Goal: Task Accomplishment & Management: Complete application form

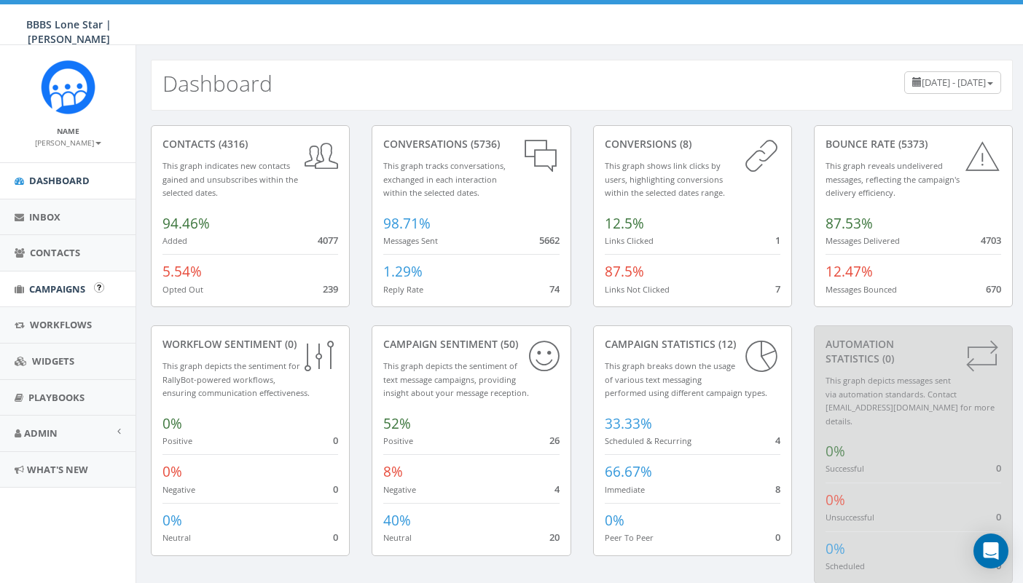
click at [64, 286] on span "Campaigns" at bounding box center [57, 289] width 56 height 13
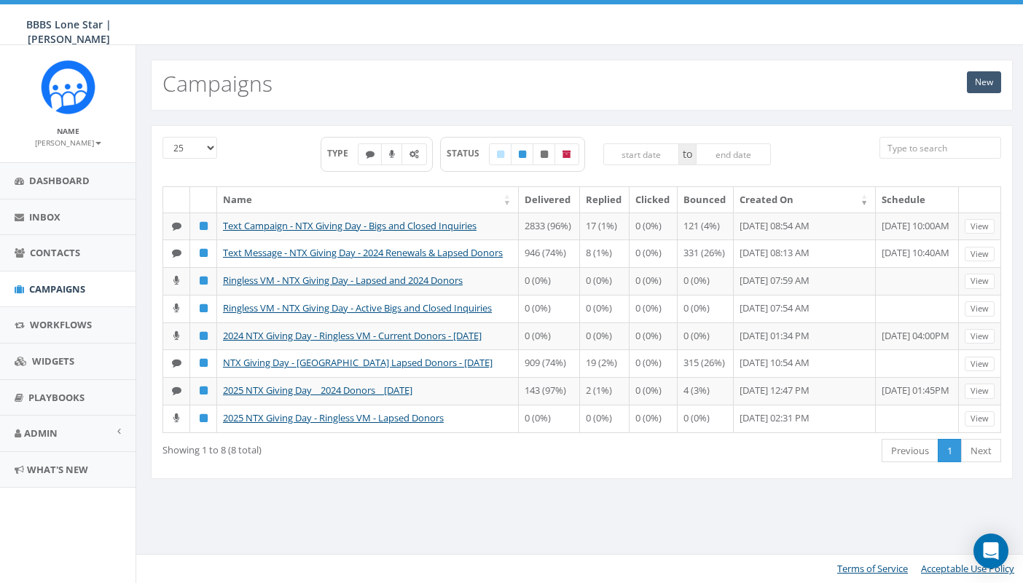
click at [982, 80] on link "New" at bounding box center [983, 82] width 34 height 22
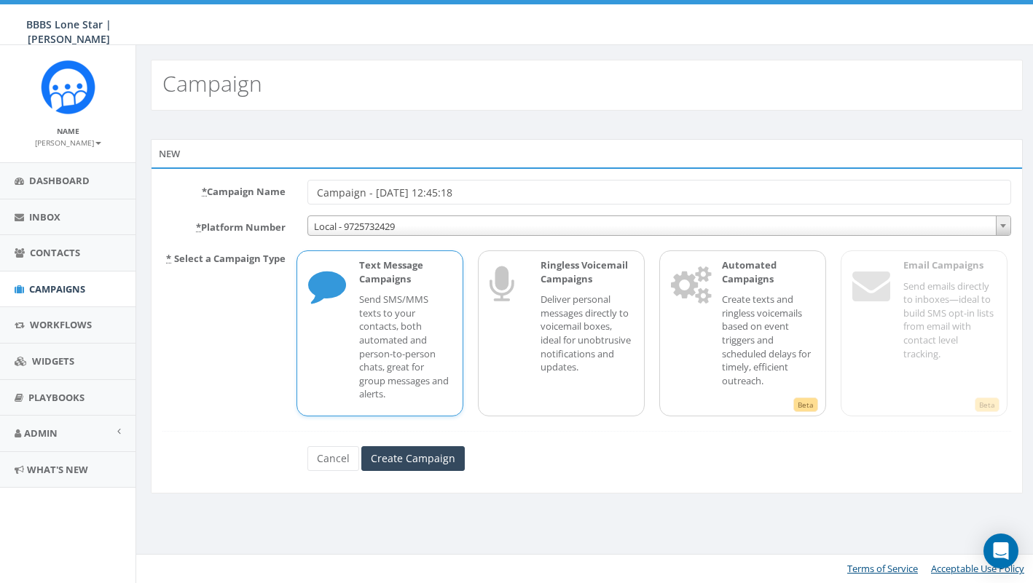
click at [409, 186] on input "Campaign - 09/29/2025, 12:45:18" at bounding box center [659, 192] width 704 height 25
type input "B"
type input "2025 BBTB - Gala Tickets & Tables - [DATE]"
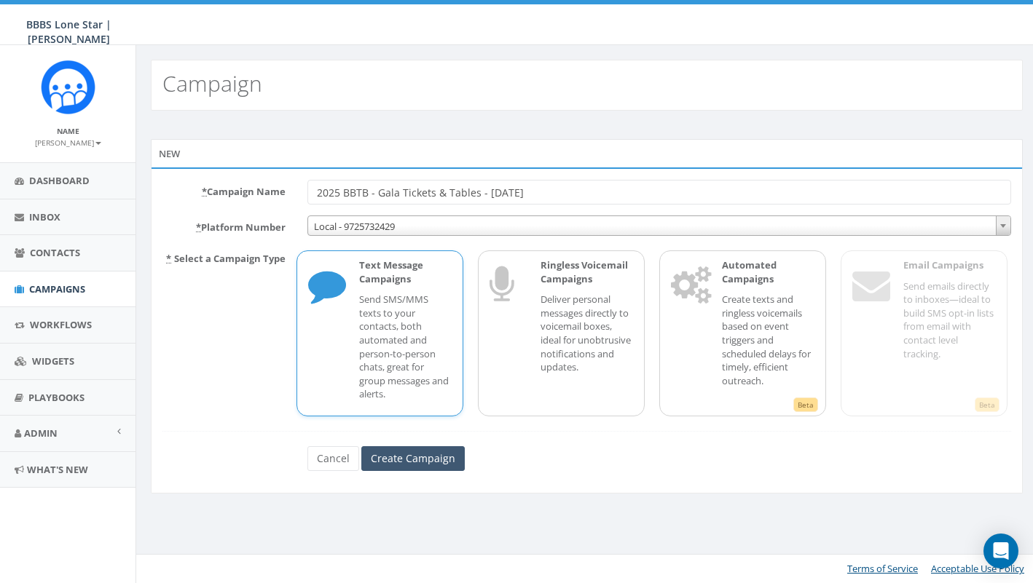
click at [410, 454] on input "Create Campaign" at bounding box center [412, 458] width 103 height 25
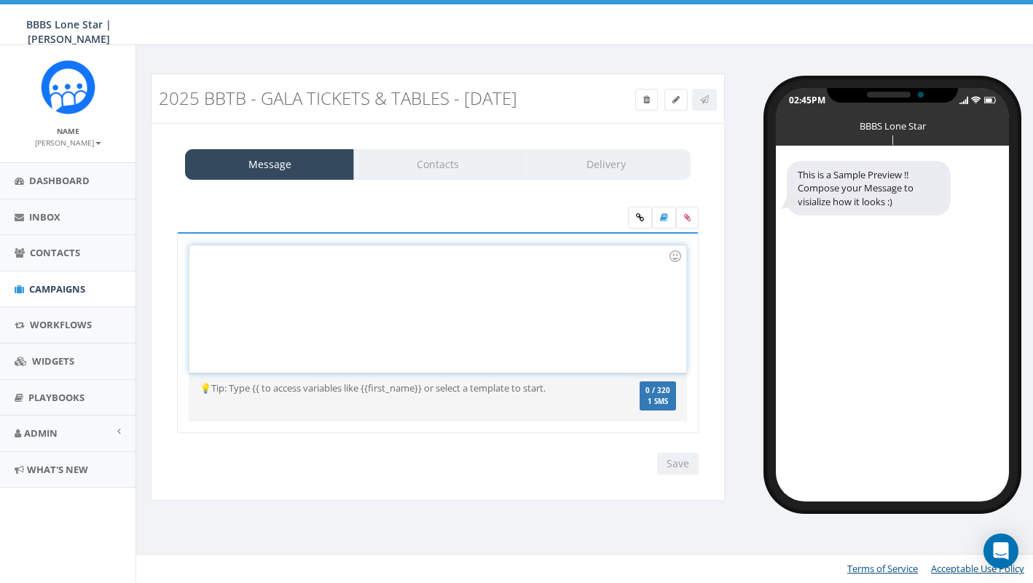
click at [264, 271] on div at bounding box center [437, 308] width 496 height 127
click at [499, 272] on div at bounding box center [437, 308] width 496 height 127
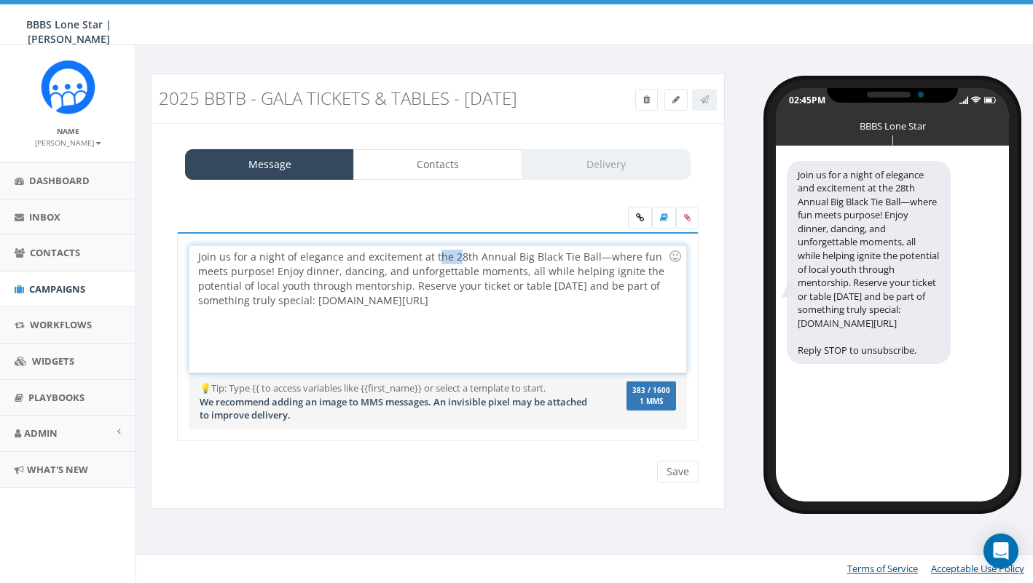
drag, startPoint x: 431, startPoint y: 256, endPoint x: 454, endPoint y: 258, distance: 23.4
click at [454, 258] on div "Join us for a night of elegance and excitement at the 28th Annual Big Black Tie…" at bounding box center [437, 308] width 496 height 127
click at [564, 286] on div "Join us for a night of elegance and excitement at the 28th Annual Big Black Tie…" at bounding box center [437, 308] width 496 height 127
drag, startPoint x: 291, startPoint y: 272, endPoint x: 575, endPoint y: 300, distance: 284.7
click at [575, 300] on div "Join us for a night of elegance and excitement at the 28th Annual Big Black Tie…" at bounding box center [437, 308] width 496 height 127
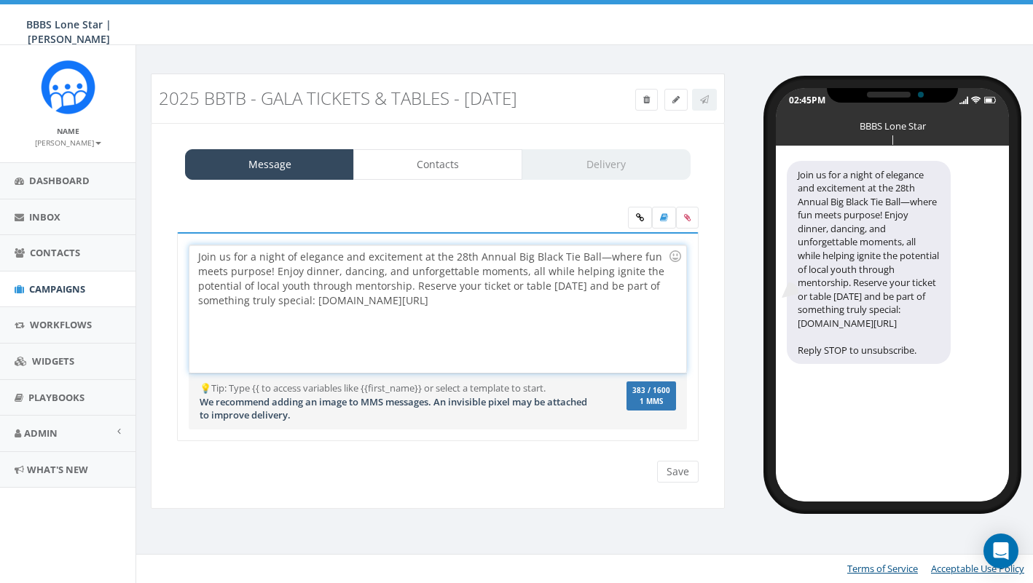
click at [575, 300] on div "Join us for a night of elegance and excitement at the 28th Annual Big Black Tie…" at bounding box center [437, 308] width 496 height 127
drag, startPoint x: 414, startPoint y: 285, endPoint x: 597, endPoint y: 303, distance: 184.4
click at [597, 303] on div "Join us for a night of elegance and excitement at the 28th Annual Big Black Tie…" at bounding box center [437, 308] width 496 height 127
click at [591, 285] on div "Join us for a night of elegance and excitement at the 28th Annual Big Black Tie…" at bounding box center [437, 308] width 496 height 127
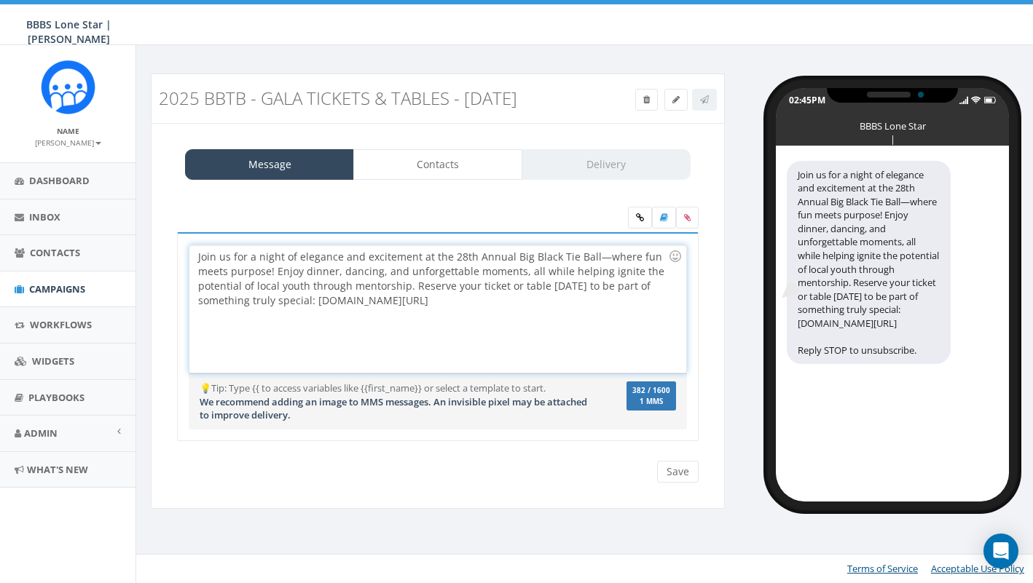
click at [543, 303] on div "Join us for a night of elegance and excitement at the 28th Annual Big Black Tie…" at bounding box center [437, 308] width 496 height 127
click at [639, 219] on icon at bounding box center [640, 217] width 8 height 9
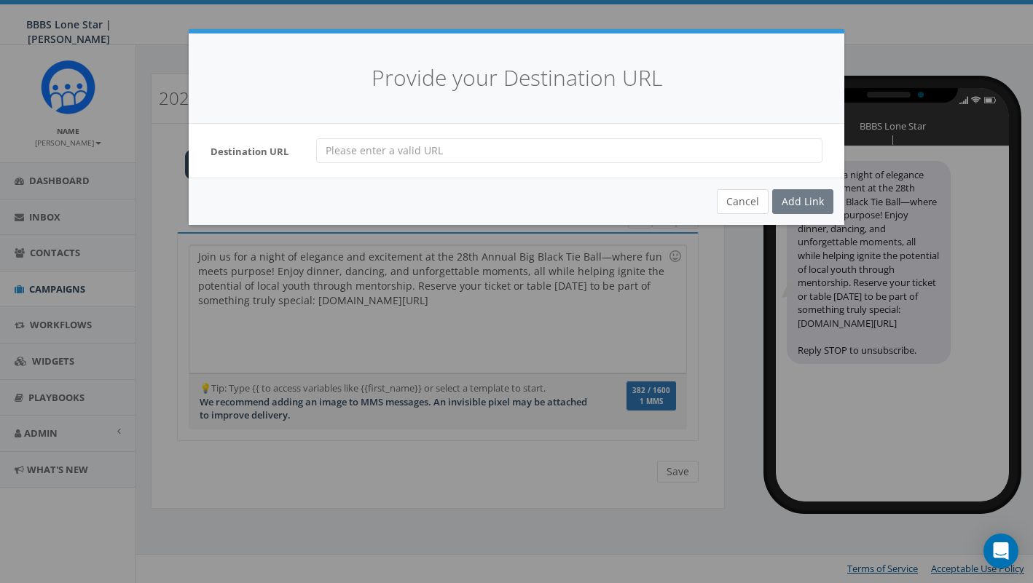
click at [736, 200] on button "Cancel" at bounding box center [743, 201] width 52 height 25
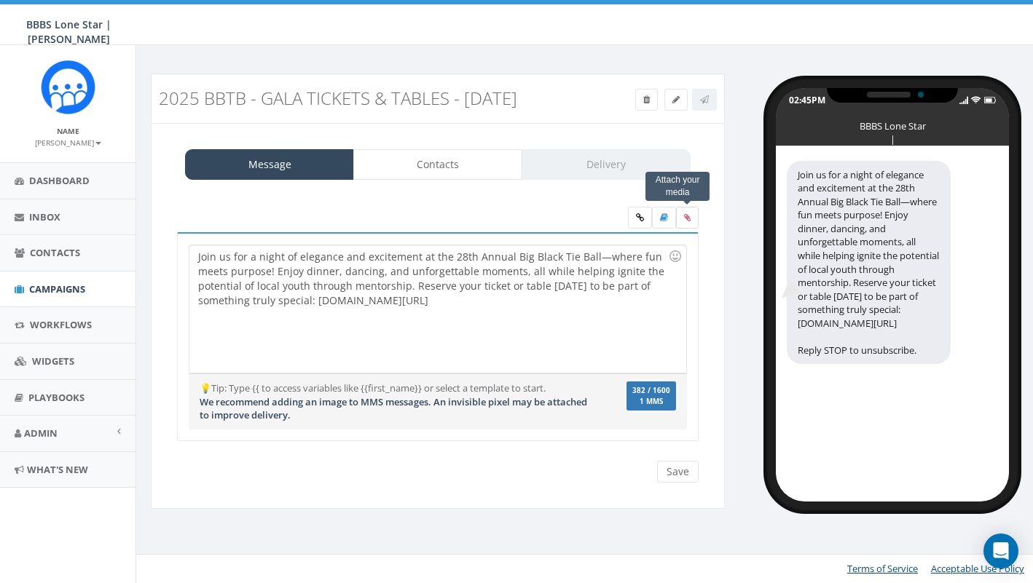
click at [688, 214] on icon at bounding box center [687, 217] width 7 height 9
click at [0, 0] on input "file" at bounding box center [0, 0] width 0 height 0
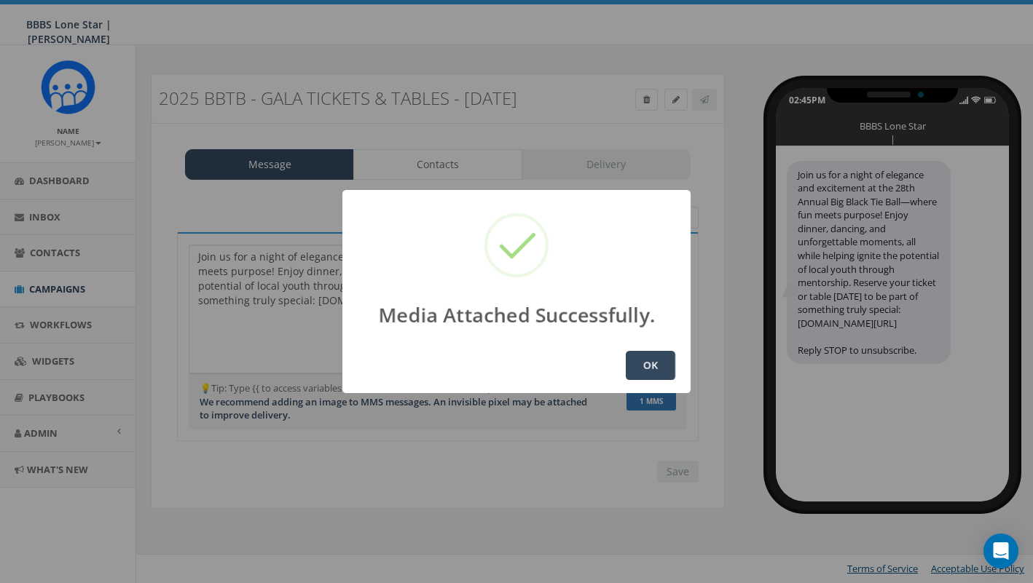
click at [642, 367] on button "OK" at bounding box center [651, 365] width 50 height 29
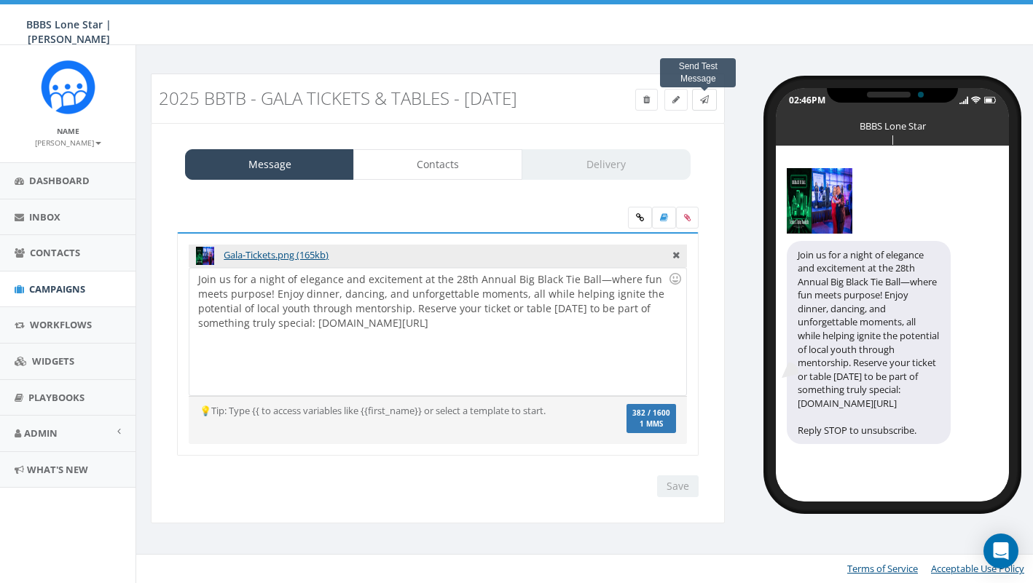
click at [704, 99] on icon at bounding box center [704, 99] width 9 height 9
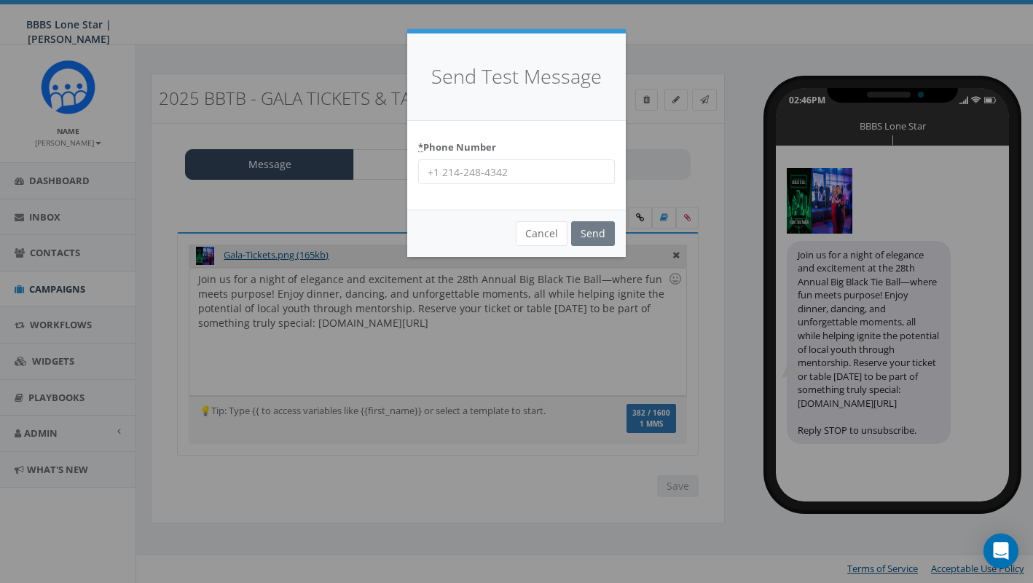
click at [529, 178] on input "* Phone Number" at bounding box center [516, 171] width 197 height 25
type input "(913) 634-5067"
click at [597, 229] on input "Send" at bounding box center [593, 233] width 44 height 25
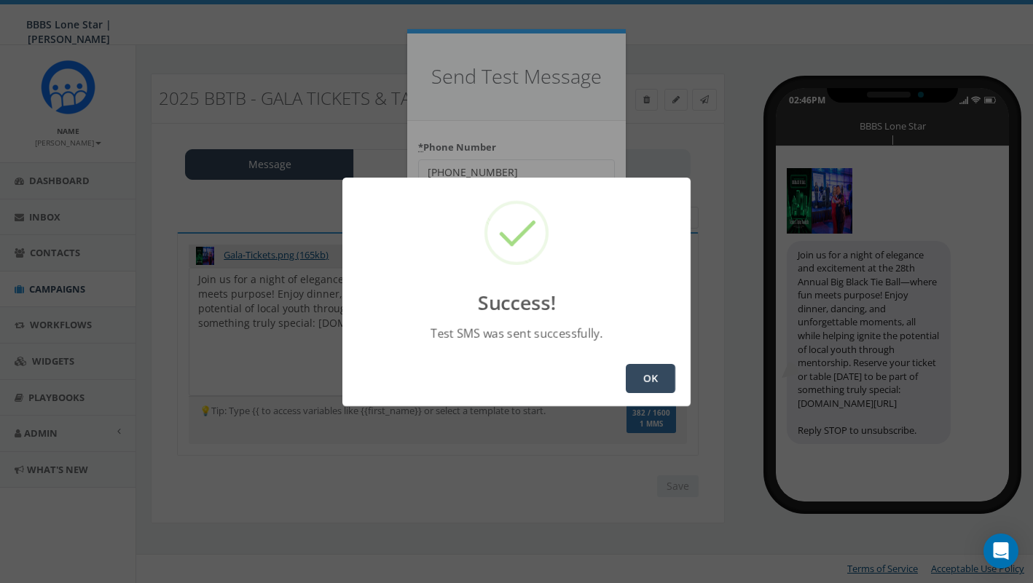
click at [648, 376] on button "OK" at bounding box center [651, 378] width 50 height 29
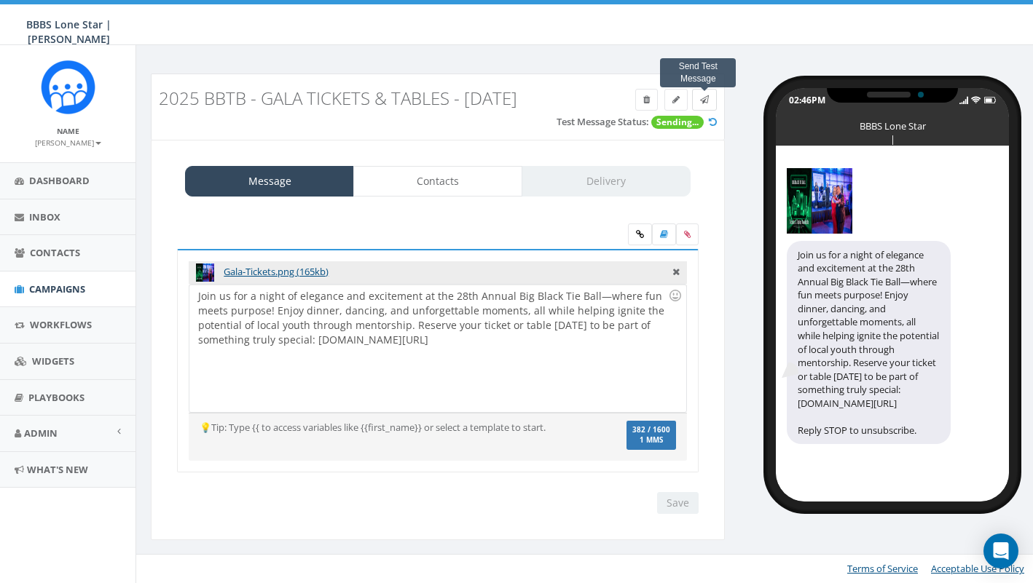
click at [704, 101] on icon at bounding box center [704, 99] width 9 height 9
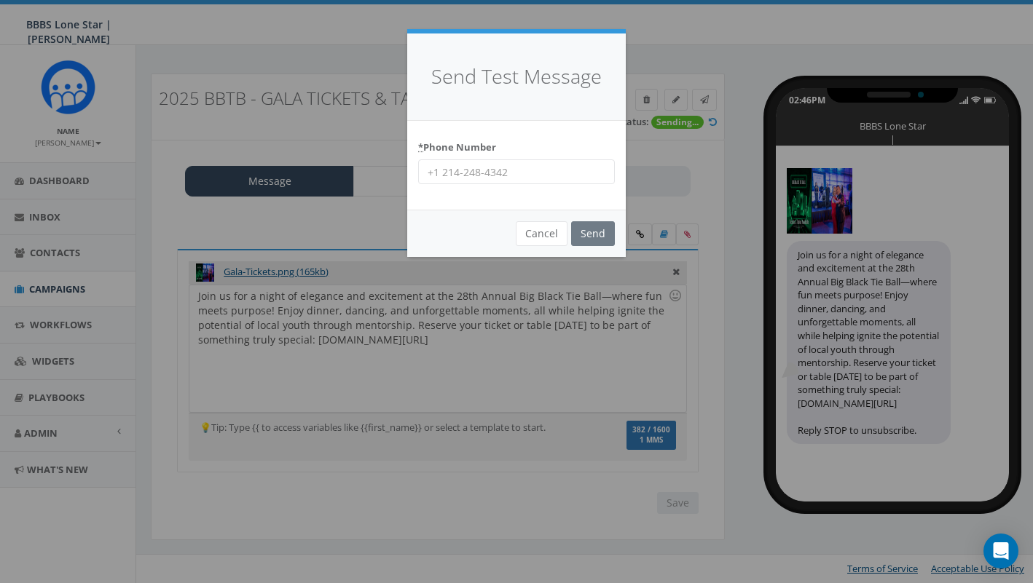
click at [432, 171] on input "* Phone Number" at bounding box center [516, 171] width 197 height 25
click at [538, 237] on button "Cancel" at bounding box center [542, 233] width 52 height 25
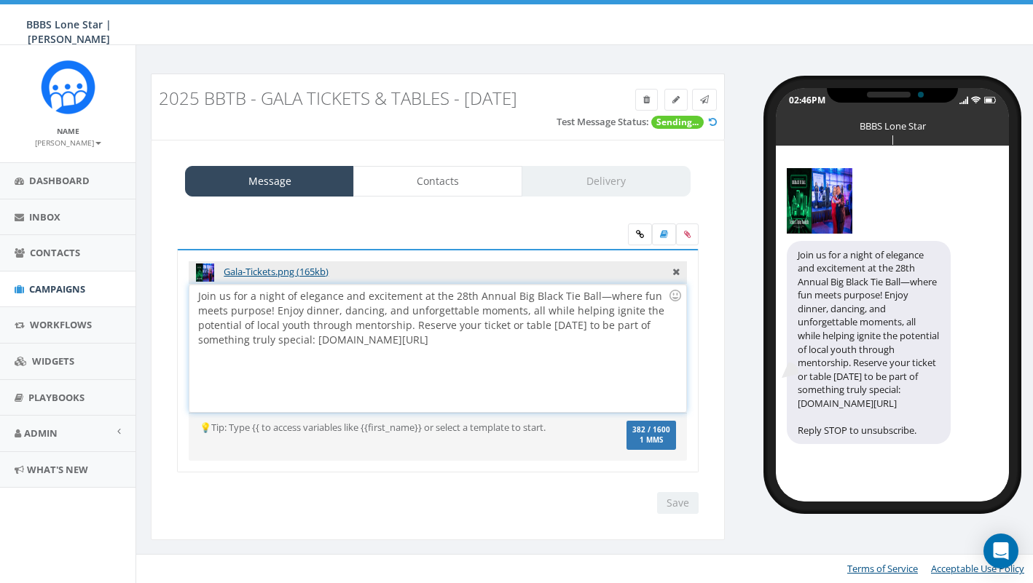
click at [571, 347] on div "Join us for a night of elegance and excitement at the 28th Annual Big Black Tie…" at bounding box center [437, 348] width 496 height 127
click at [468, 184] on link "Contacts" at bounding box center [437, 181] width 169 height 31
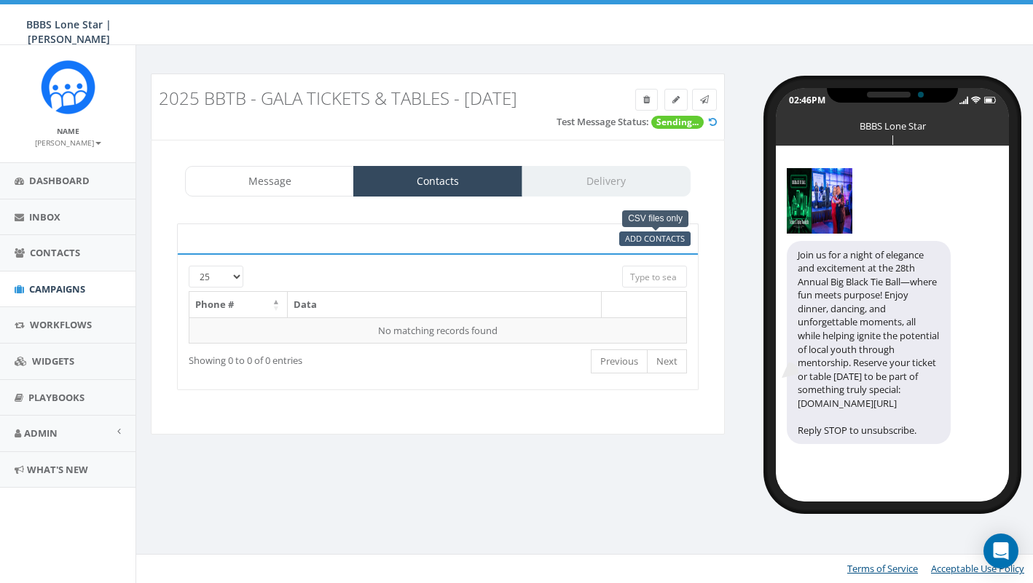
click at [645, 236] on span "Add Contacts" at bounding box center [655, 238] width 60 height 11
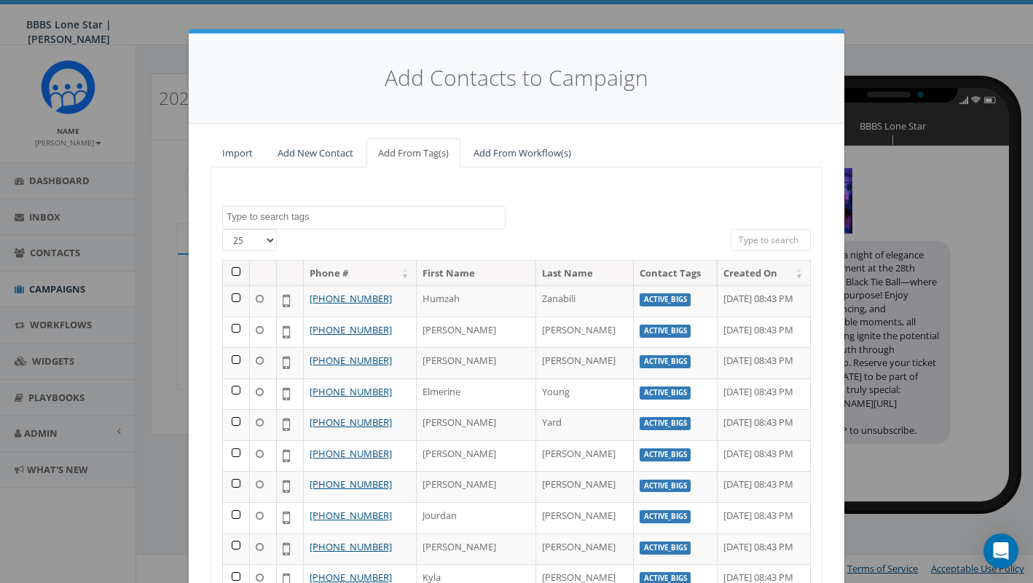
click at [338, 210] on textarea "Search" at bounding box center [365, 216] width 278 height 13
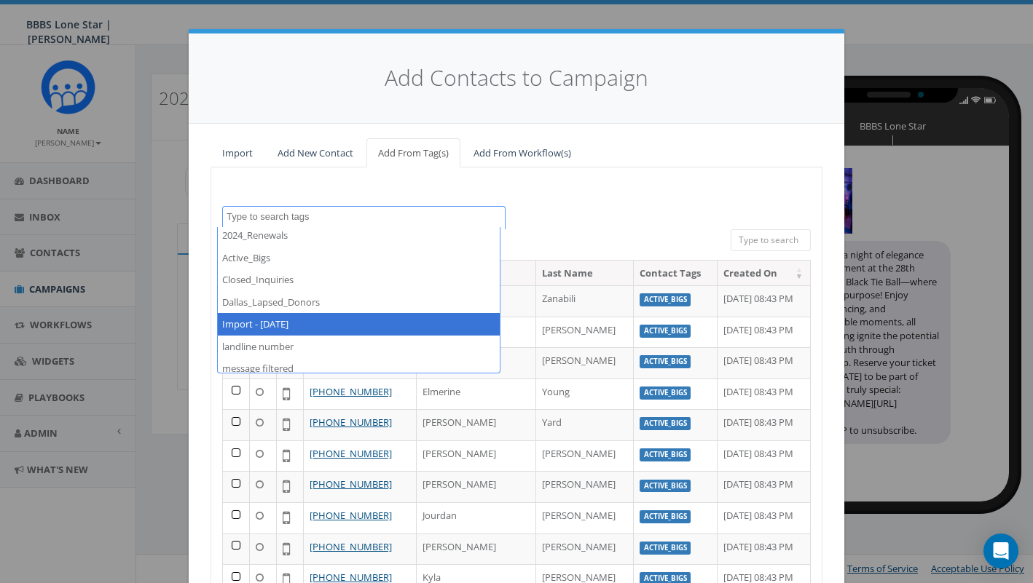
scroll to position [7, 0]
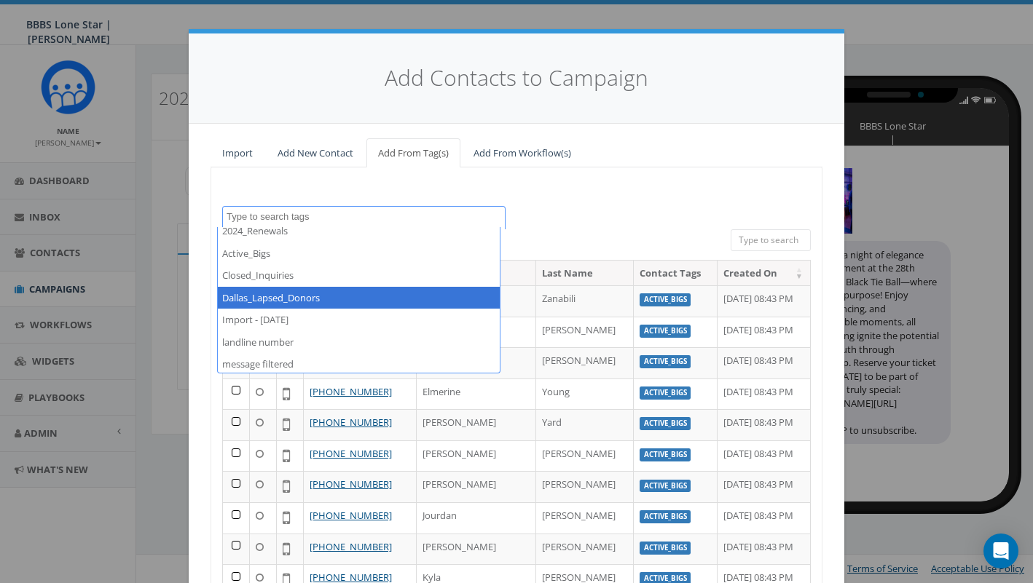
select select "Dallas_Lapsed_Donors"
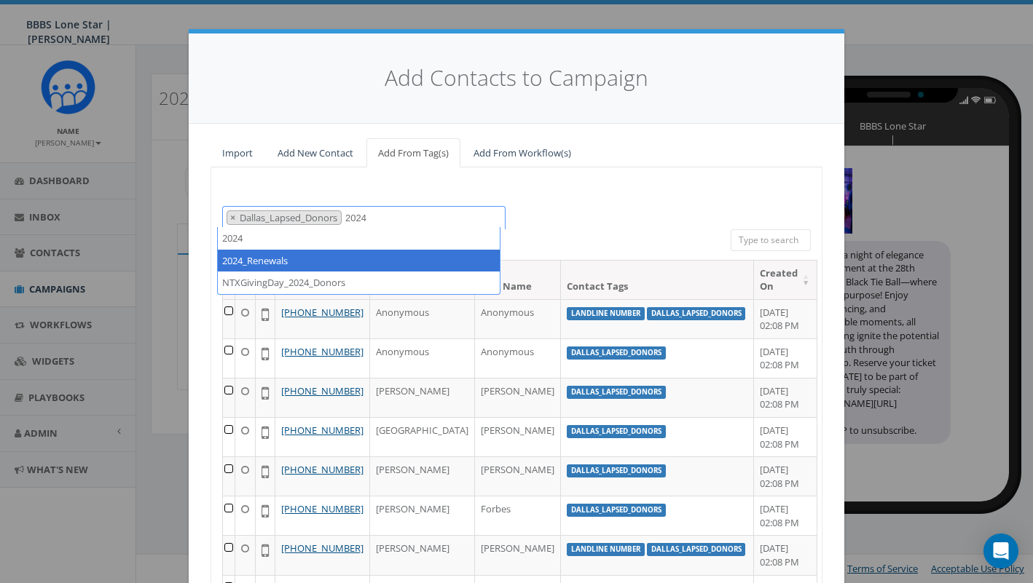
type textarea "2024"
select select "2024_Renewals"
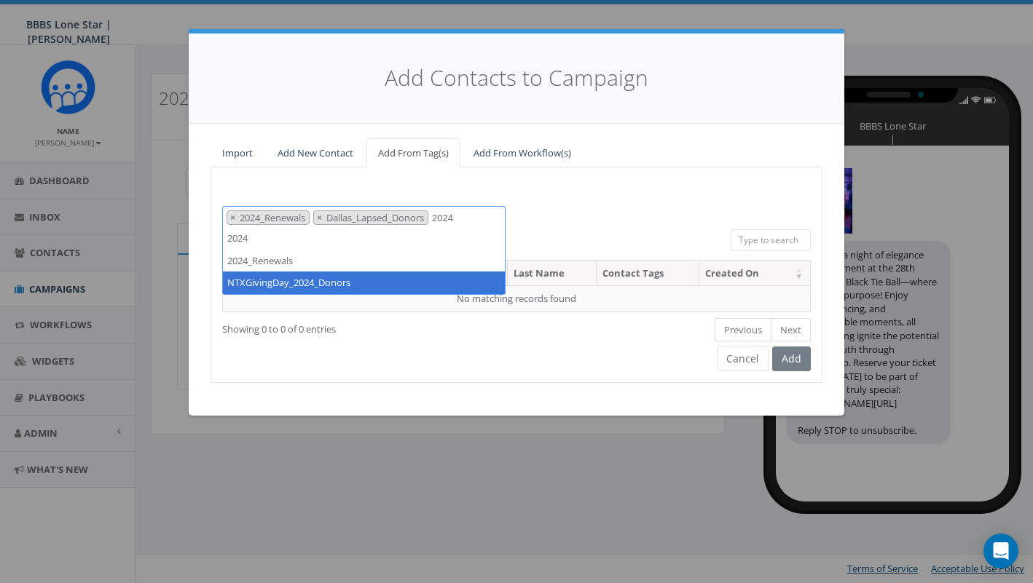
type textarea "2024"
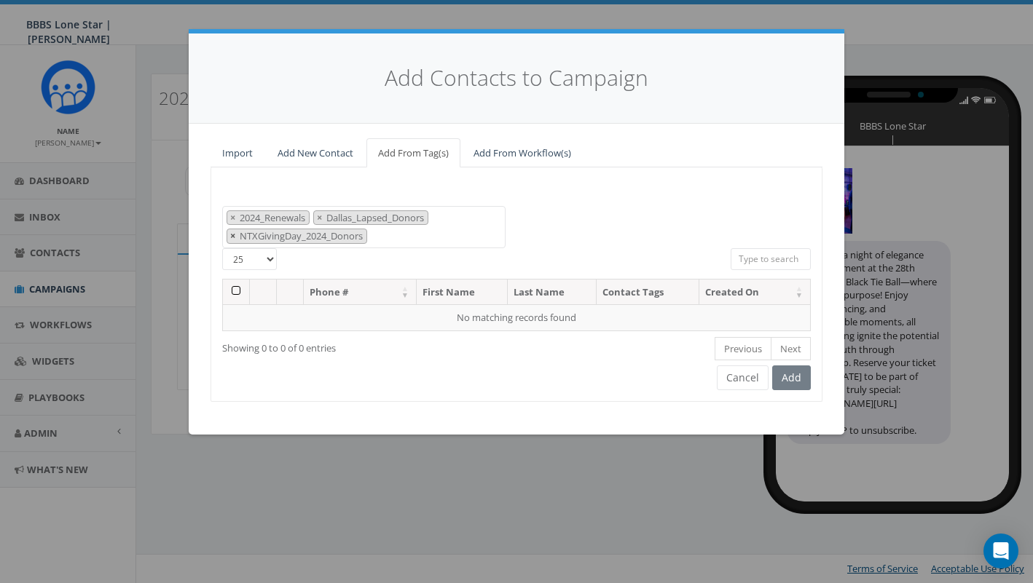
click at [232, 235] on span "×" at bounding box center [232, 235] width 5 height 13
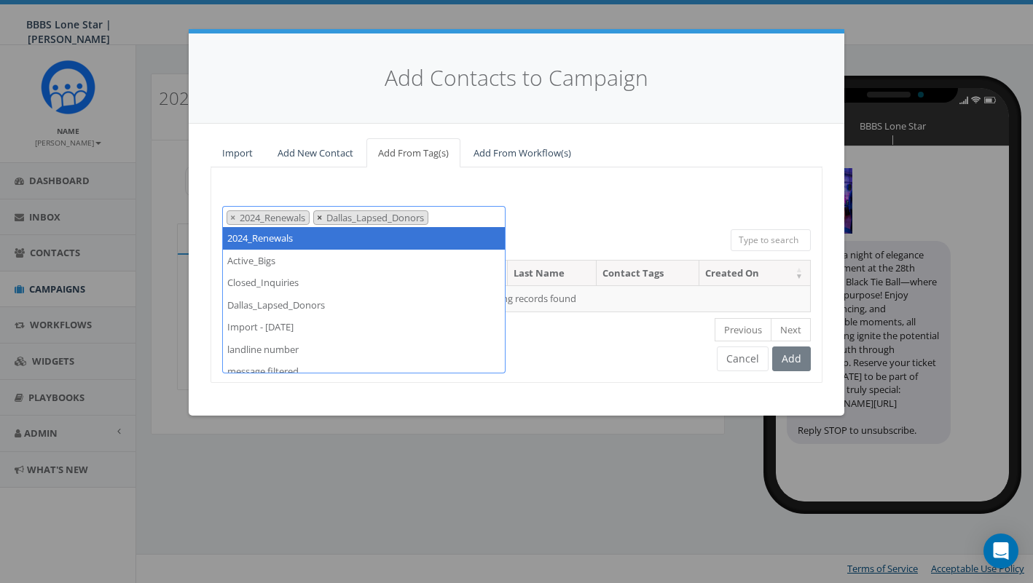
click at [322, 212] on span "×" at bounding box center [319, 217] width 5 height 13
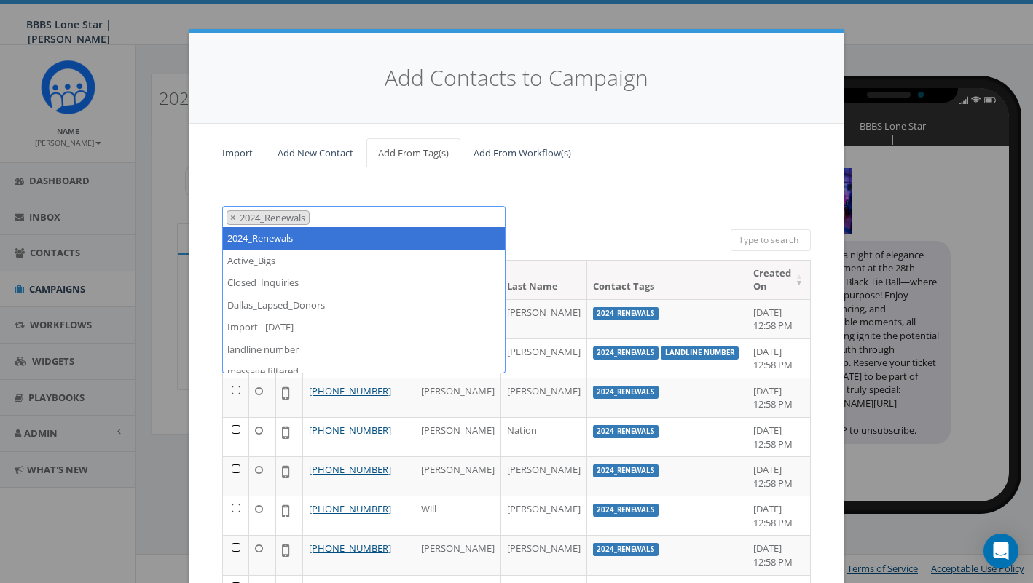
click at [615, 206] on div "2024_Renewals Active_Bigs Closed_Inquiries Dallas_Lapsed_Donors Import - 09/11/…" at bounding box center [516, 217] width 610 height 23
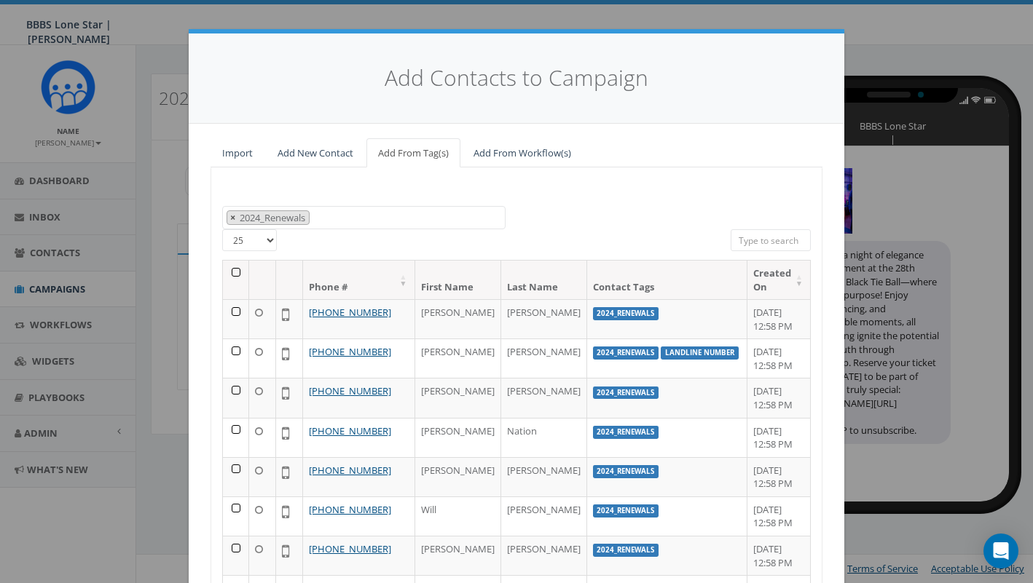
click at [230, 212] on span "×" at bounding box center [232, 217] width 5 height 13
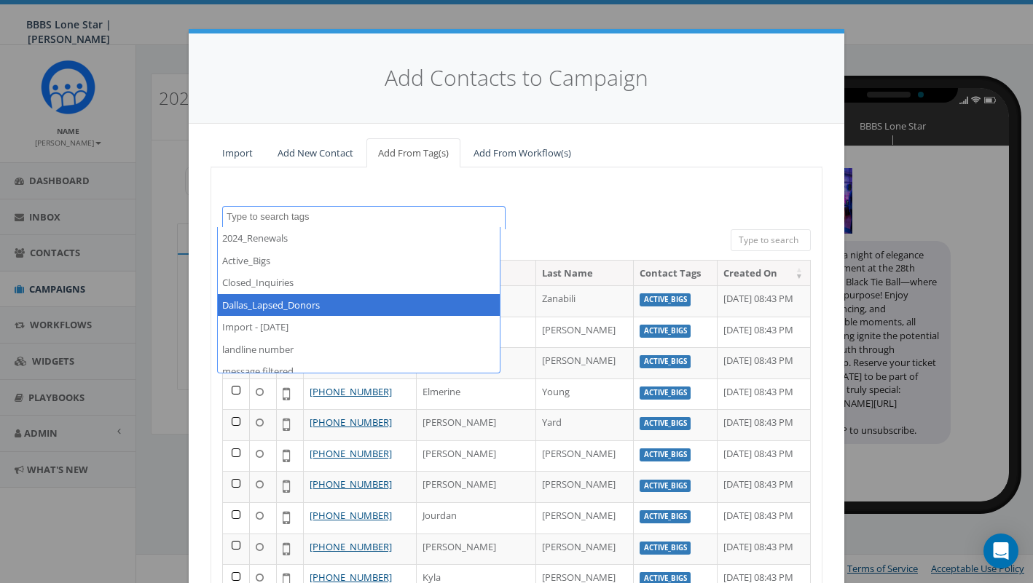
select select "Dallas_Lapsed_Donors"
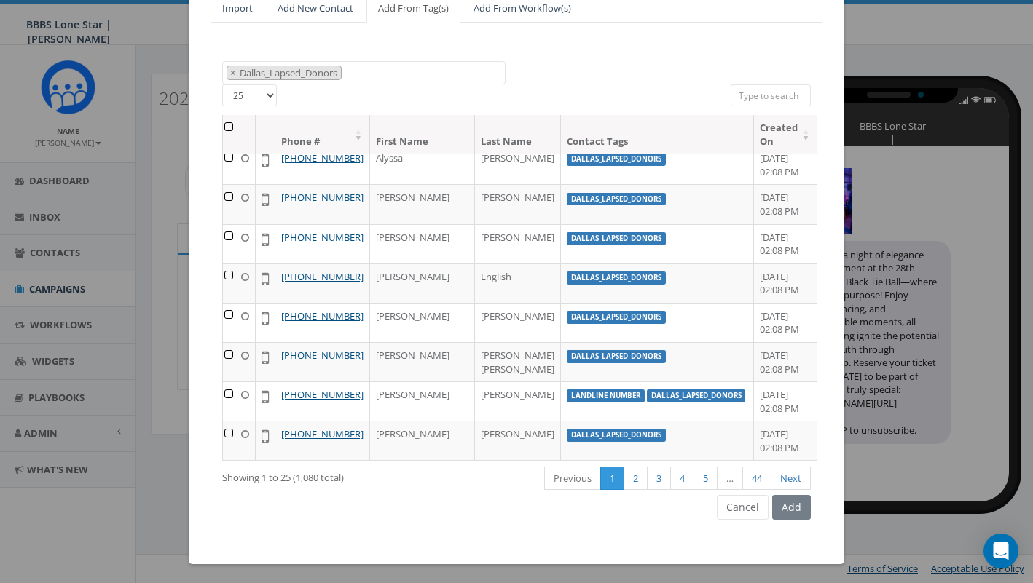
scroll to position [0, 0]
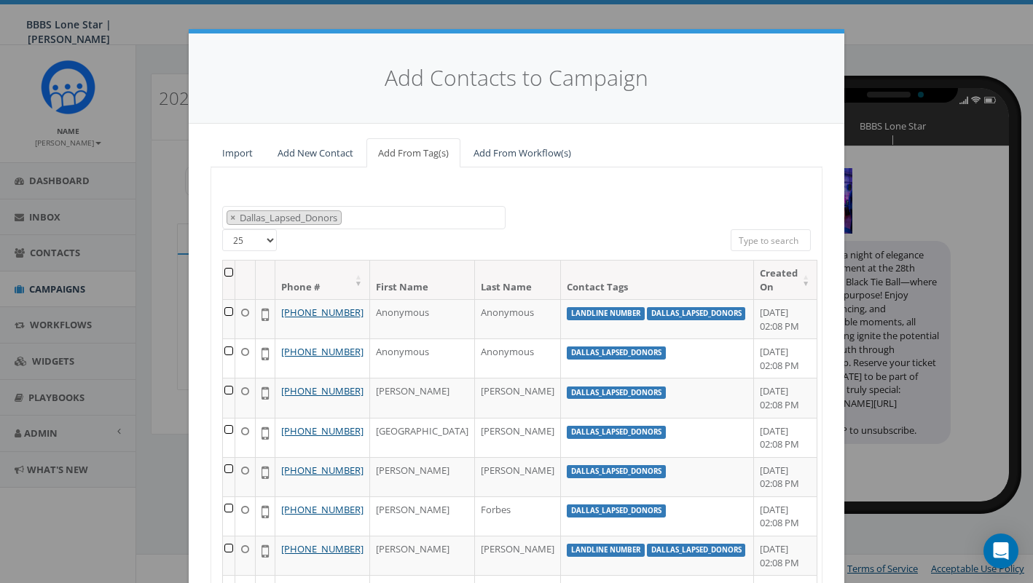
click at [230, 268] on th at bounding box center [229, 280] width 12 height 39
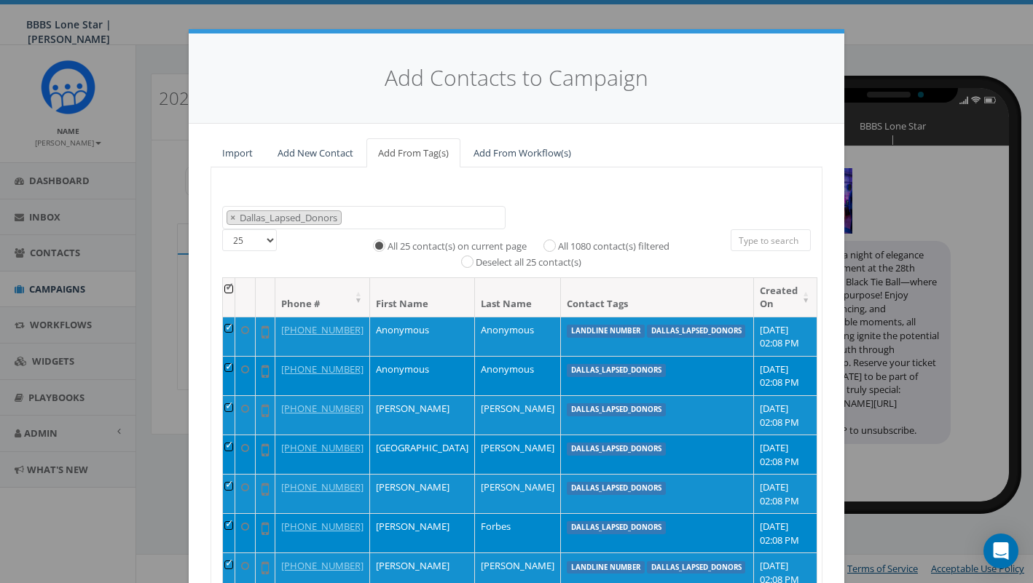
click at [549, 241] on input "All 1080 contact(s) filtered" at bounding box center [552, 244] width 9 height 9
radio input "true"
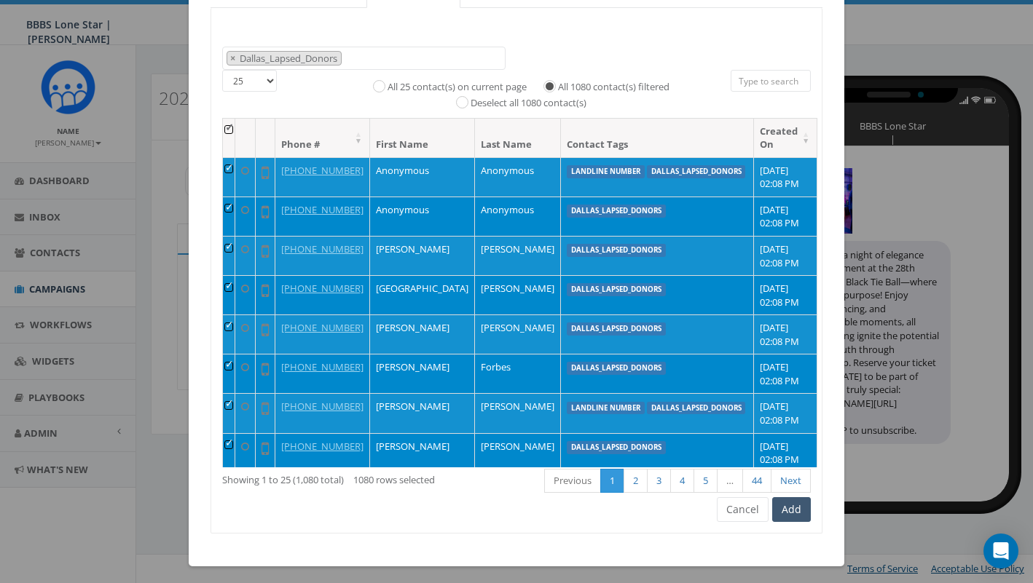
click at [785, 509] on button "Add" at bounding box center [791, 509] width 39 height 25
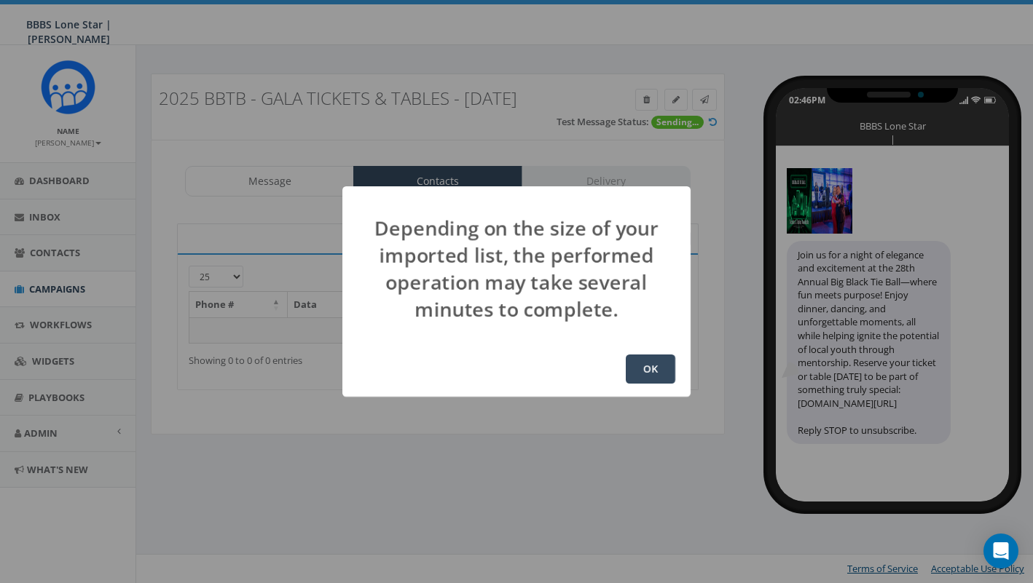
click at [652, 368] on button "OK" at bounding box center [651, 369] width 50 height 29
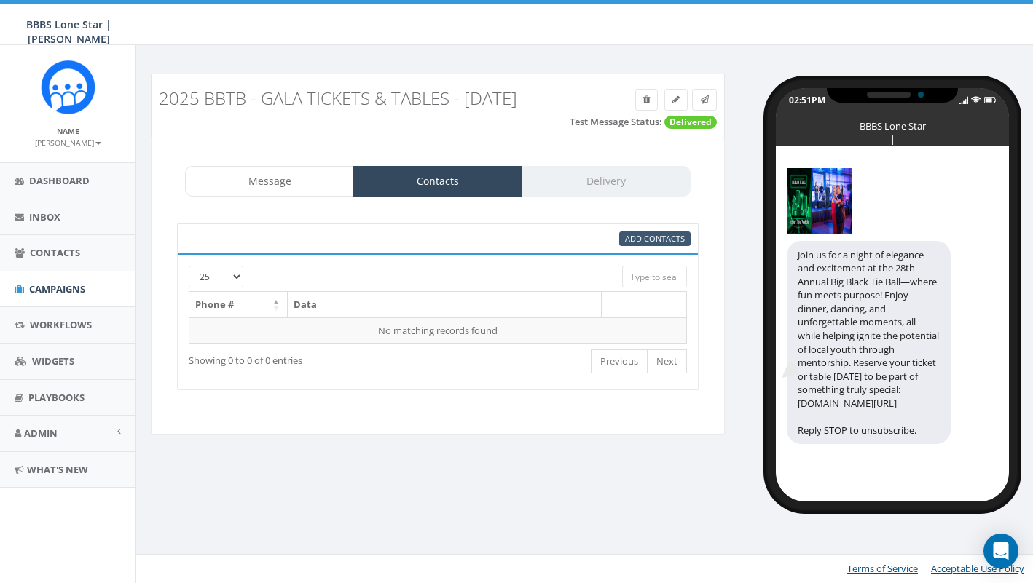
click at [651, 243] on link "Add Contacts" at bounding box center [654, 239] width 71 height 15
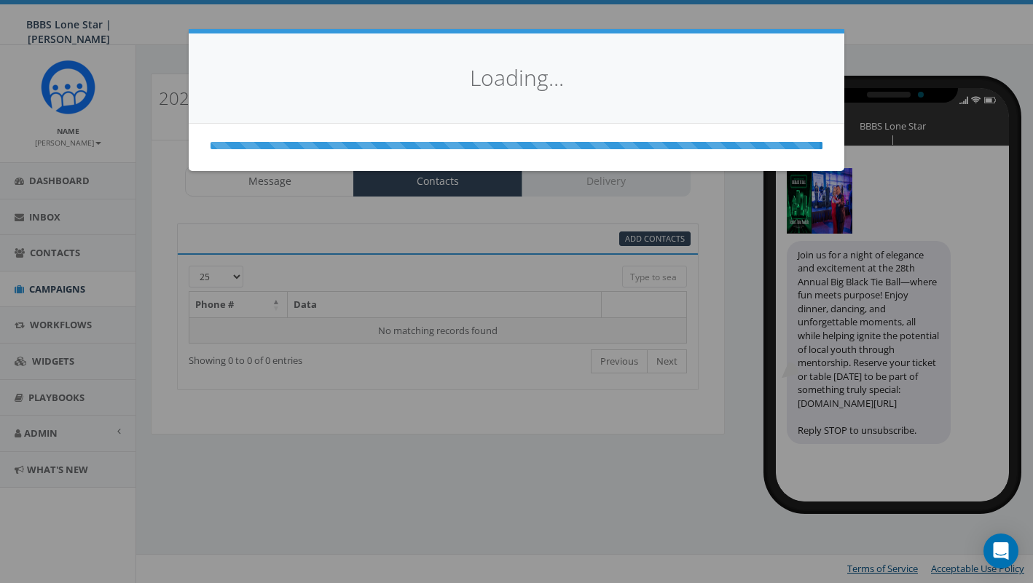
select select
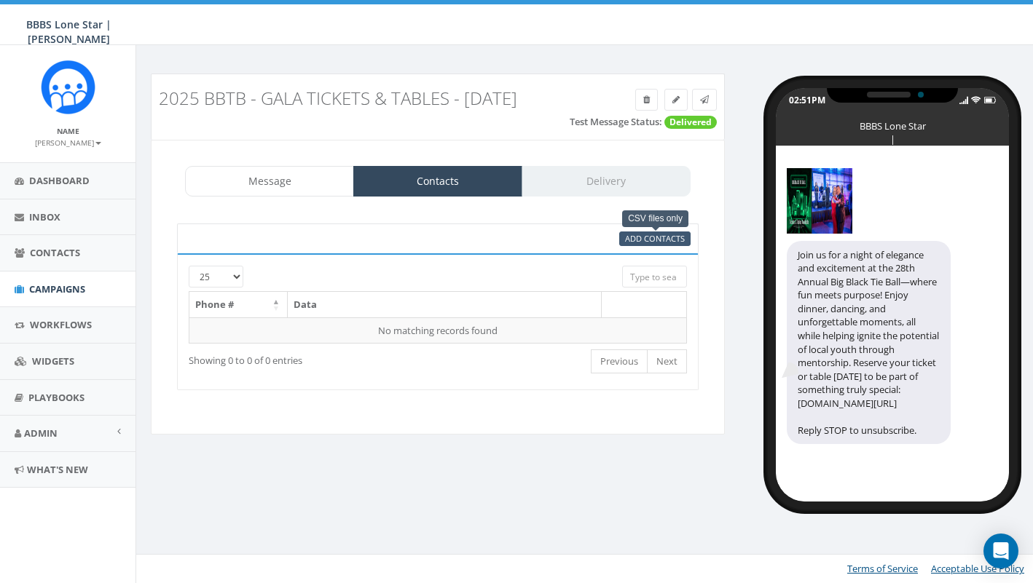
click at [658, 233] on span "Add Contacts" at bounding box center [655, 238] width 60 height 11
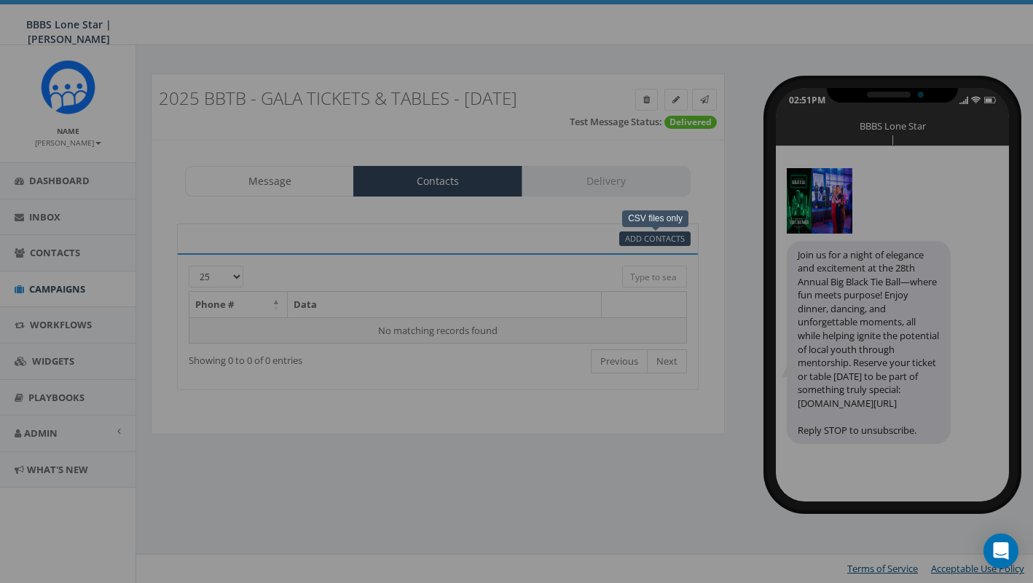
select select
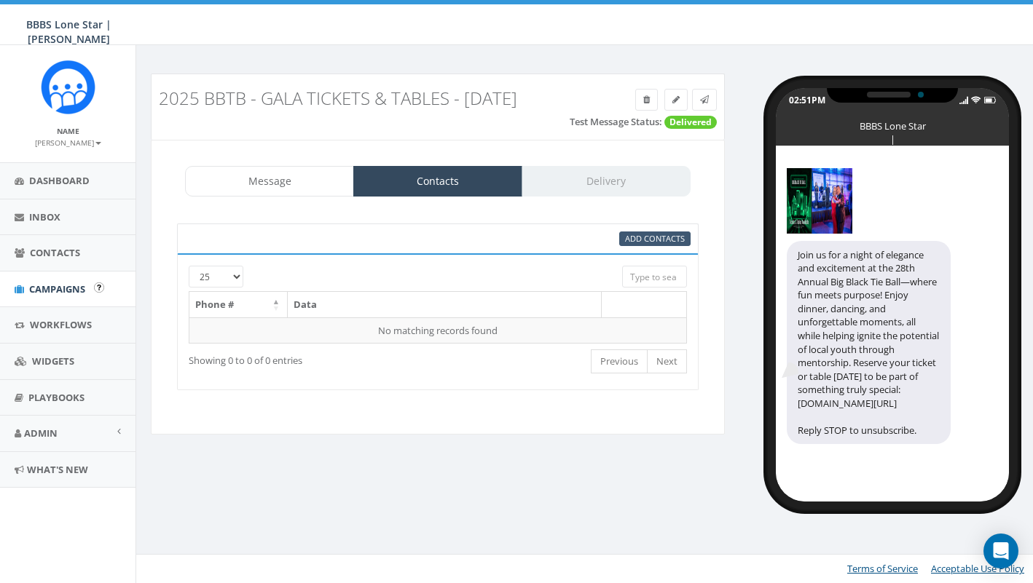
click at [51, 283] on span "Campaigns" at bounding box center [57, 289] width 56 height 13
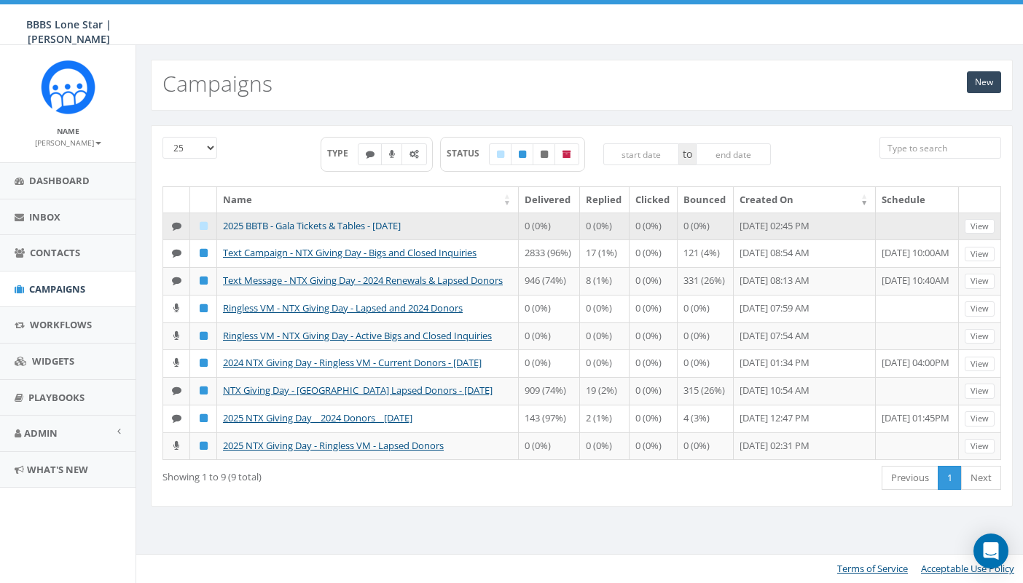
click at [291, 231] on link "2025 BBTB - Gala Tickets & Tables - [DATE]" at bounding box center [312, 225] width 178 height 13
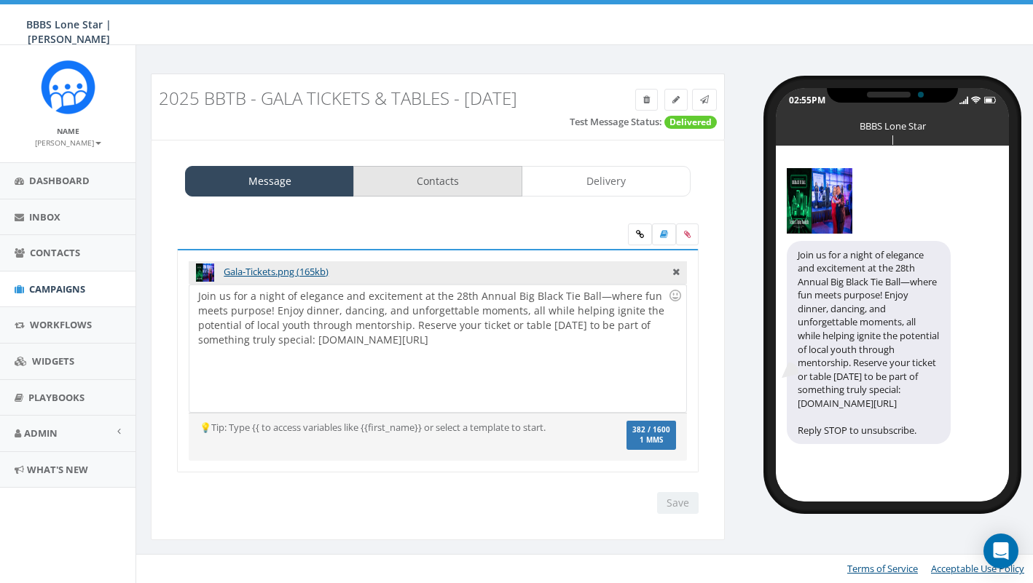
click at [458, 189] on link "Contacts" at bounding box center [437, 181] width 169 height 31
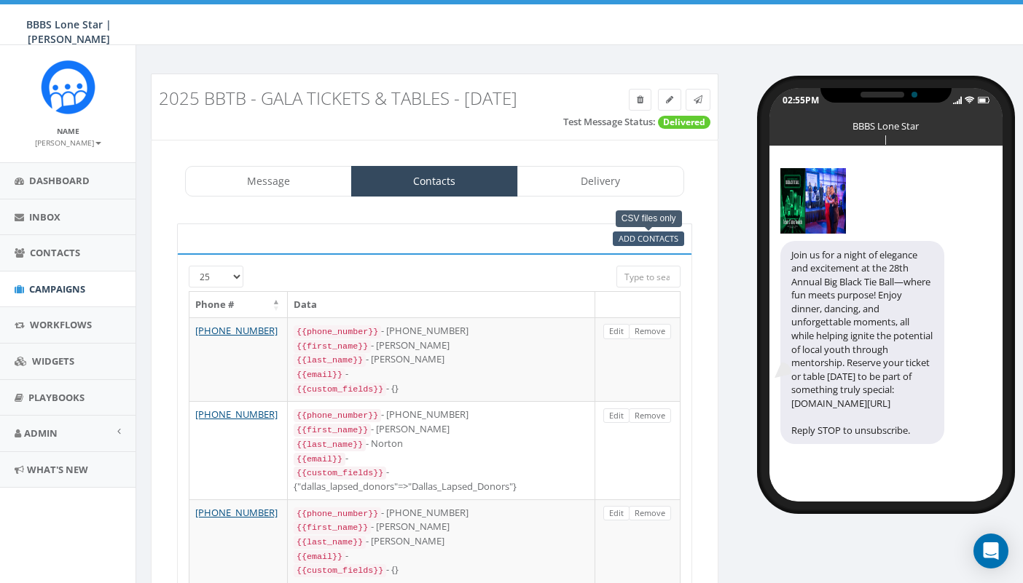
click at [642, 237] on span "Add Contacts" at bounding box center [648, 238] width 60 height 11
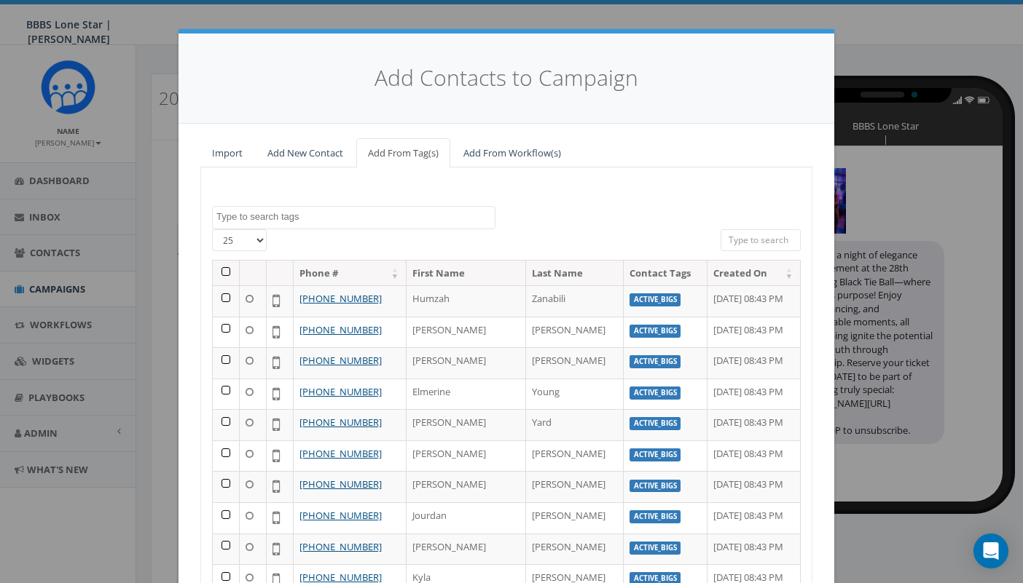
click at [373, 214] on textarea "Search" at bounding box center [355, 216] width 278 height 13
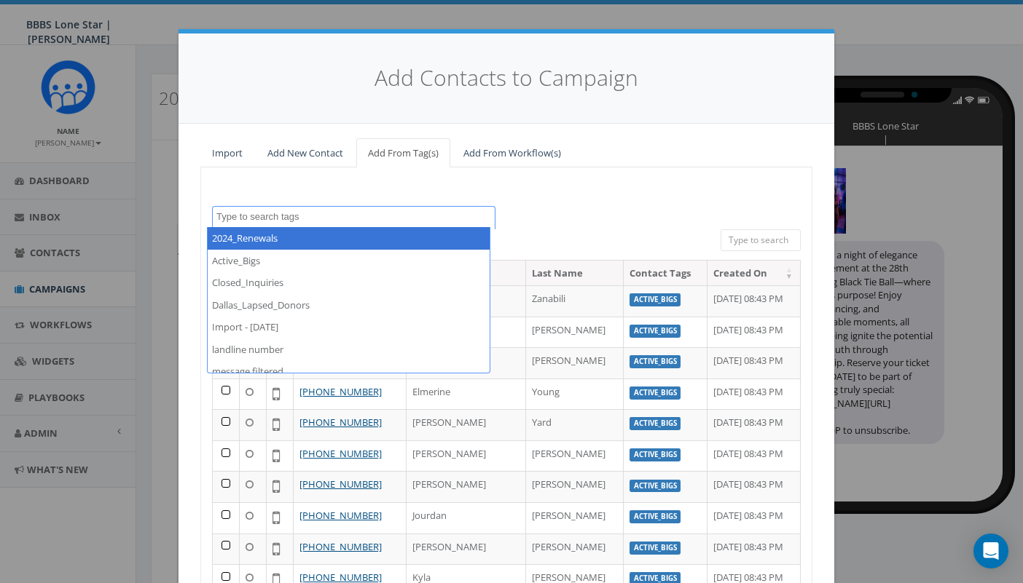
select select "2024_Renewals"
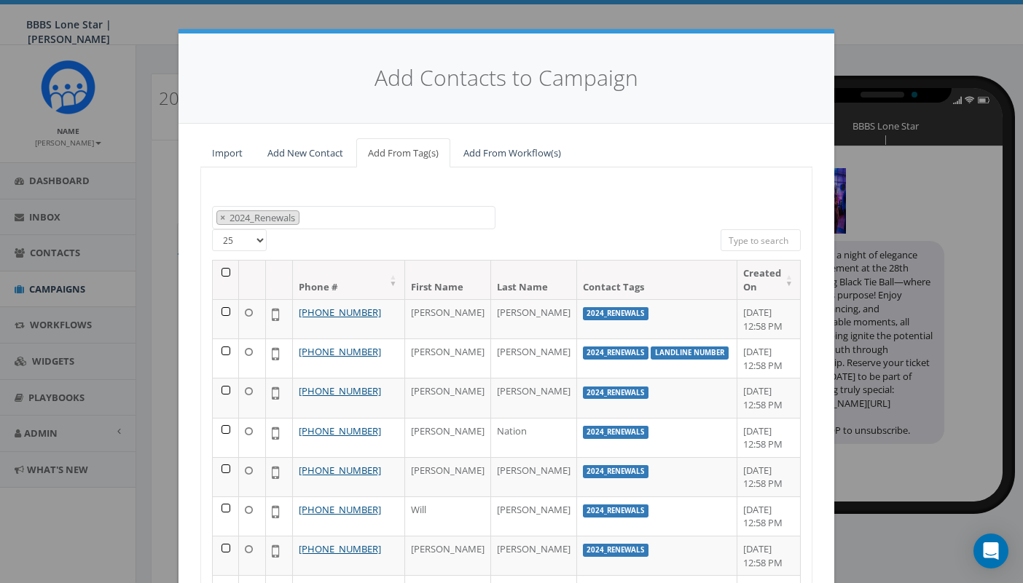
click at [219, 272] on th at bounding box center [226, 280] width 26 height 39
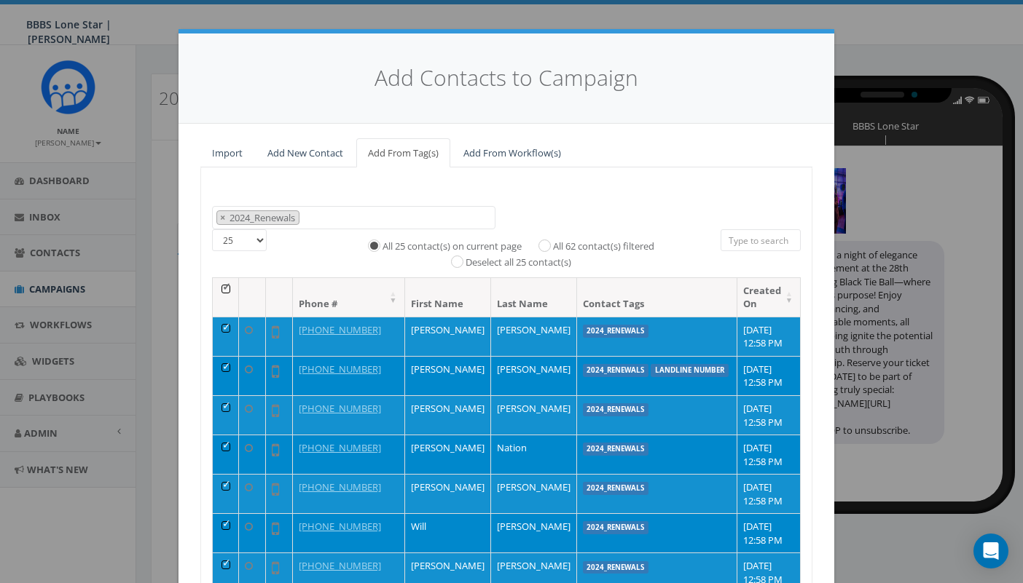
click at [553, 240] on label "All 62 contact(s) filtered" at bounding box center [603, 247] width 101 height 15
click at [543, 240] on input "All 62 contact(s) filtered" at bounding box center [547, 244] width 9 height 9
radio input "true"
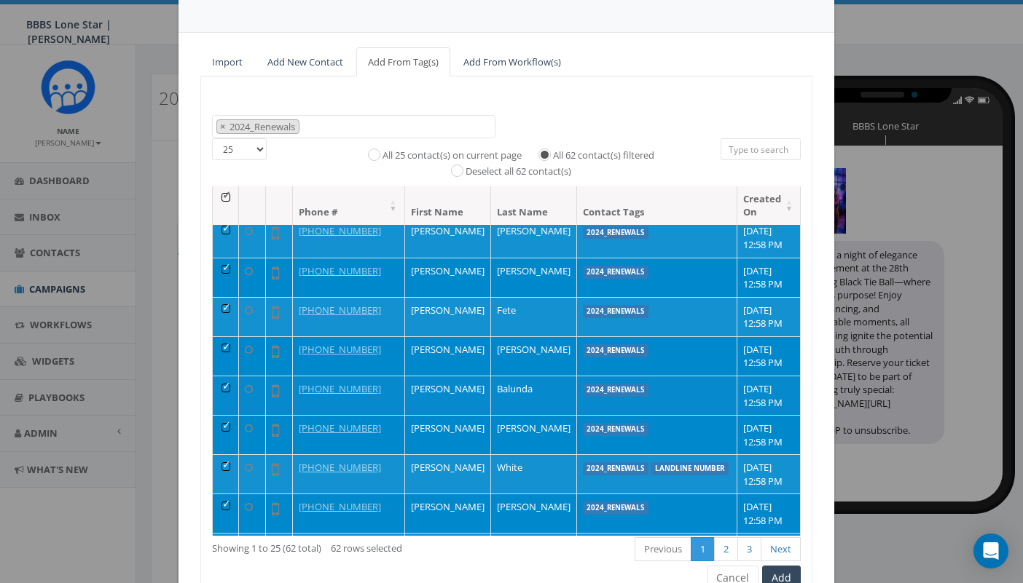
scroll to position [376, 0]
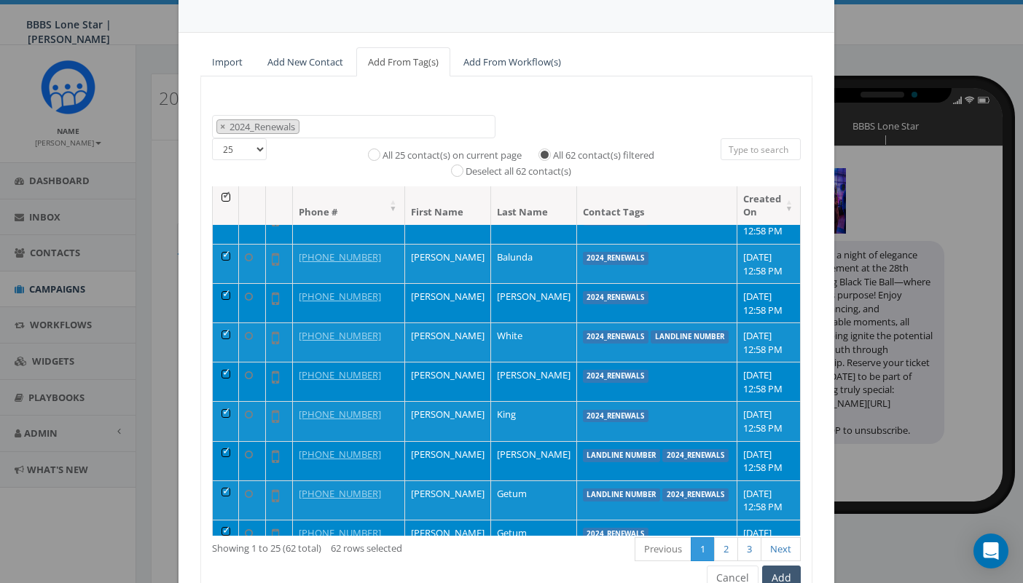
click at [784, 570] on button "Add" at bounding box center [781, 578] width 39 height 25
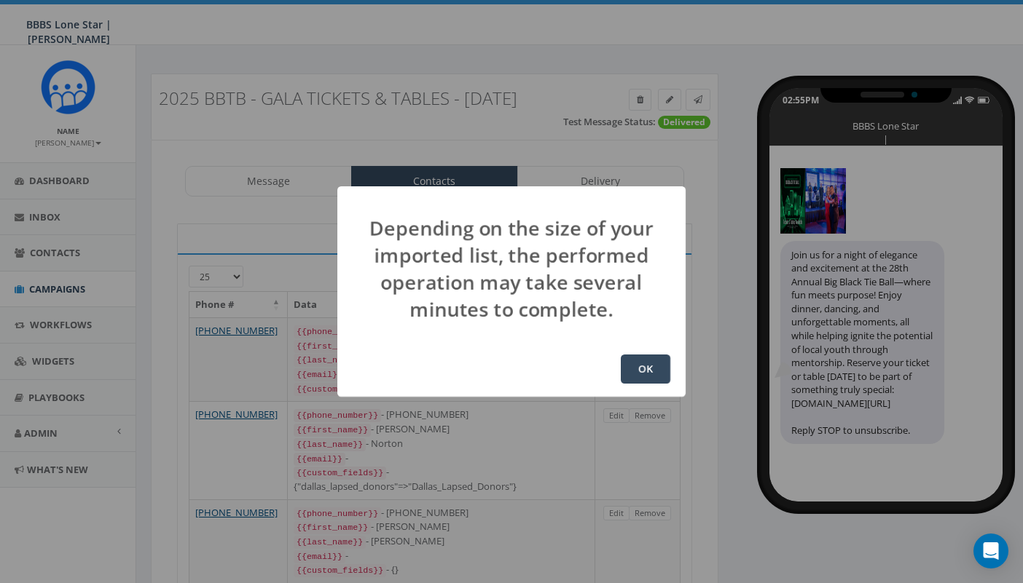
click at [652, 366] on button "OK" at bounding box center [645, 369] width 50 height 29
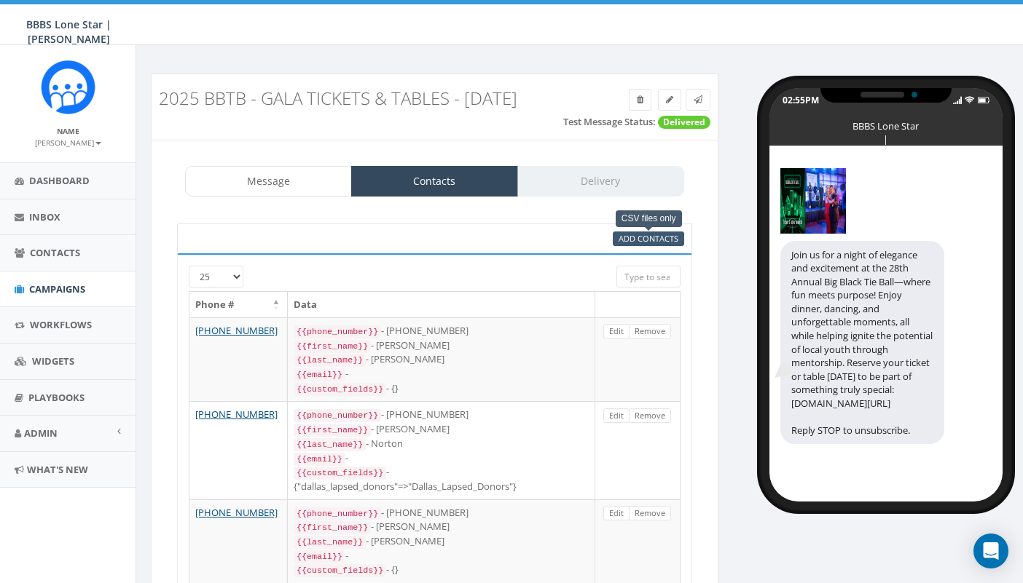
click at [639, 236] on span "Add Contacts" at bounding box center [648, 238] width 60 height 11
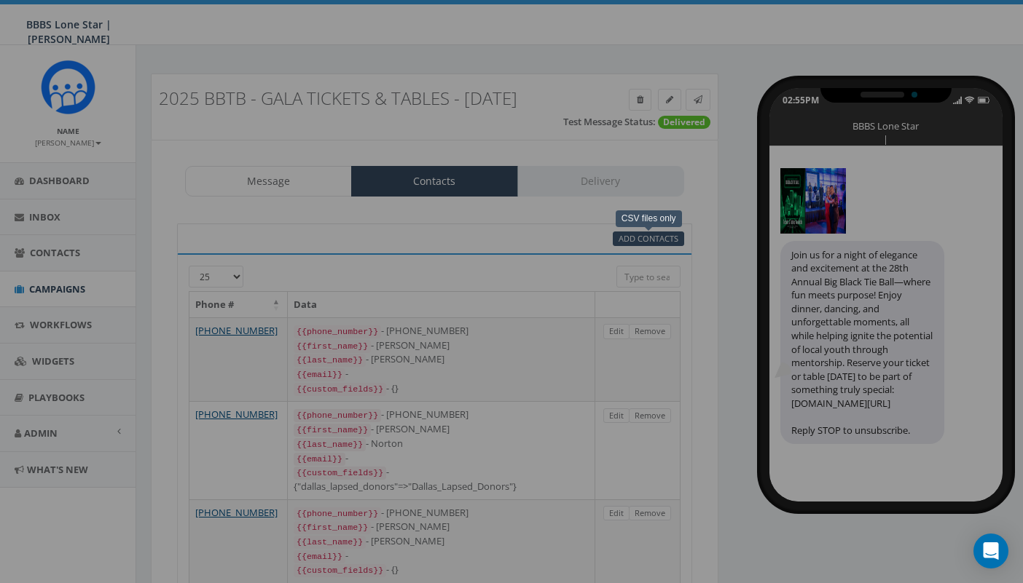
select select
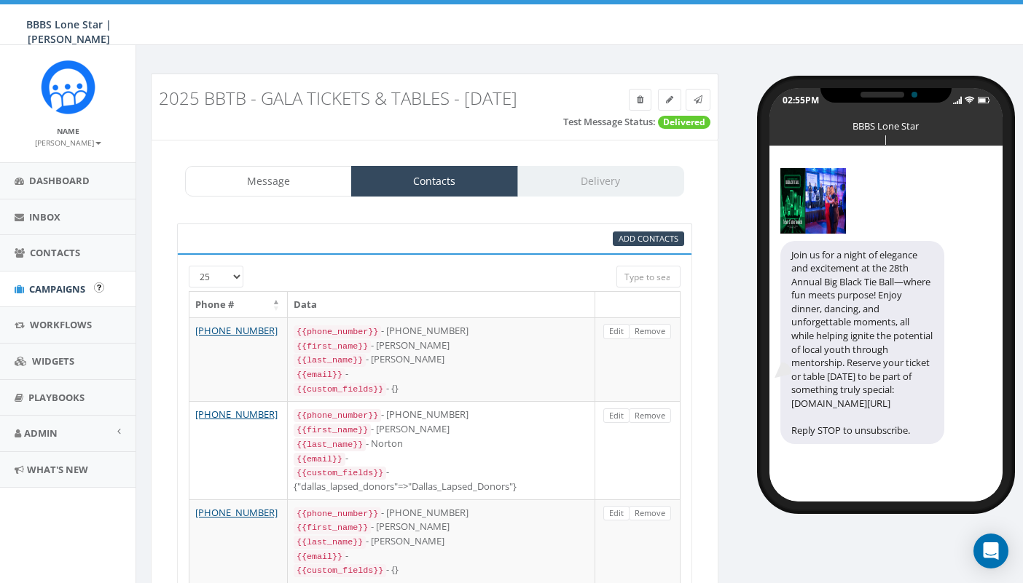
click at [44, 288] on span "Campaigns" at bounding box center [57, 289] width 56 height 13
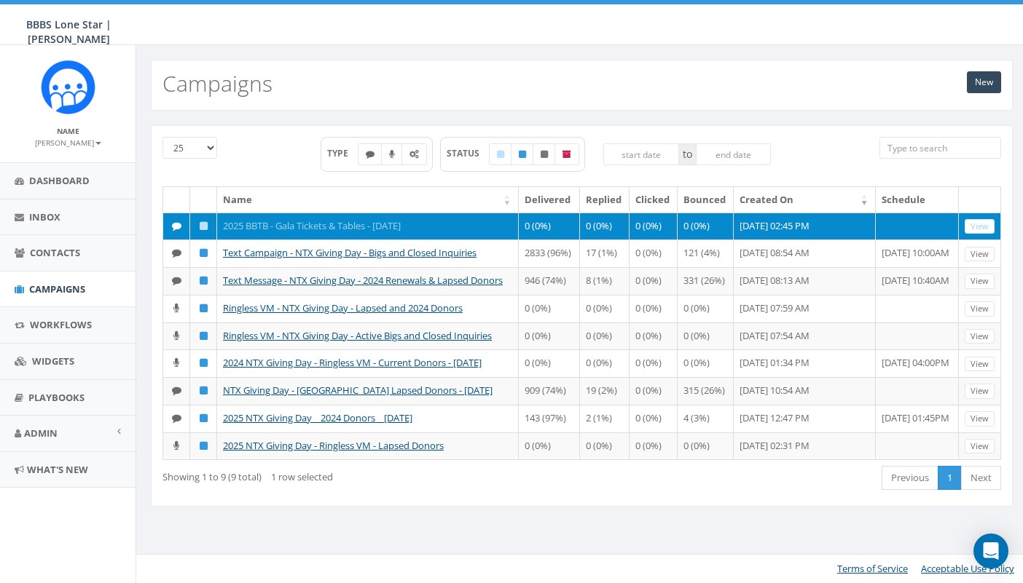
click at [310, 229] on link "2025 BBTB - Gala Tickets & Tables - [DATE]" at bounding box center [312, 225] width 178 height 13
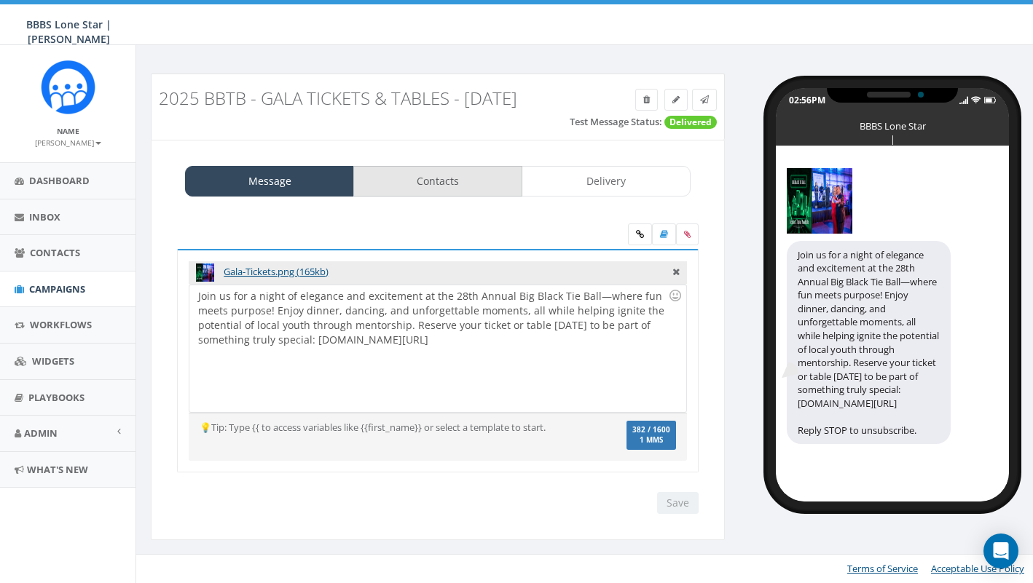
click at [454, 180] on link "Contacts" at bounding box center [437, 181] width 169 height 31
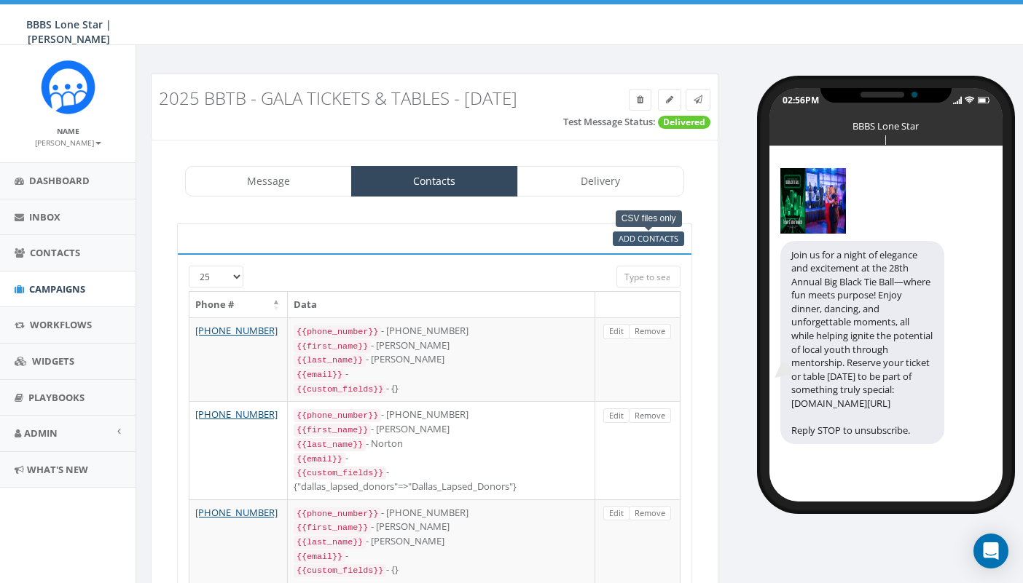
click at [650, 236] on span "Add Contacts" at bounding box center [648, 238] width 60 height 11
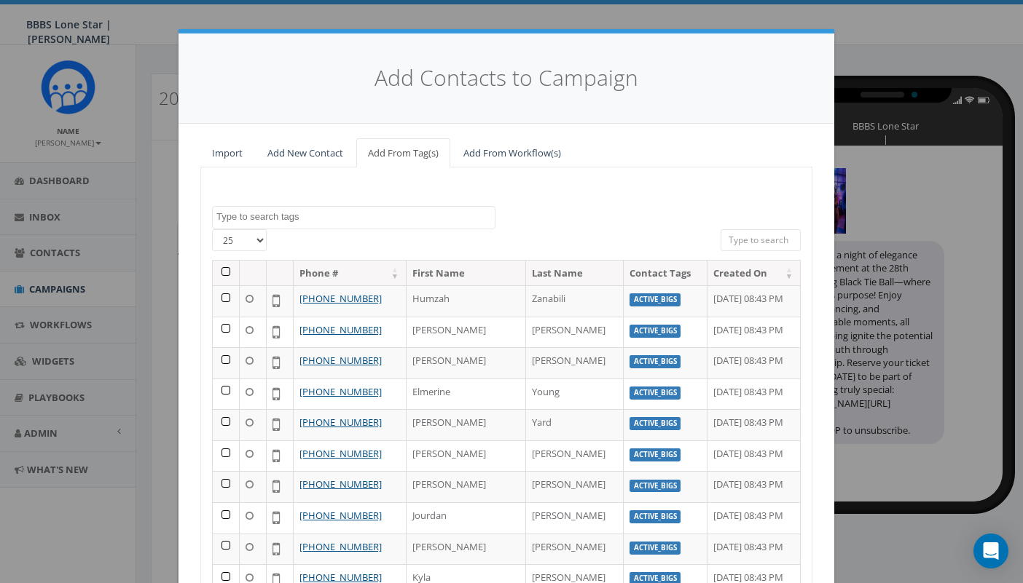
click at [259, 218] on textarea "Search" at bounding box center [355, 216] width 278 height 13
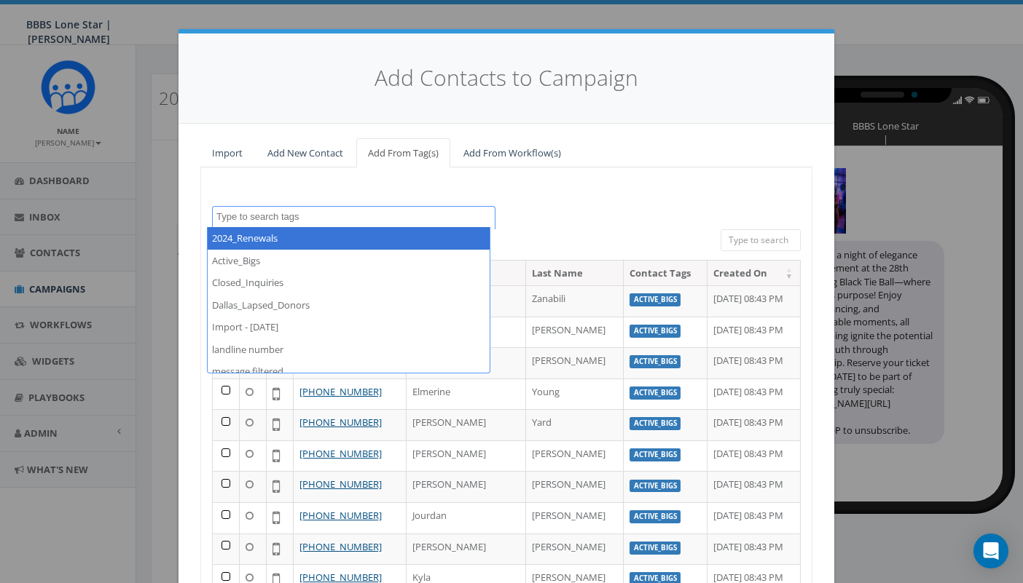
click at [270, 193] on div "2024_Renewals Active_Bigs Closed_Inquiries Dallas_Lapsed_Donors Import - 09/11/…" at bounding box center [506, 422] width 612 height 508
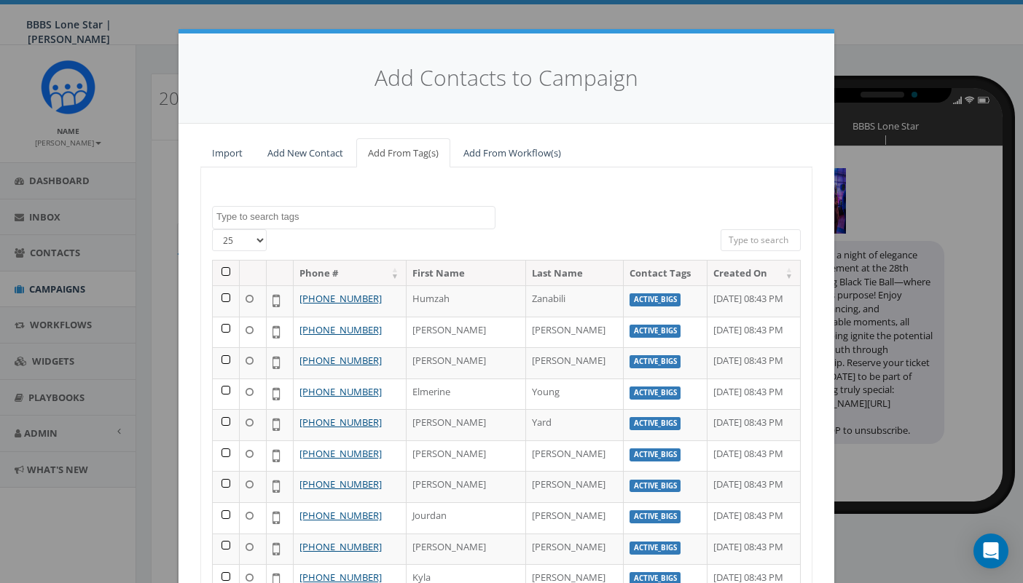
click at [221, 270] on th at bounding box center [226, 273] width 27 height 25
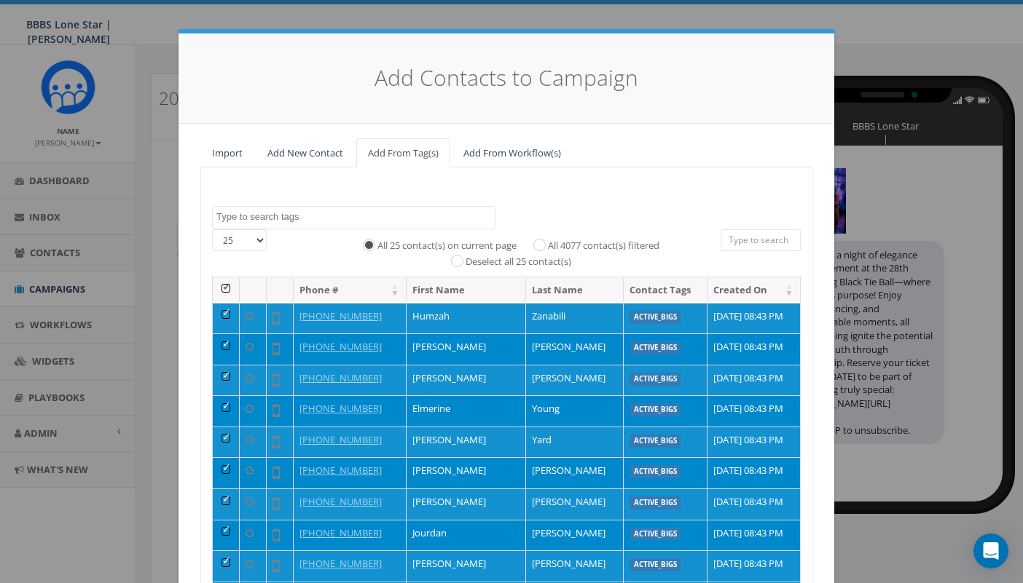
click at [245, 216] on textarea "Search" at bounding box center [355, 216] width 278 height 13
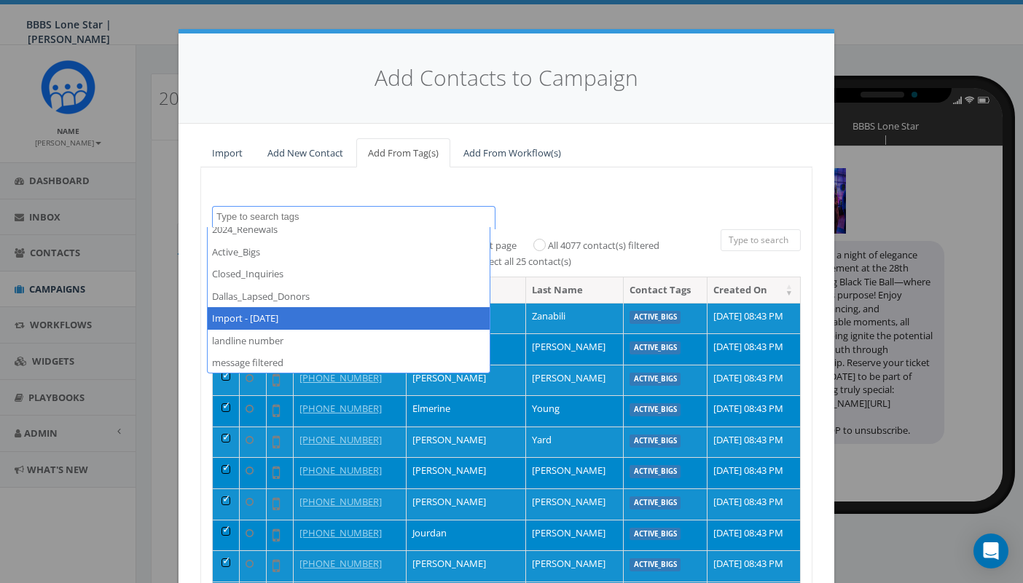
scroll to position [95, 0]
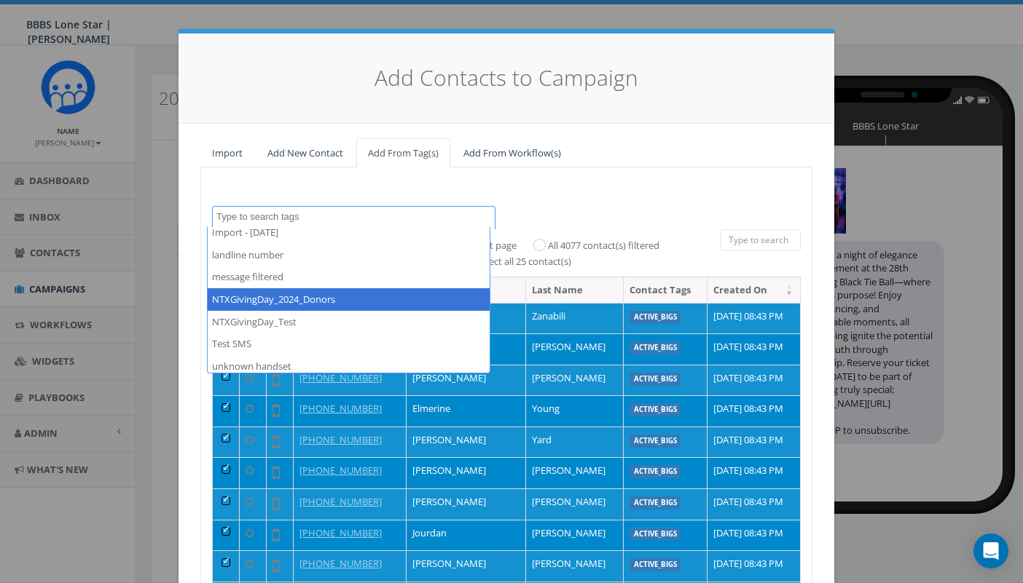
select select "NTXGivingDay_2024_Donors"
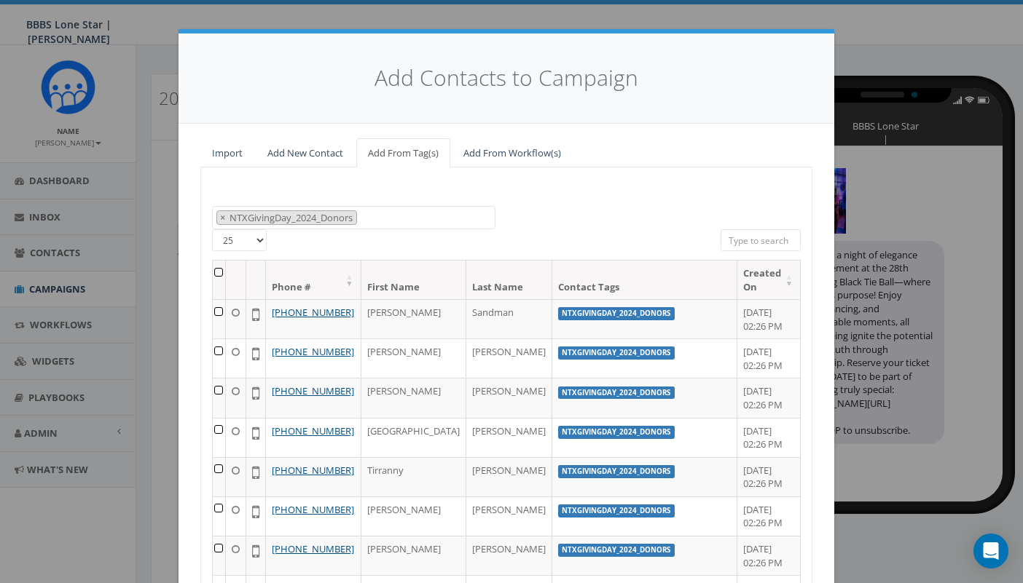
click at [218, 268] on th at bounding box center [219, 280] width 13 height 39
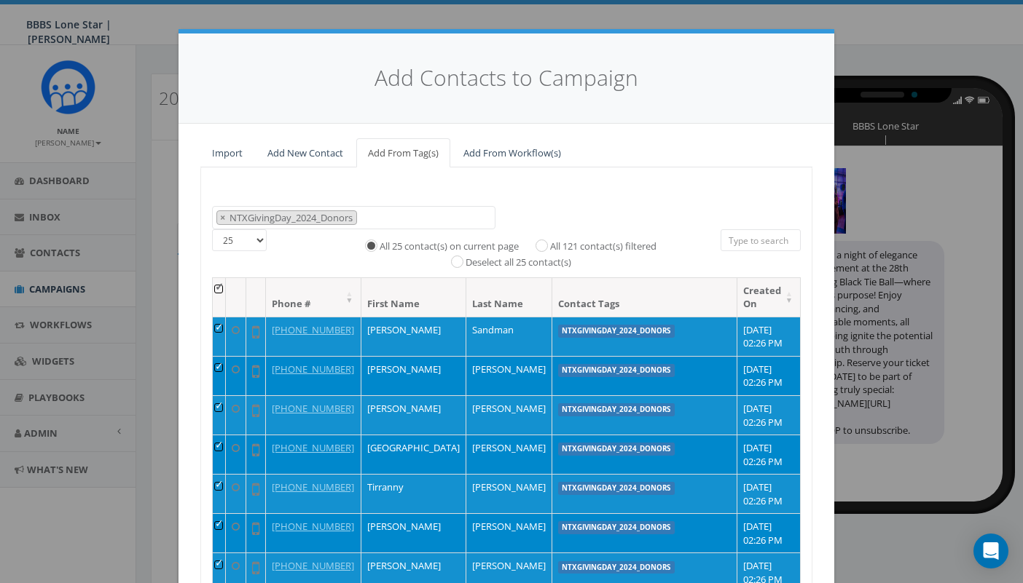
click at [550, 243] on label "All 121 contact(s) filtered" at bounding box center [603, 247] width 106 height 15
click at [540, 243] on input "All 121 contact(s) filtered" at bounding box center [544, 244] width 9 height 9
radio input "true"
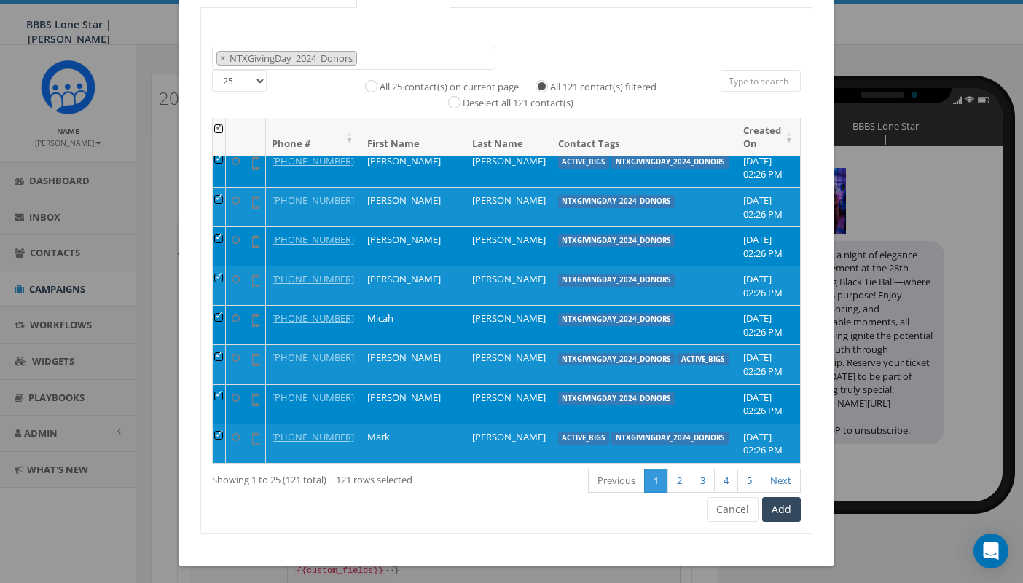
scroll to position [162, 0]
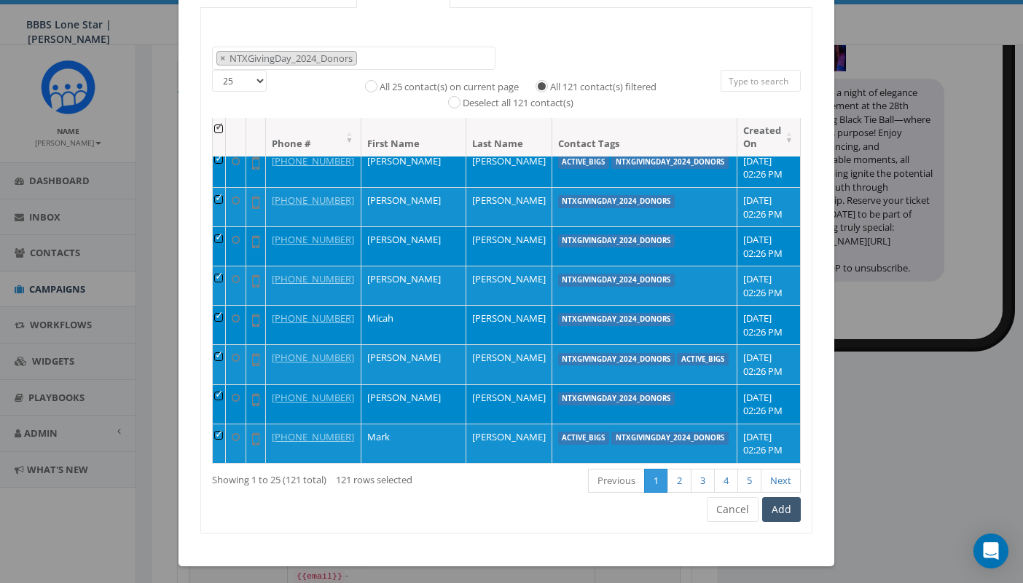
click at [782, 508] on button "Add" at bounding box center [781, 509] width 39 height 25
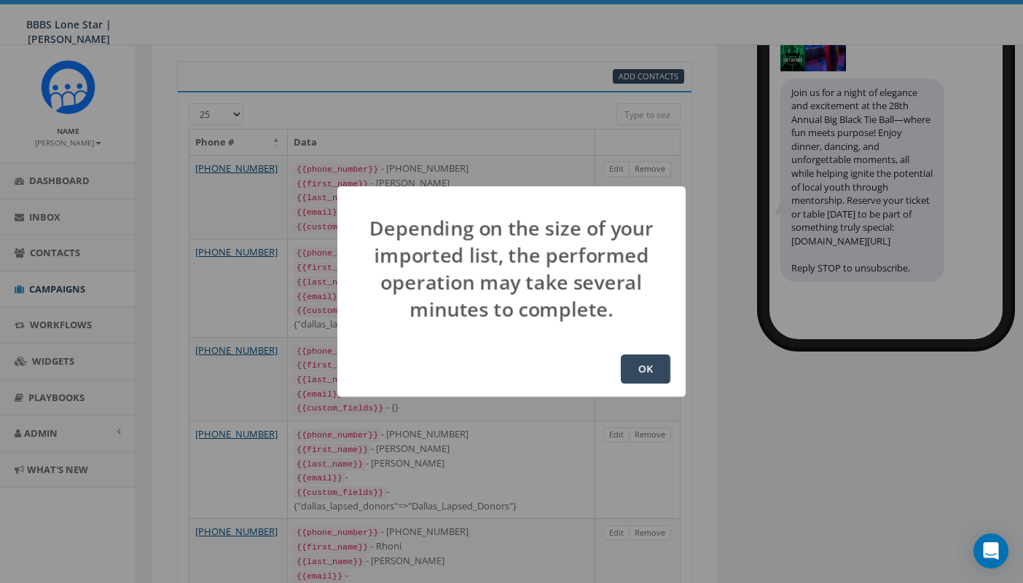
click at [644, 366] on button "OK" at bounding box center [645, 369] width 50 height 29
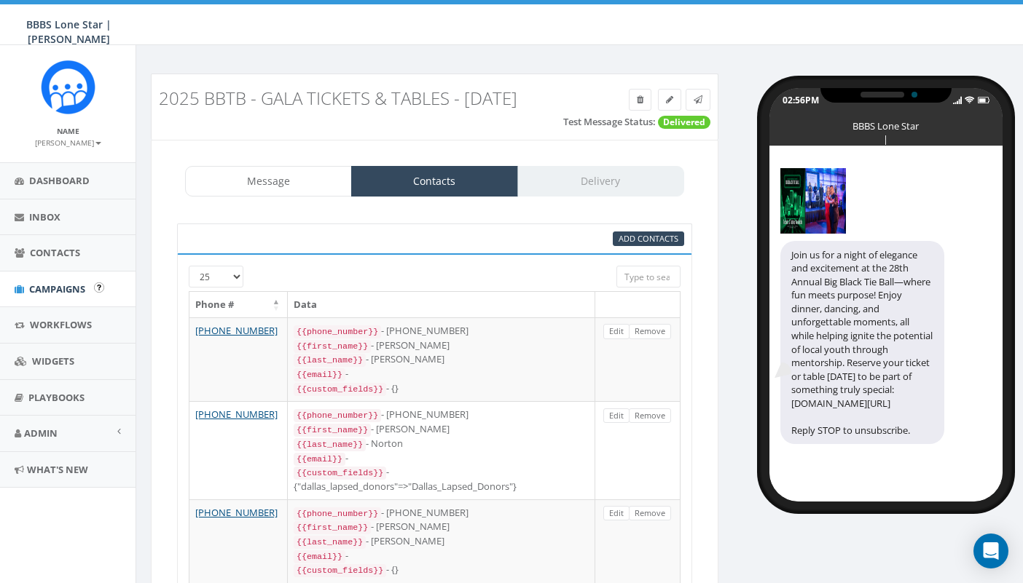
click at [50, 283] on span "Campaigns" at bounding box center [57, 289] width 56 height 13
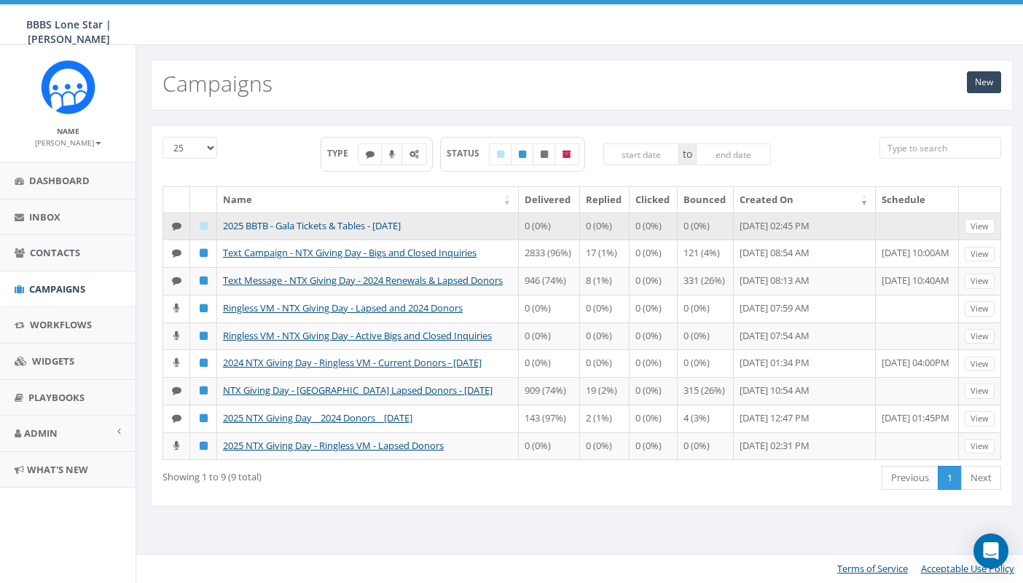
click at [332, 226] on link "2025 BBTB - Gala Tickets & Tables - [DATE]" at bounding box center [312, 225] width 178 height 13
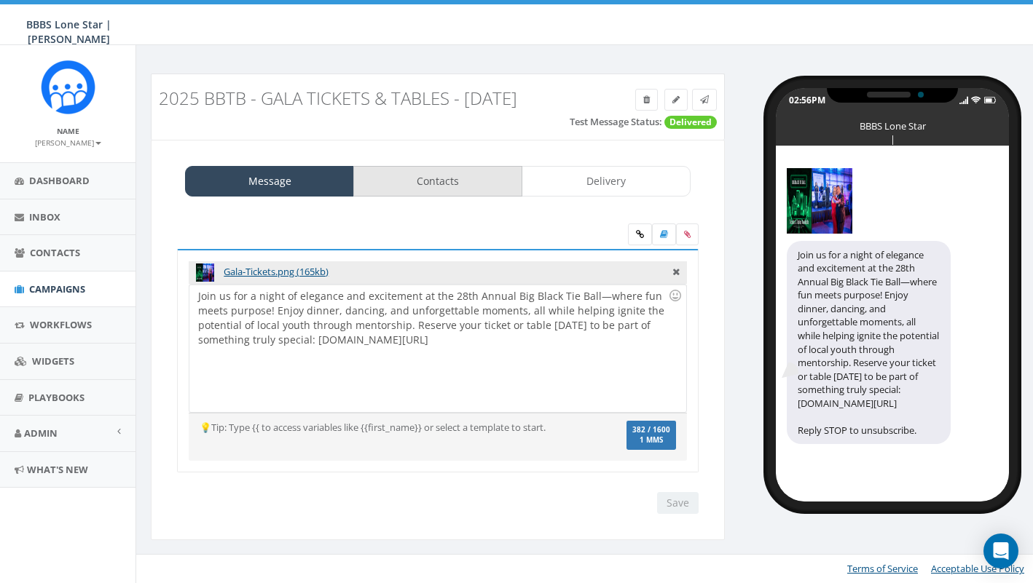
click at [468, 182] on link "Contacts" at bounding box center [437, 181] width 169 height 31
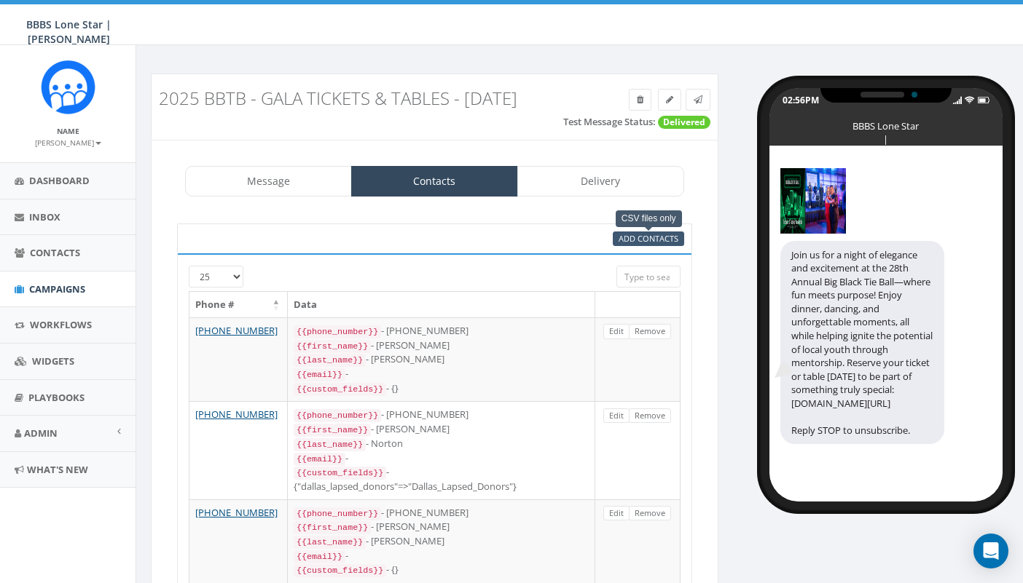
click at [643, 235] on span "Add Contacts" at bounding box center [648, 238] width 60 height 11
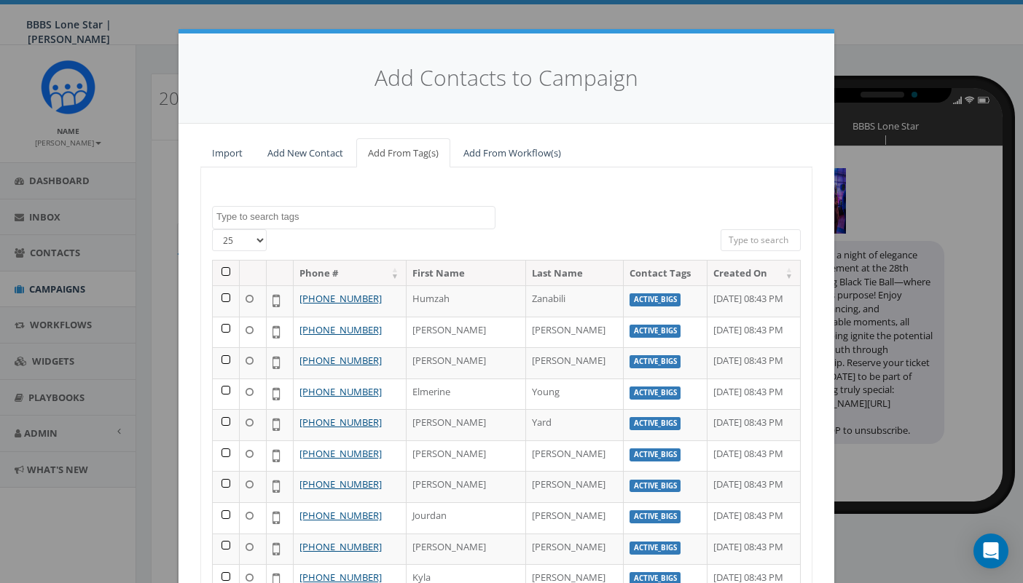
click at [310, 212] on textarea "Search" at bounding box center [355, 216] width 278 height 13
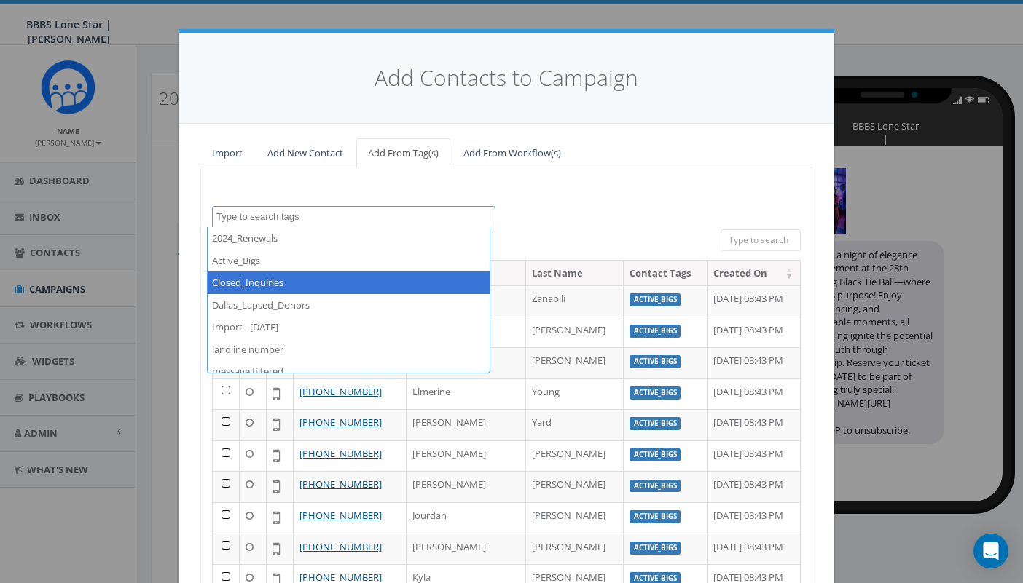
select select "Closed_Inquiries"
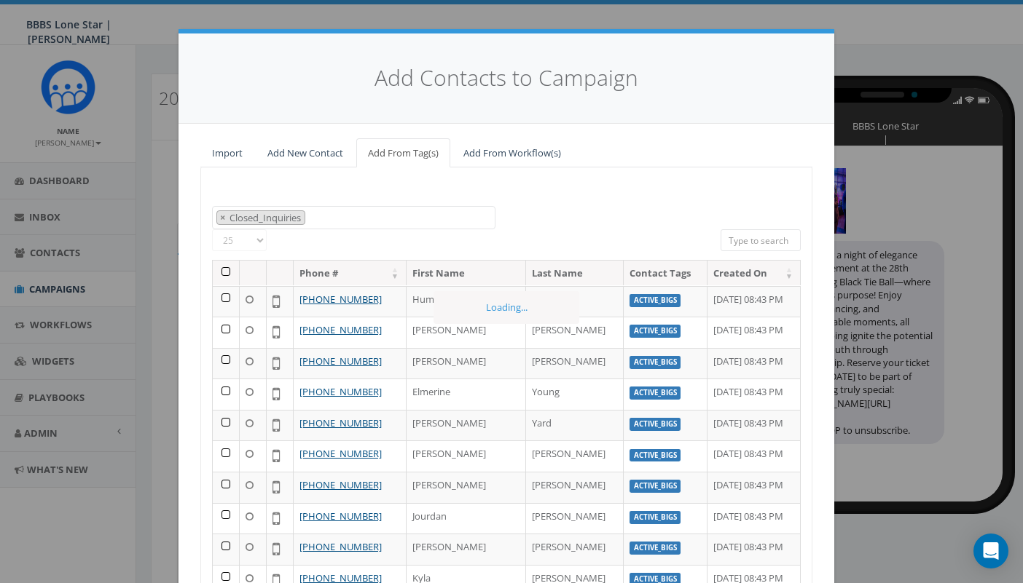
scroll to position [26, 0]
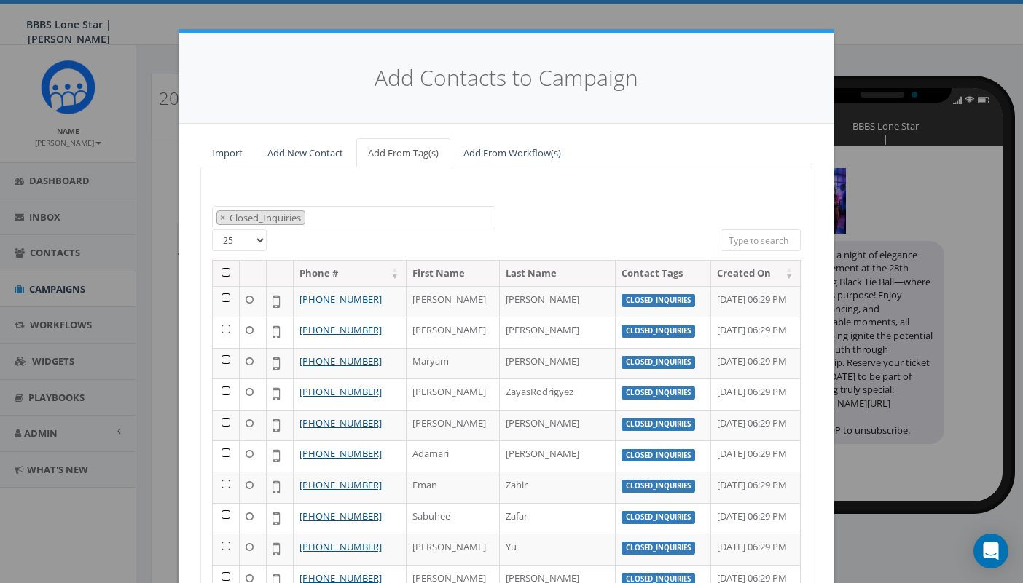
click at [221, 269] on th at bounding box center [226, 273] width 27 height 25
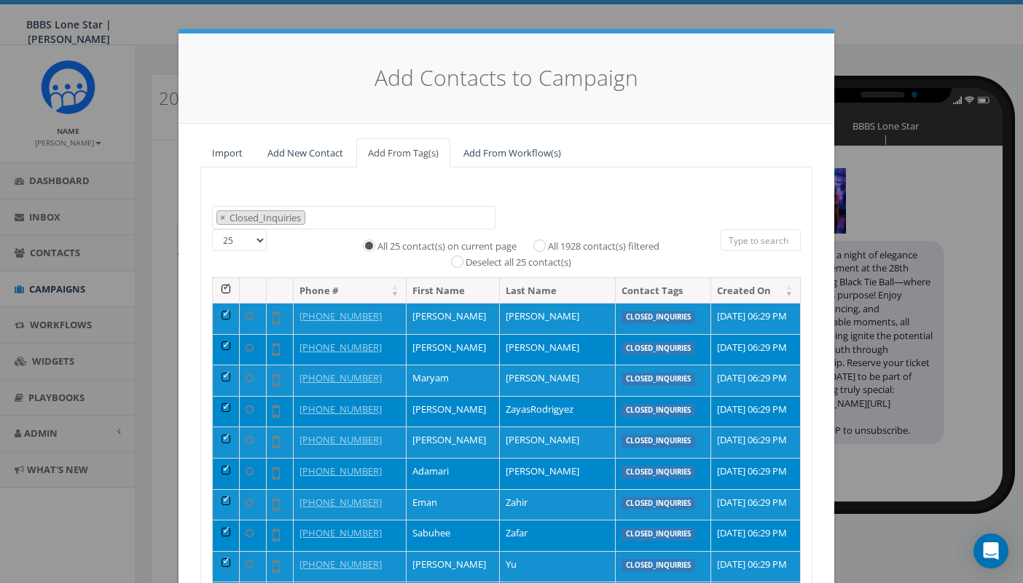
click at [538, 240] on input "All 1928 contact(s) filtered" at bounding box center [542, 244] width 9 height 9
radio input "true"
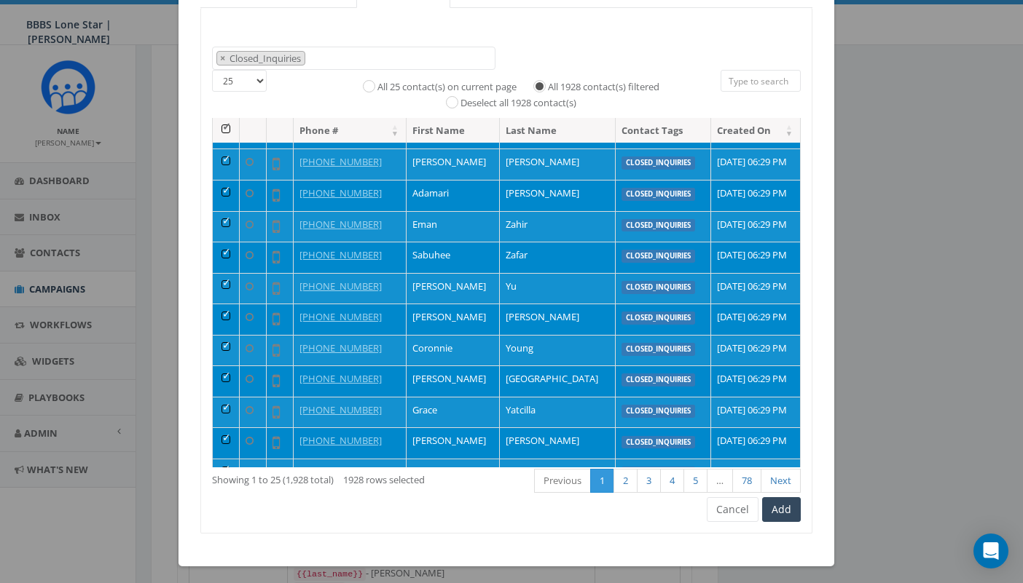
scroll to position [1437, 0]
click at [779, 505] on button "Add" at bounding box center [781, 509] width 39 height 25
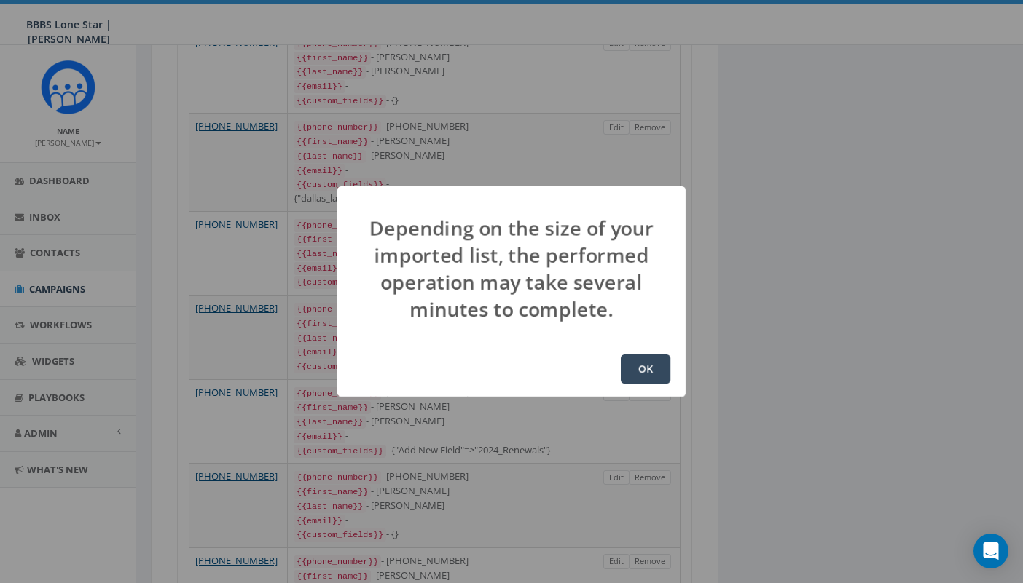
scroll to position [0, 0]
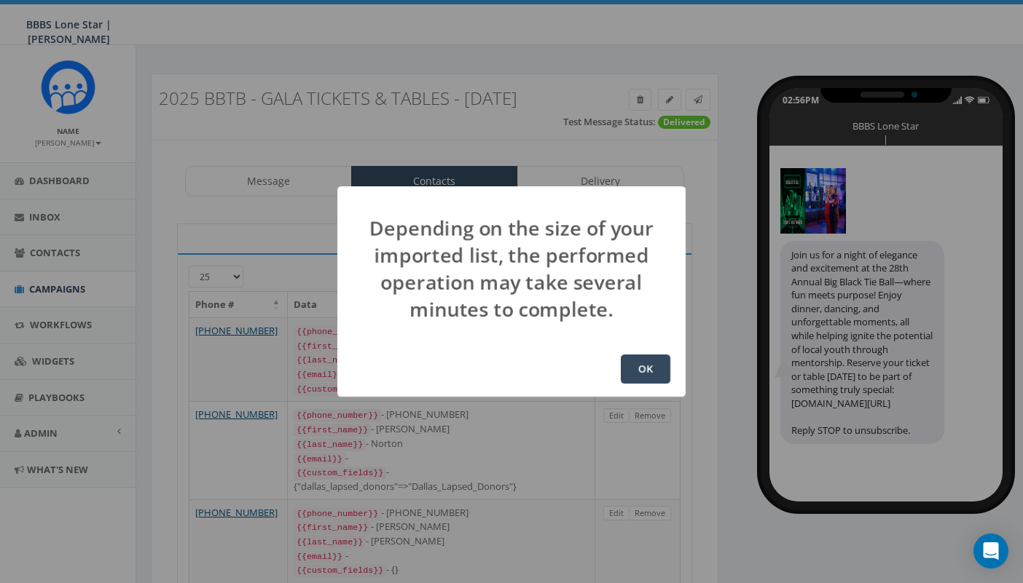
click at [639, 369] on button "OK" at bounding box center [645, 369] width 50 height 29
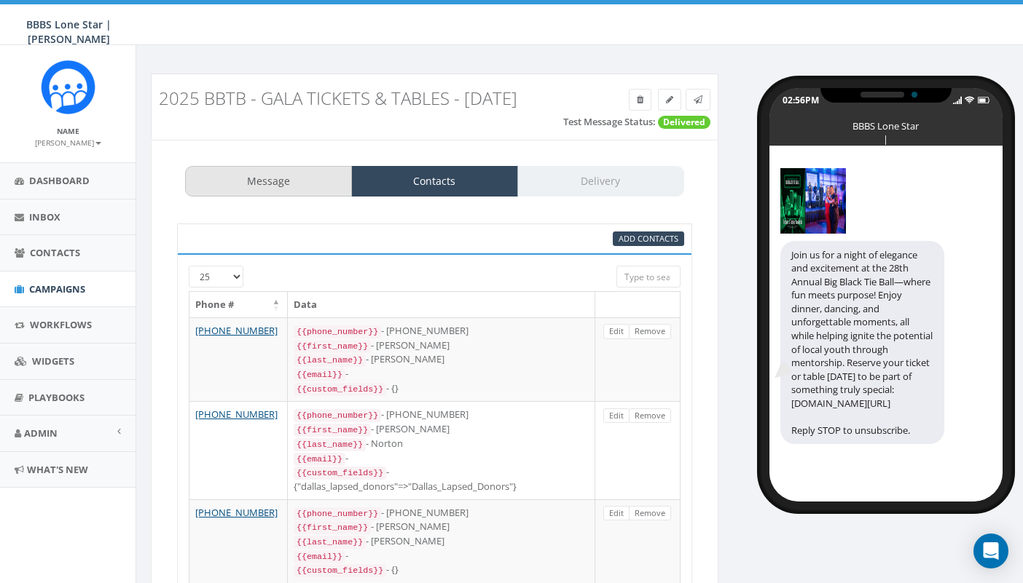
click at [295, 185] on link "Message" at bounding box center [268, 181] width 167 height 31
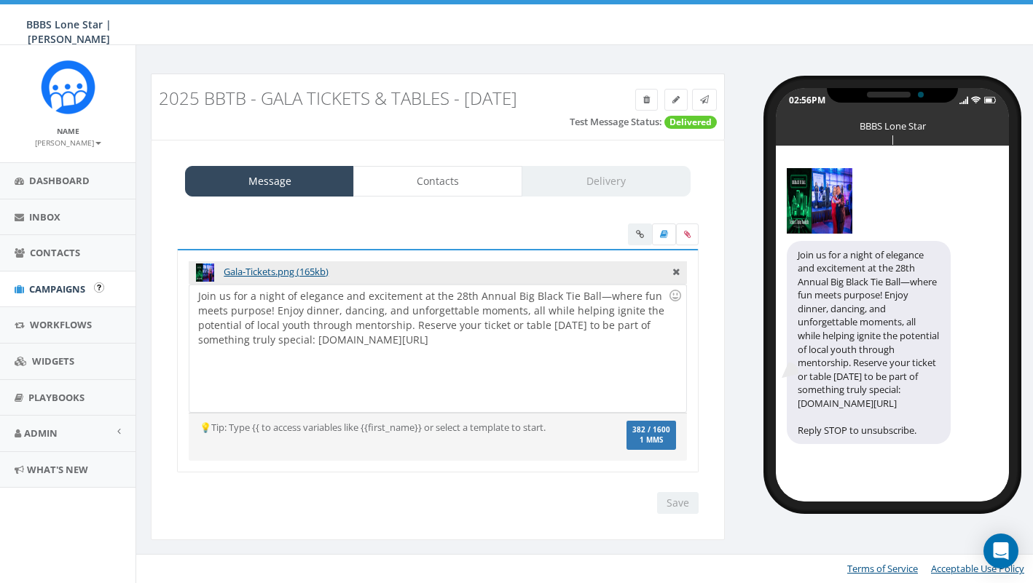
click at [47, 283] on span "Campaigns" at bounding box center [57, 289] width 56 height 13
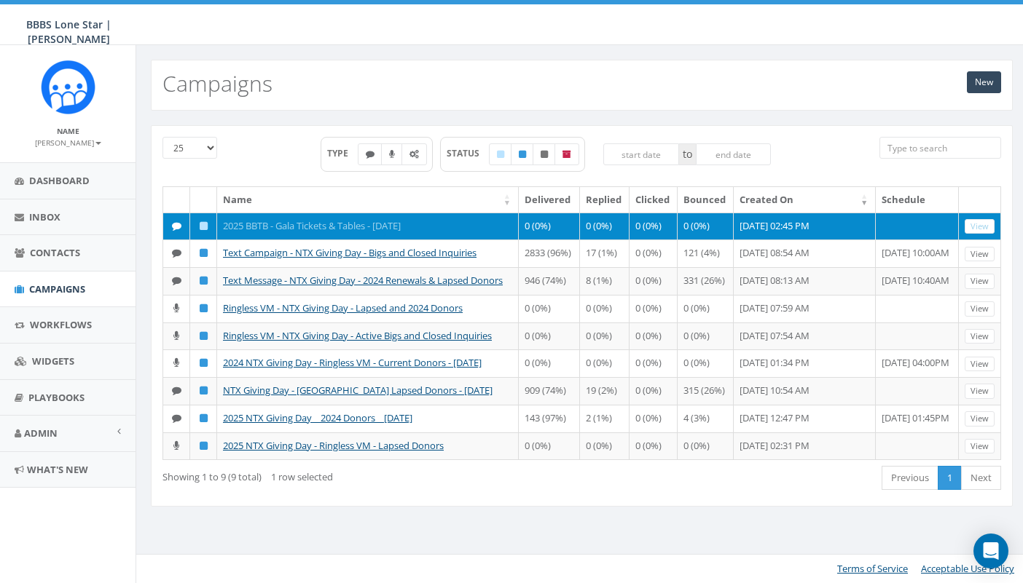
click at [297, 221] on link "2025 BBTB - Gala Tickets & Tables - [DATE]" at bounding box center [312, 225] width 178 height 13
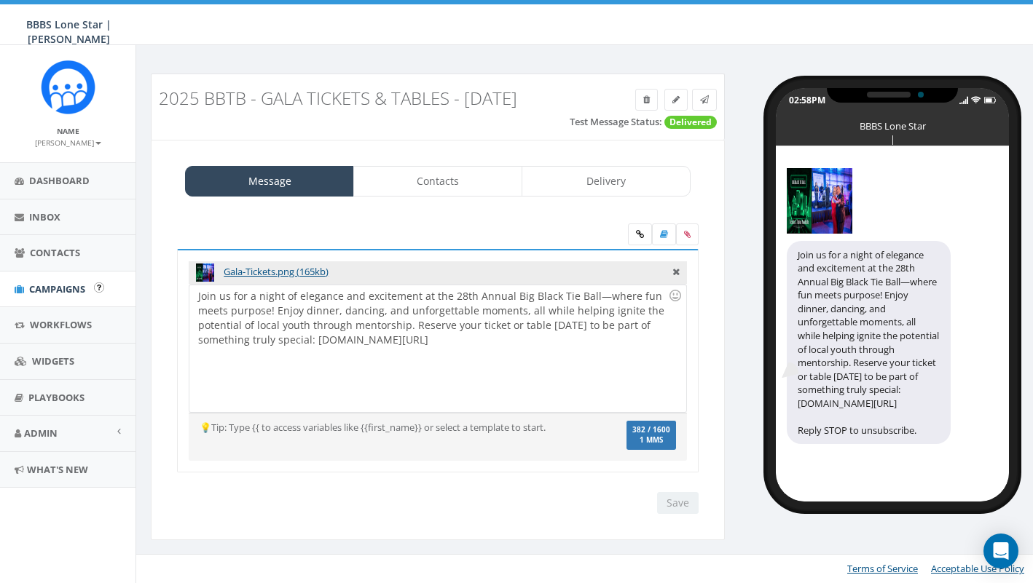
click at [57, 284] on span "Campaigns" at bounding box center [57, 289] width 56 height 13
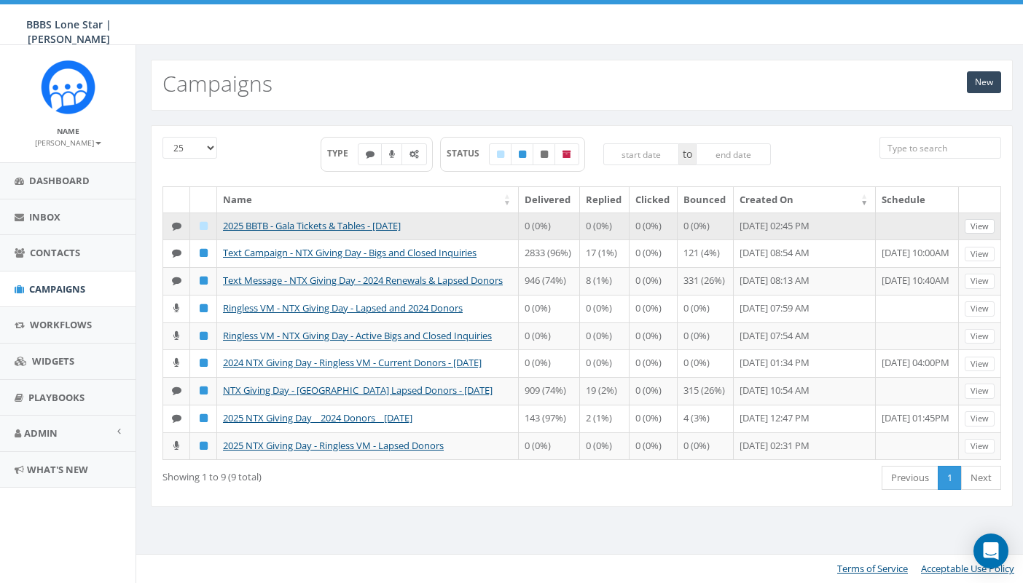
click at [980, 230] on link "View" at bounding box center [979, 226] width 30 height 15
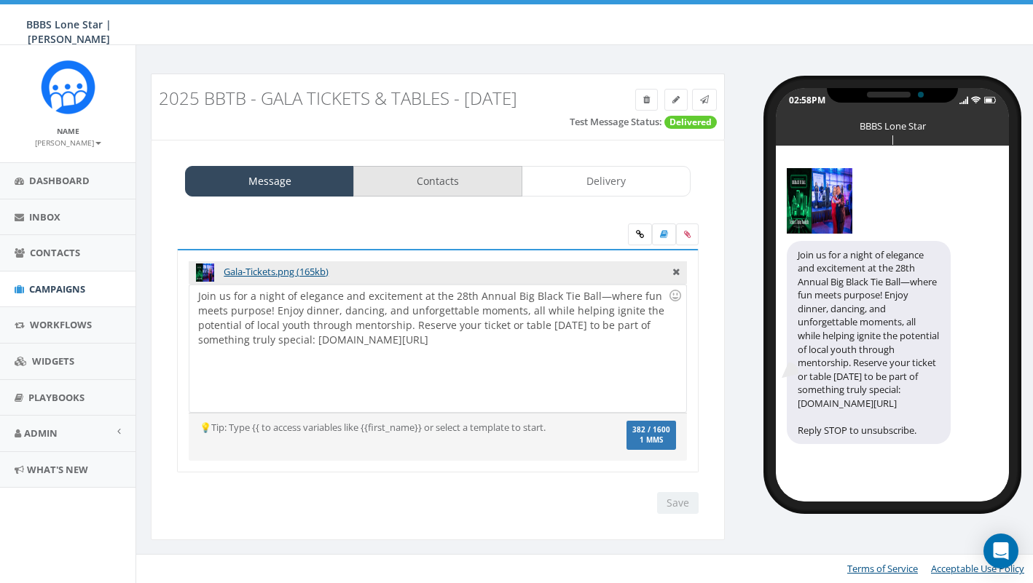
click at [450, 181] on link "Contacts" at bounding box center [437, 181] width 169 height 31
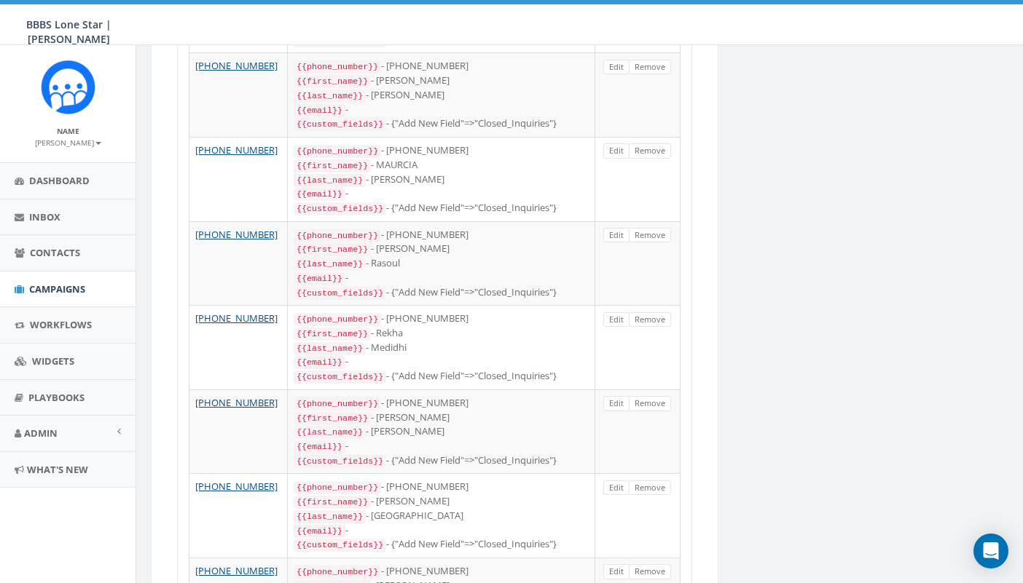
scroll to position [1843, 0]
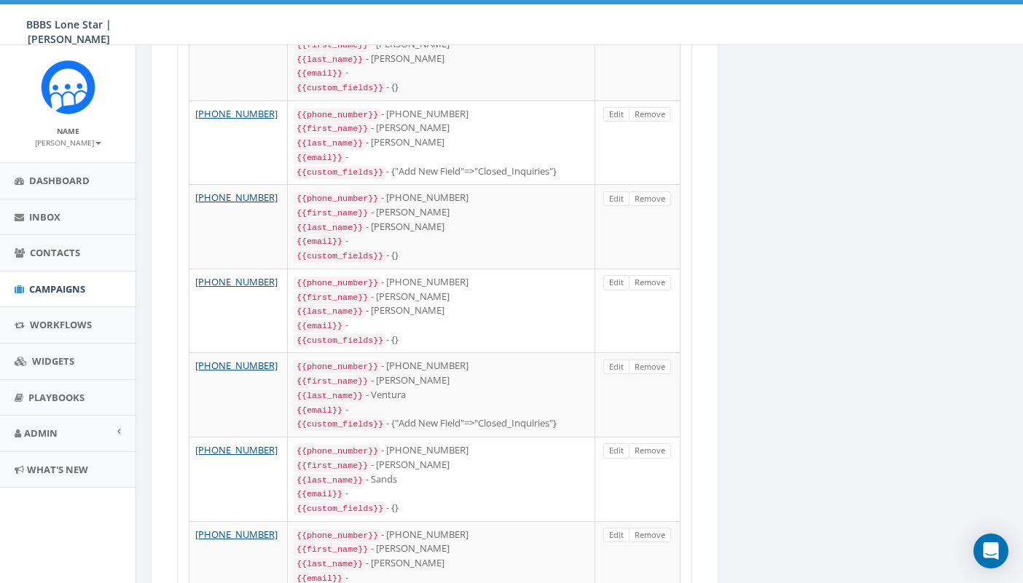
scroll to position [1817, 0]
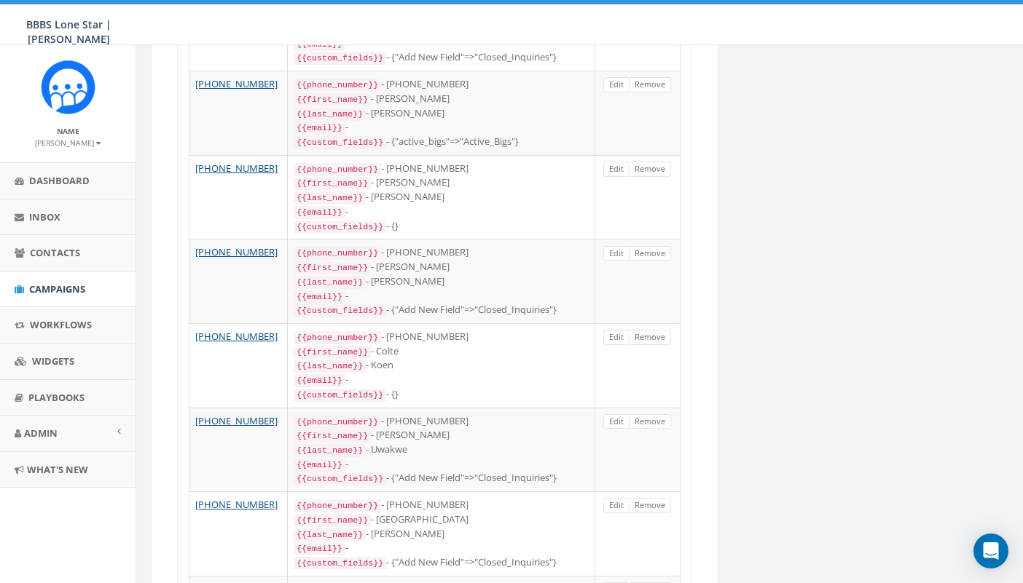
scroll to position [0, 0]
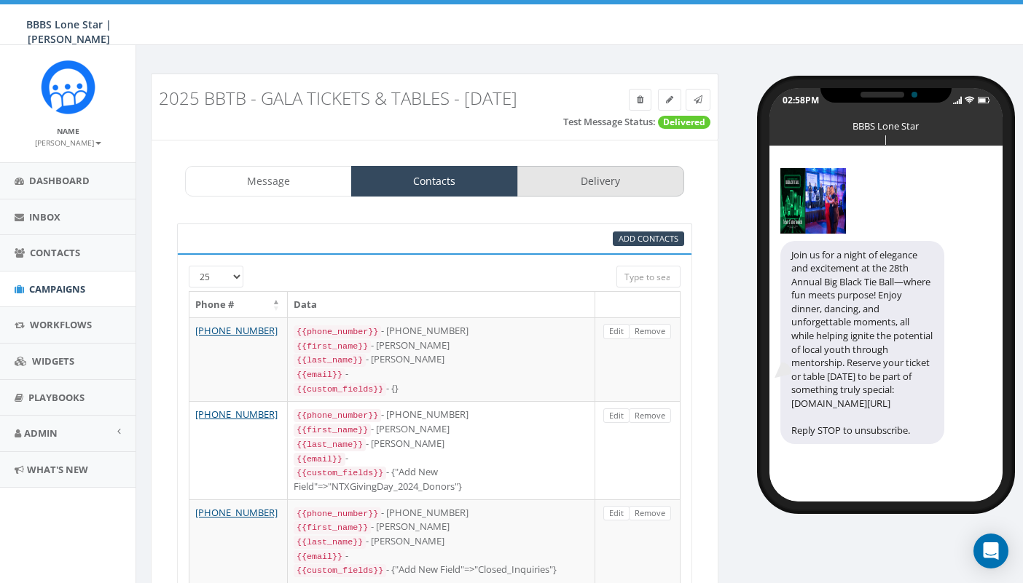
click at [572, 176] on link "Delivery" at bounding box center [600, 181] width 167 height 31
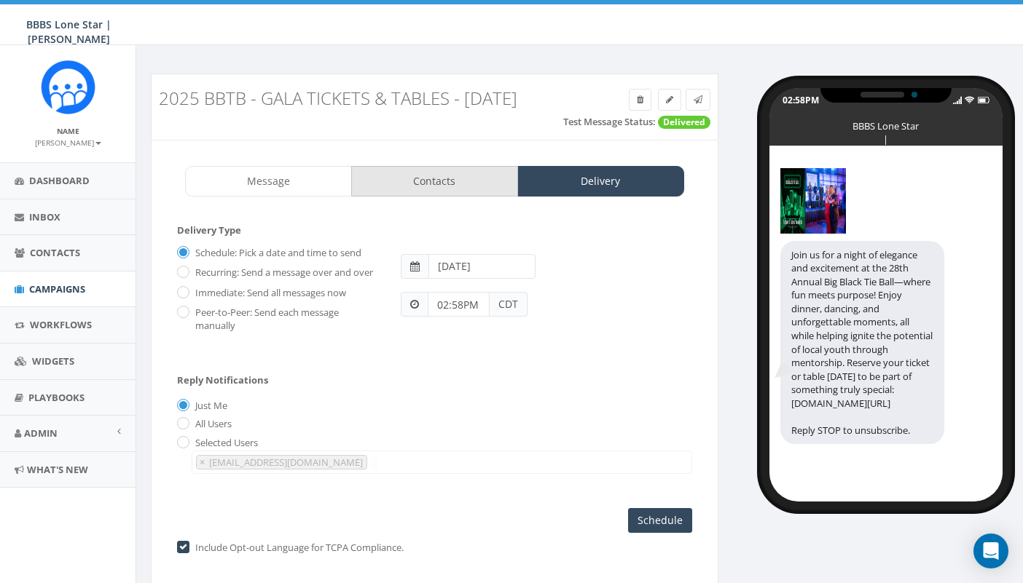
click at [476, 184] on link "Contacts" at bounding box center [434, 181] width 167 height 31
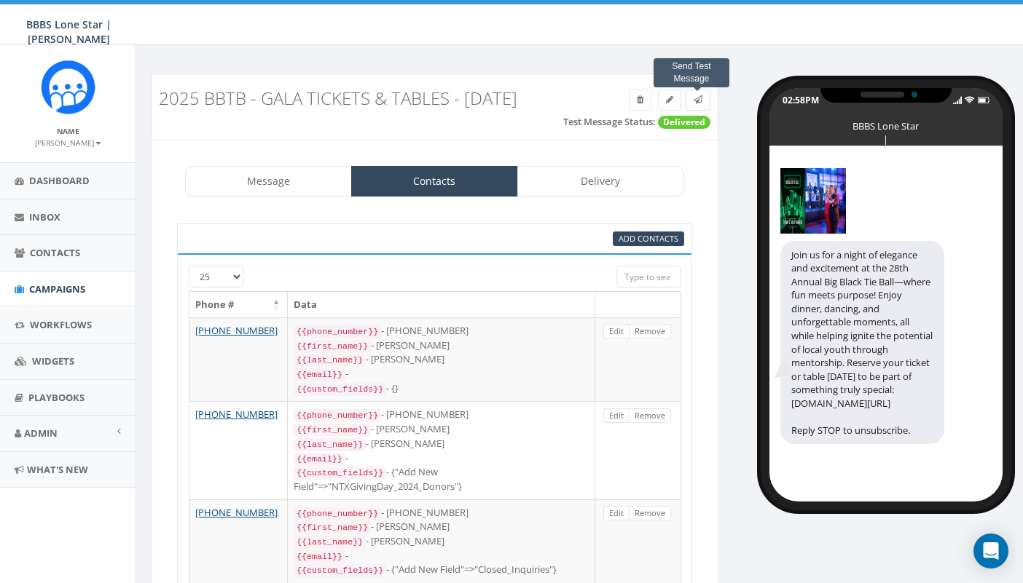
click at [698, 98] on icon at bounding box center [697, 99] width 9 height 9
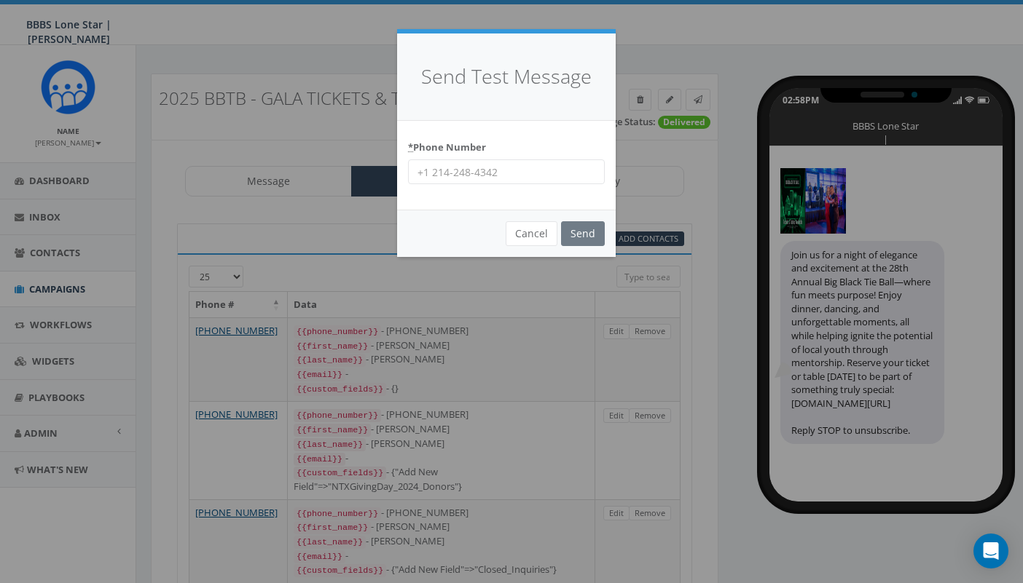
click at [488, 171] on input "* Phone Number" at bounding box center [506, 171] width 197 height 25
type input "9136345067"
click at [591, 228] on input "Send" at bounding box center [583, 233] width 44 height 25
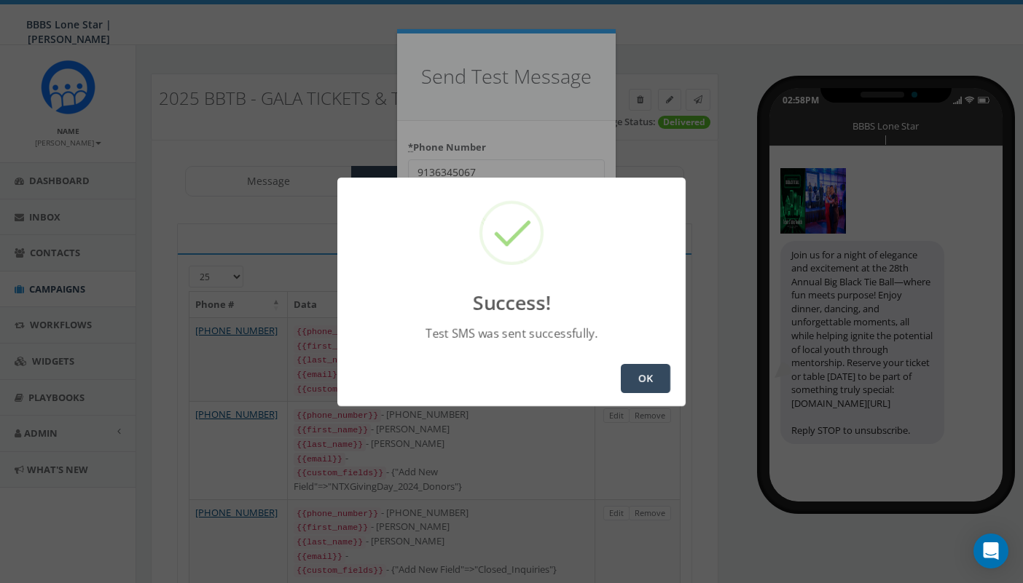
click at [643, 379] on button "OK" at bounding box center [645, 378] width 50 height 29
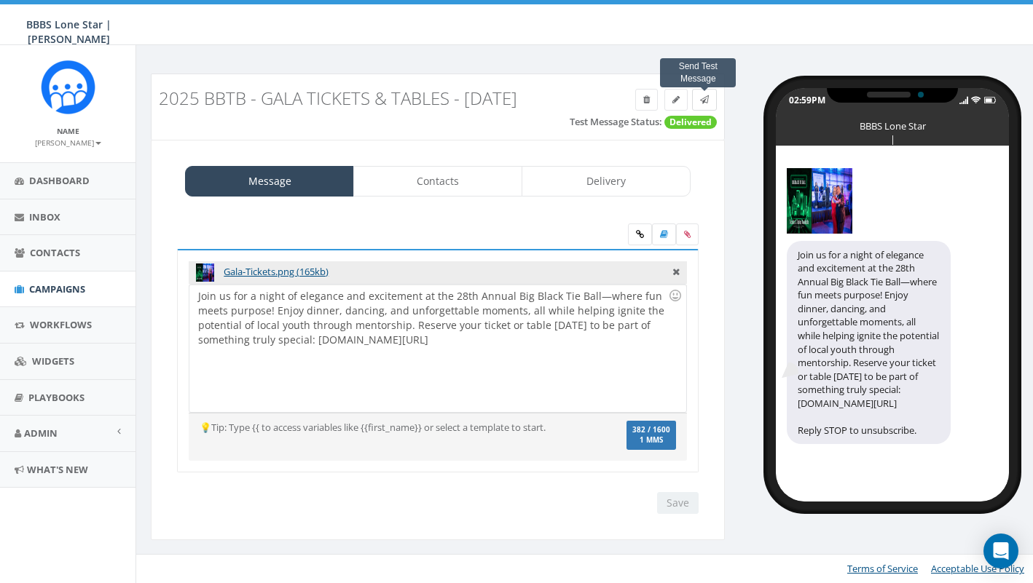
click at [705, 99] on icon at bounding box center [704, 99] width 9 height 9
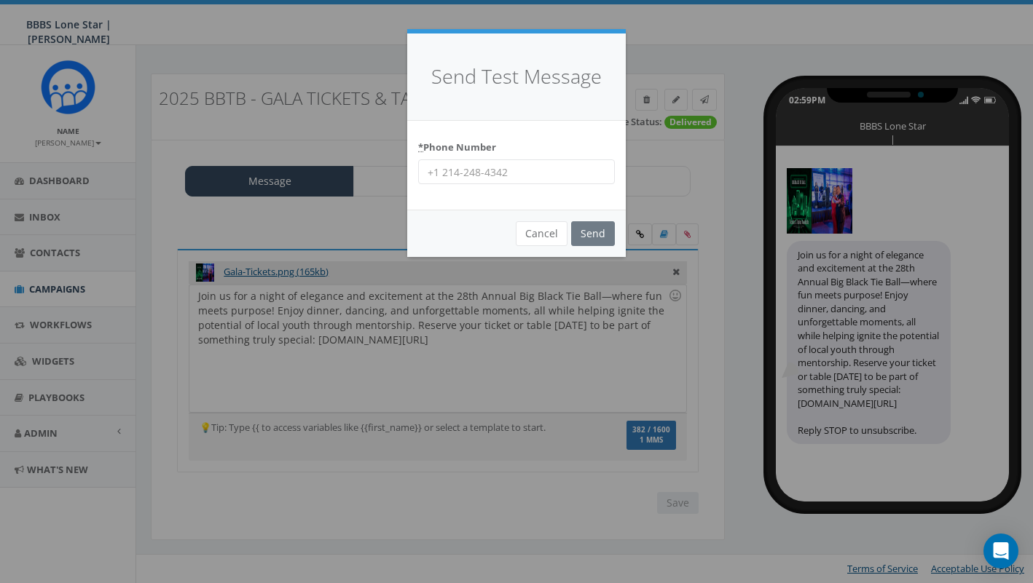
click at [471, 171] on input "* Phone Number" at bounding box center [516, 171] width 197 height 25
type input "8172051485"
click at [603, 232] on input "Send" at bounding box center [593, 233] width 44 height 25
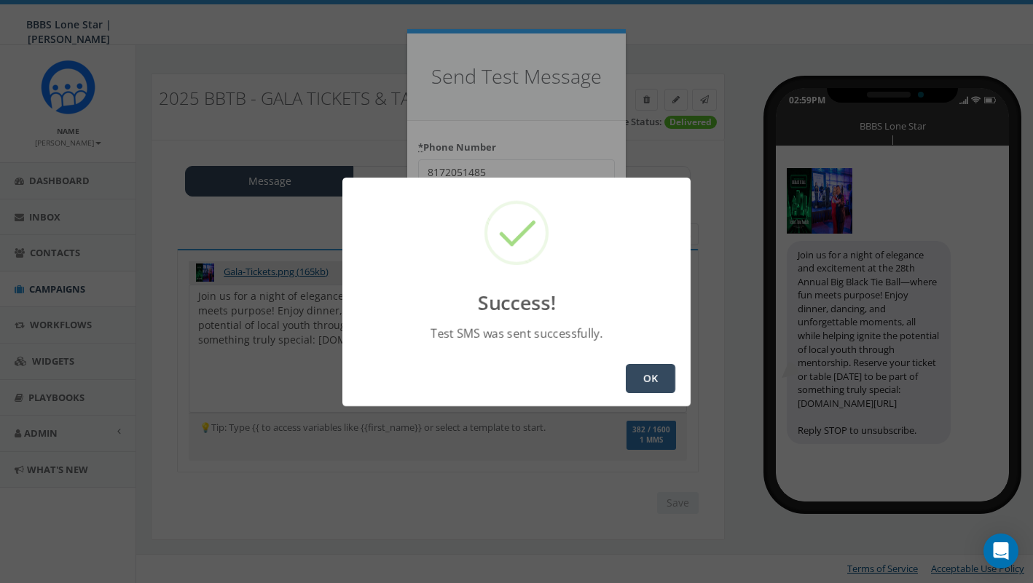
click at [653, 374] on button "OK" at bounding box center [651, 378] width 50 height 29
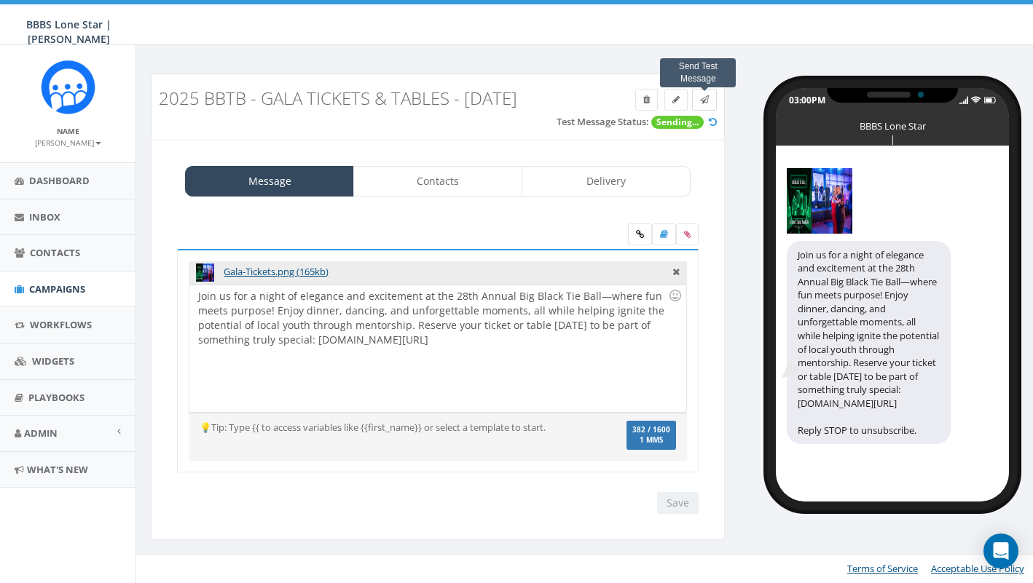
click at [704, 101] on icon at bounding box center [704, 99] width 9 height 9
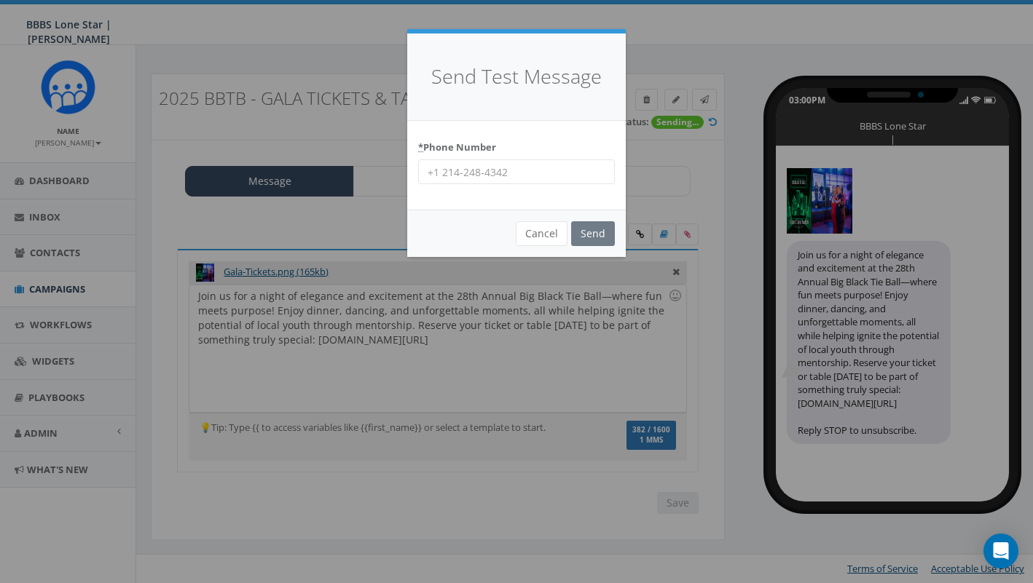
click at [523, 174] on input "* Phone Number" at bounding box center [516, 171] width 197 height 25
type input "2144158050"
click at [599, 232] on input "Send" at bounding box center [593, 233] width 44 height 25
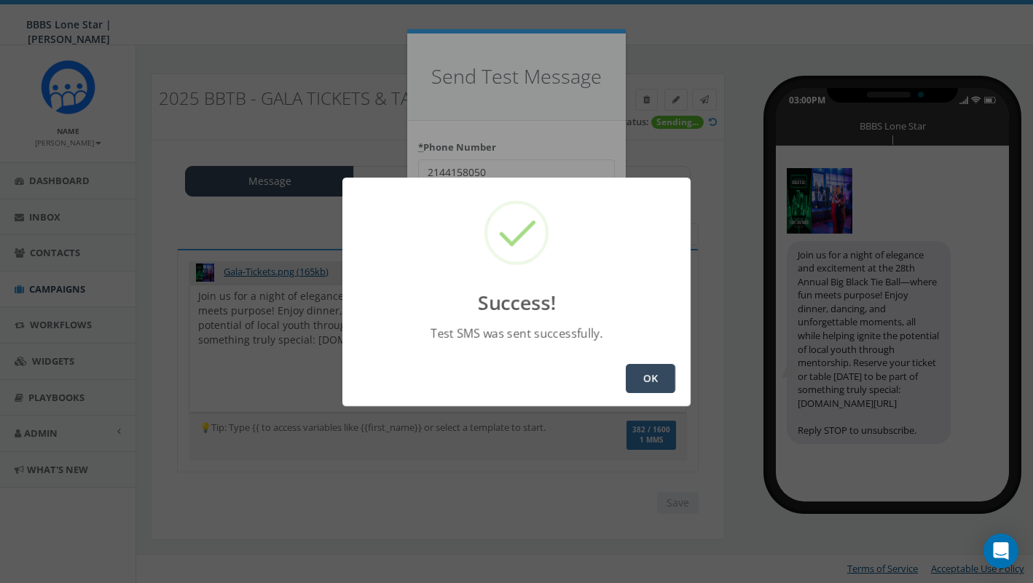
click at [653, 381] on button "OK" at bounding box center [651, 378] width 50 height 29
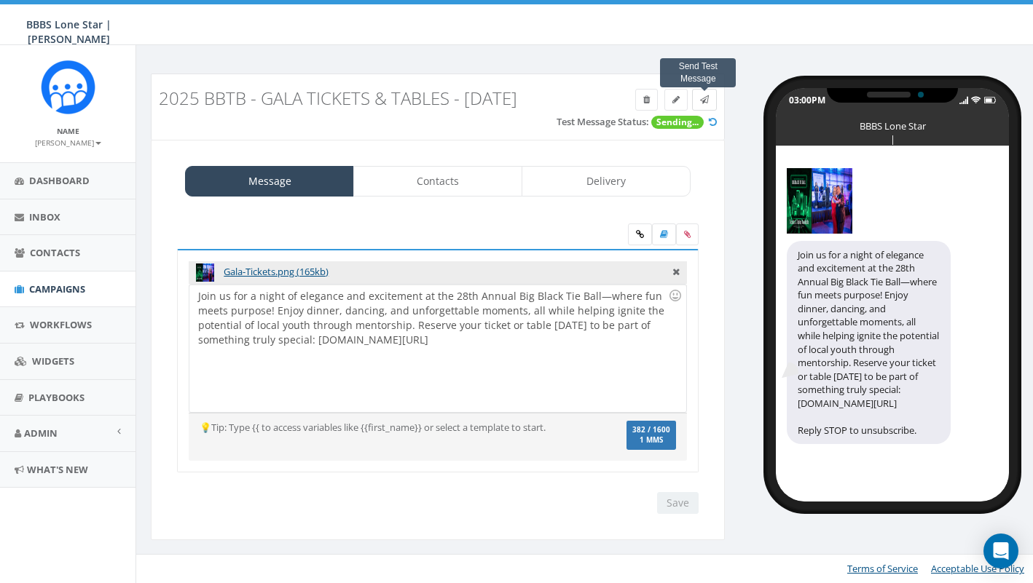
click at [706, 95] on icon at bounding box center [704, 99] width 9 height 9
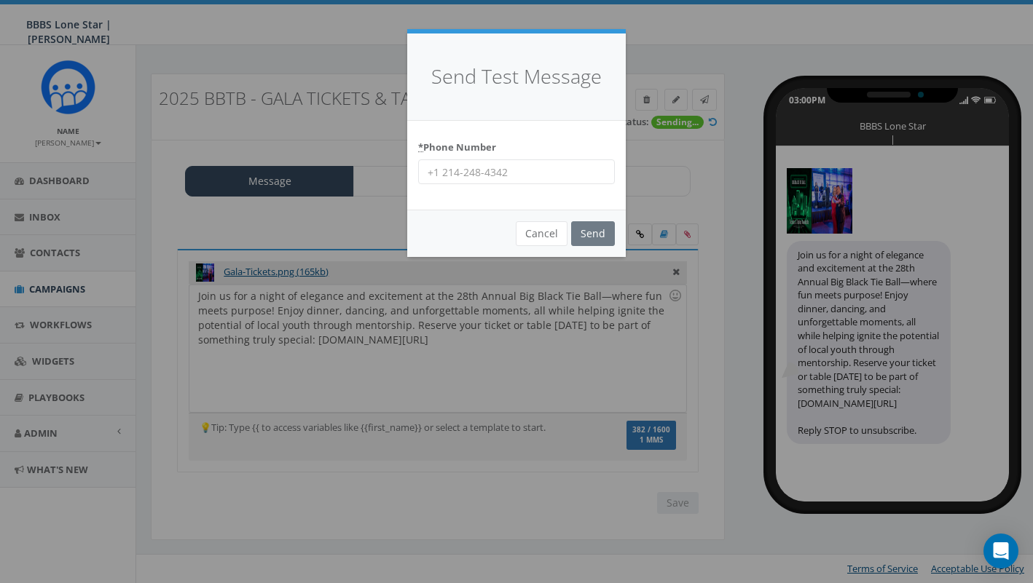
click at [472, 167] on input "* Phone Number" at bounding box center [516, 171] width 197 height 25
type input "8472070126"
click at [602, 225] on input "Send" at bounding box center [593, 233] width 44 height 25
click at [519, 173] on input "8472070126" at bounding box center [516, 171] width 197 height 25
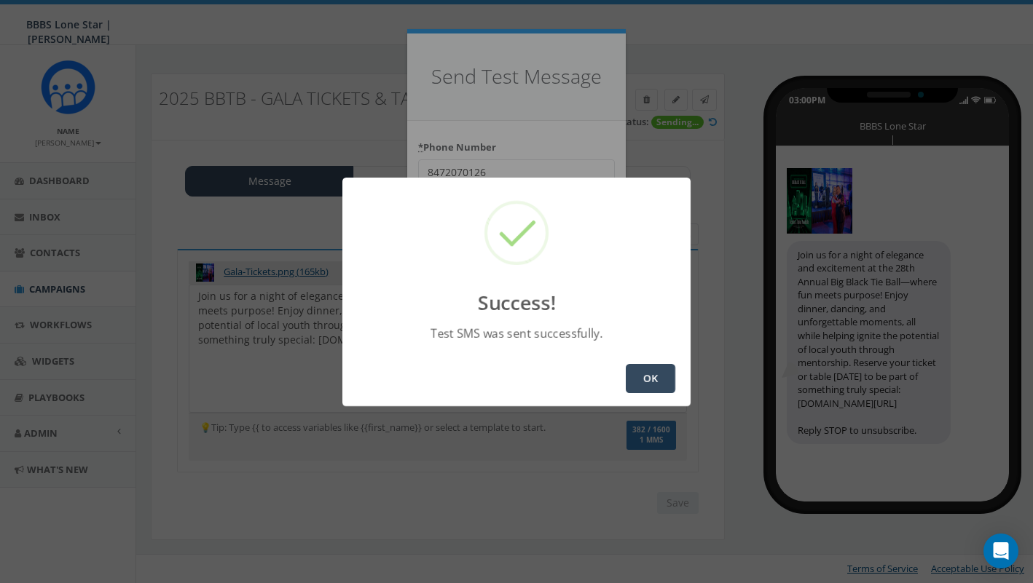
click at [644, 379] on button "OK" at bounding box center [651, 378] width 50 height 29
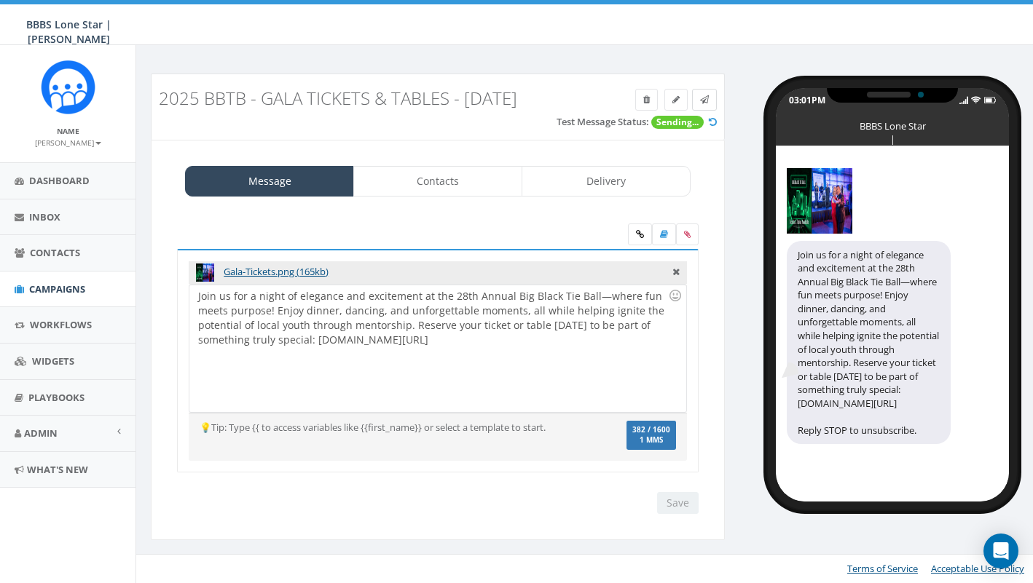
click at [698, 101] on link at bounding box center [704, 100] width 25 height 22
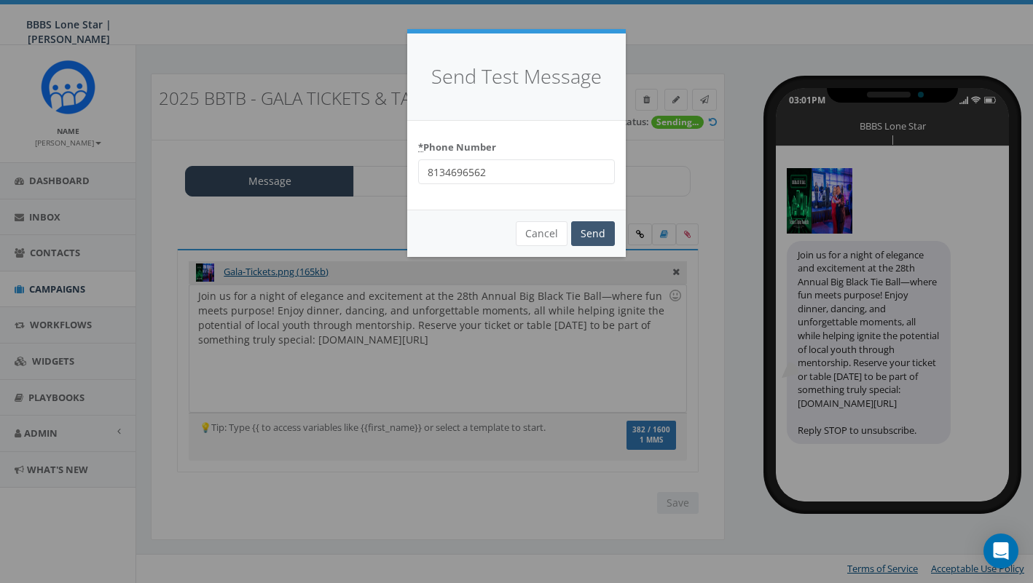
type input "8134696562"
click at [598, 232] on input "Send" at bounding box center [593, 233] width 44 height 25
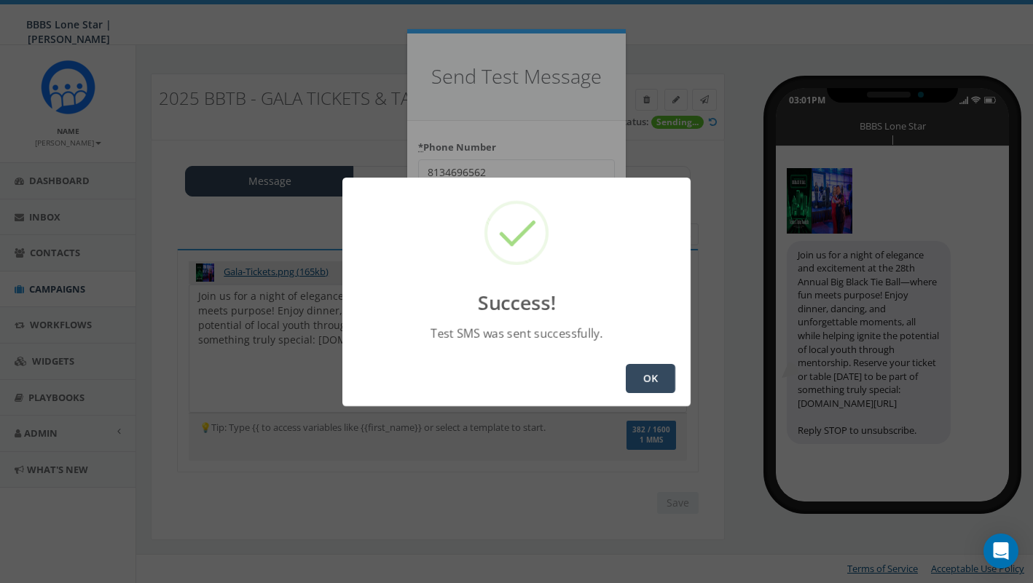
click at [653, 368] on button "OK" at bounding box center [651, 378] width 50 height 29
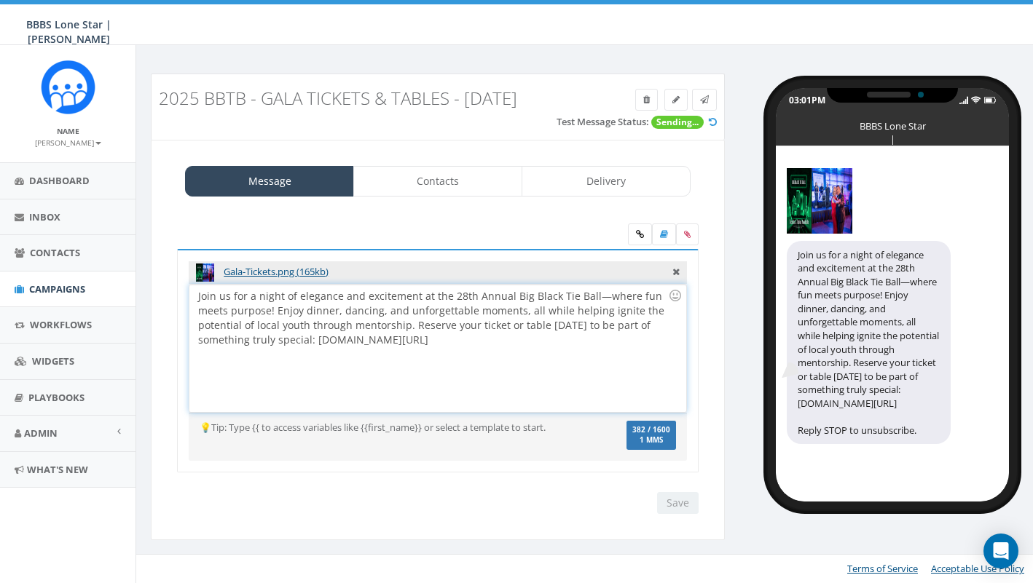
click at [453, 330] on div "Join us for a night of elegance and excitement at the 28th Annual Big Black Tie…" at bounding box center [437, 348] width 496 height 127
click at [590, 293] on div "Join us for a night of elegance and excitement at the 28th Annual Big Black Tie…" at bounding box center [437, 348] width 496 height 127
click at [233, 296] on div "Join us for a night of elegance and excitement at the 28th Annual Big Black Tie…" at bounding box center [437, 348] width 496 height 127
click at [299, 294] on div "Join us on November 1 for a night of elegance and excitement at the 28th Annual…" at bounding box center [437, 348] width 496 height 127
click at [455, 210] on div "Gala-Tickets.png (165kb) Join us for a night of elegance and excitement at the …" at bounding box center [437, 369] width 551 height 320
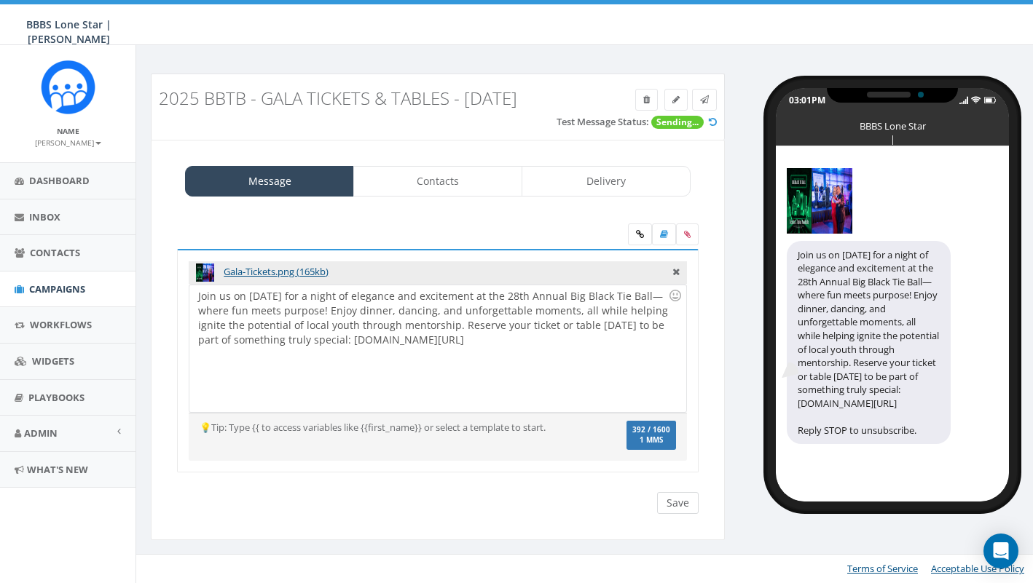
click at [675, 503] on input "Save" at bounding box center [678, 503] width 42 height 22
click at [690, 235] on label at bounding box center [687, 235] width 23 height 22
click at [0, 0] on input "file" at bounding box center [0, 0] width 0 height 0
click at [691, 238] on label at bounding box center [687, 235] width 23 height 22
click at [0, 0] on input "file" at bounding box center [0, 0] width 0 height 0
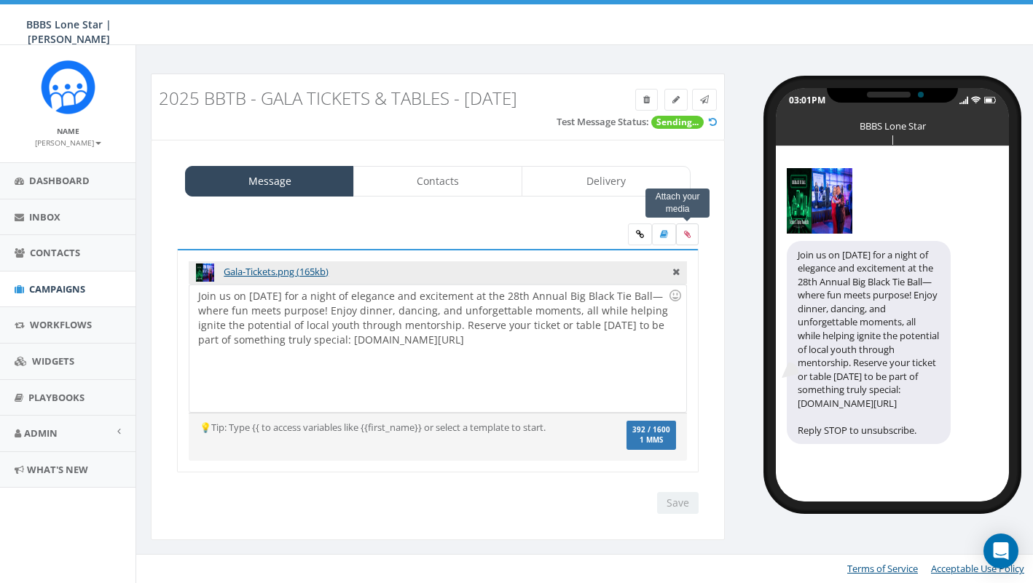
click at [682, 232] on label at bounding box center [687, 235] width 23 height 22
click at [0, 0] on input "file" at bounding box center [0, 0] width 0 height 0
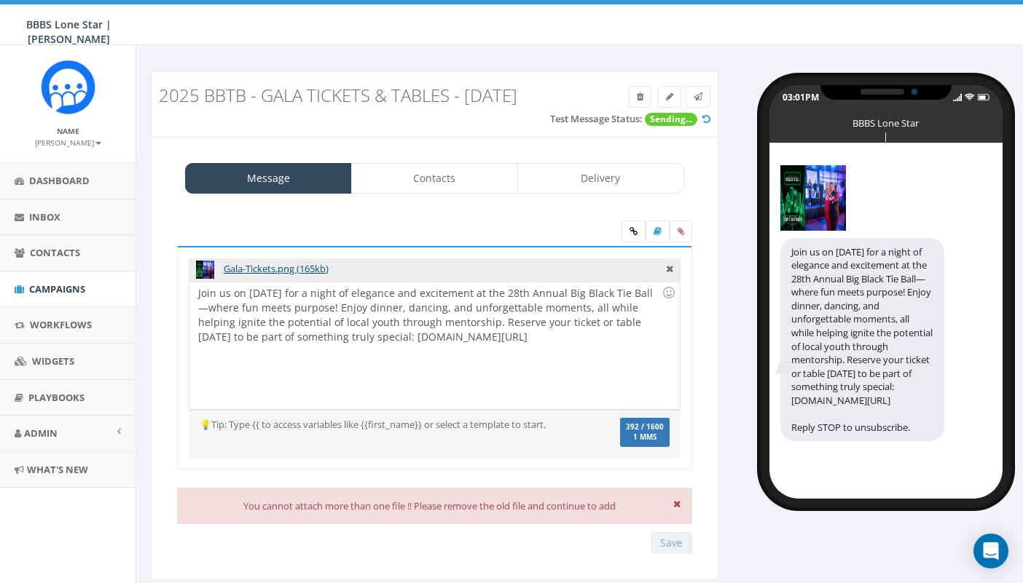
scroll to position [30, 0]
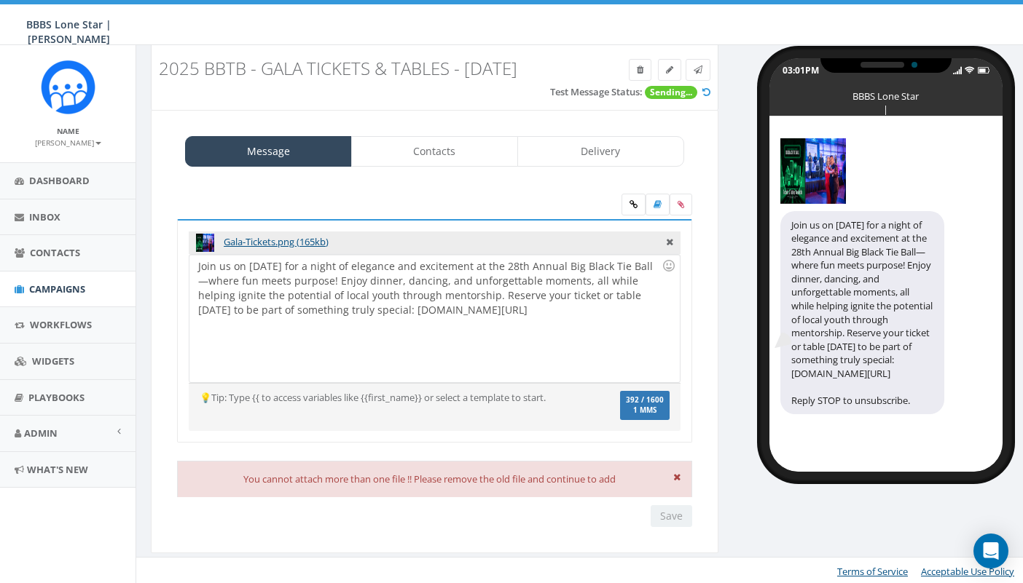
click at [655, 302] on div "Join us on [DATE] for a night of elegance and excitement at the 28th Annual Big…" at bounding box center [433, 318] width 489 height 127
drag, startPoint x: 612, startPoint y: 318, endPoint x: 184, endPoint y: 237, distance: 435.8
click at [184, 237] on div "Gala-Tickets.png (165kb) Join us for a night of elegance and excitement at the …" at bounding box center [434, 331] width 515 height 224
click at [634, 203] on icon at bounding box center [633, 204] width 8 height 9
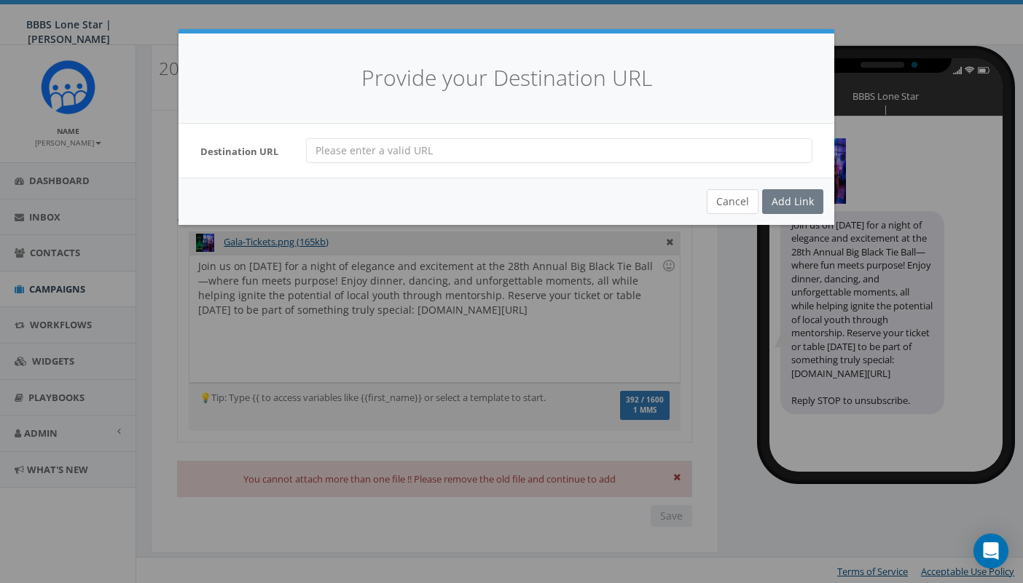
click at [741, 208] on button "Cancel" at bounding box center [732, 201] width 52 height 25
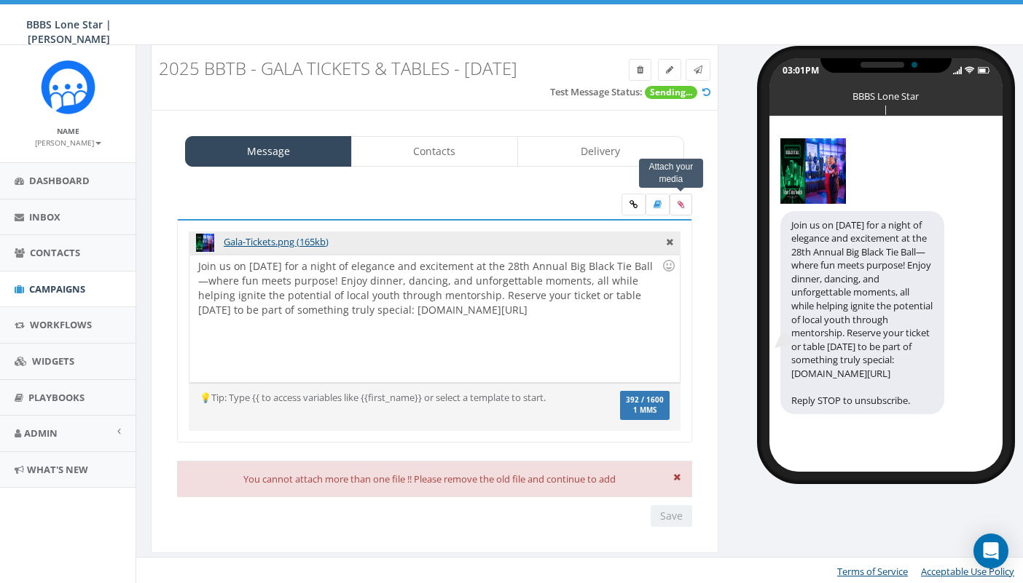
click at [682, 206] on icon at bounding box center [680, 204] width 7 height 9
click at [0, 0] on input "file" at bounding box center [0, 0] width 0 height 0
click at [673, 239] on div "Gala-Tickets.png (165kb)" at bounding box center [435, 243] width 492 height 23
click at [669, 241] on icon at bounding box center [669, 240] width 7 height 13
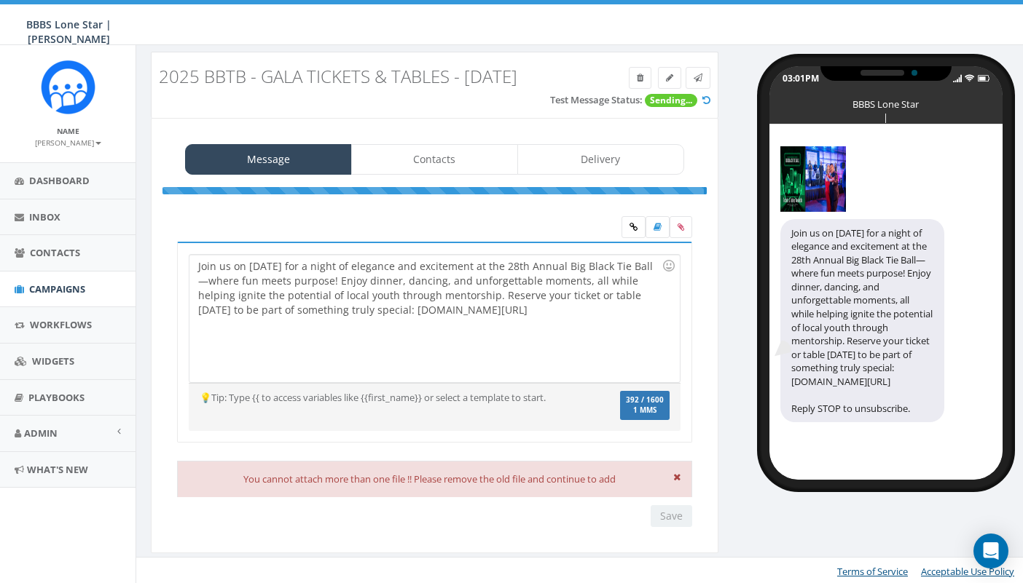
scroll to position [7, 0]
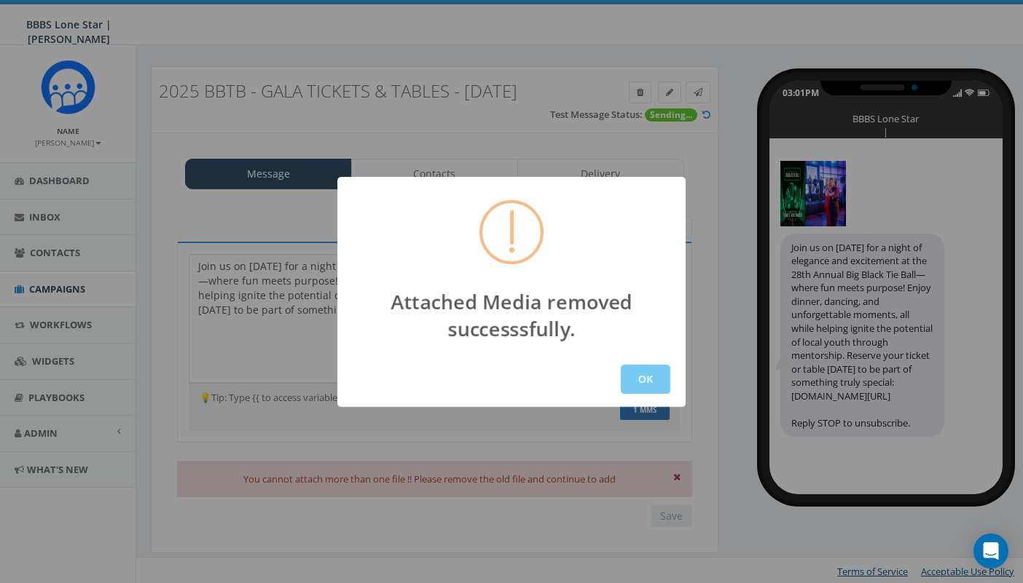
click at [639, 375] on button "OK" at bounding box center [645, 379] width 50 height 29
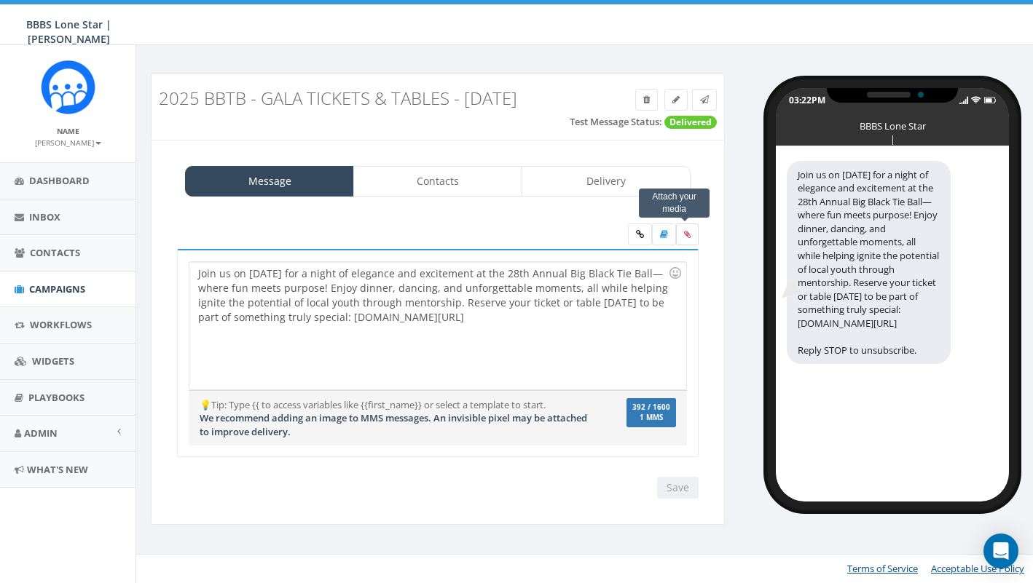
click at [688, 235] on icon at bounding box center [687, 234] width 7 height 9
click at [0, 0] on input "file" at bounding box center [0, 0] width 0 height 0
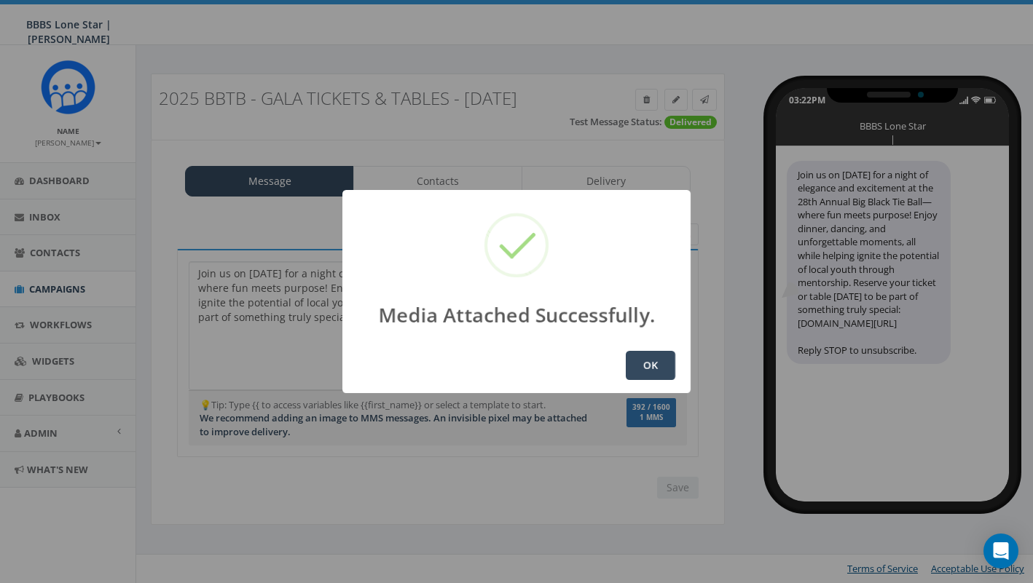
click at [649, 364] on button "OK" at bounding box center [651, 365] width 50 height 29
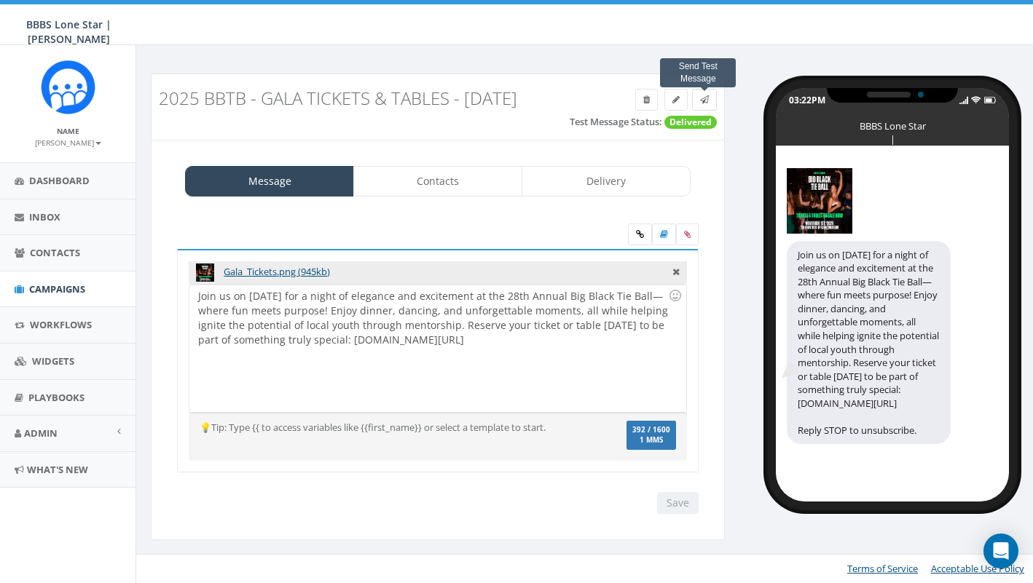
click at [700, 93] on span at bounding box center [704, 99] width 9 height 12
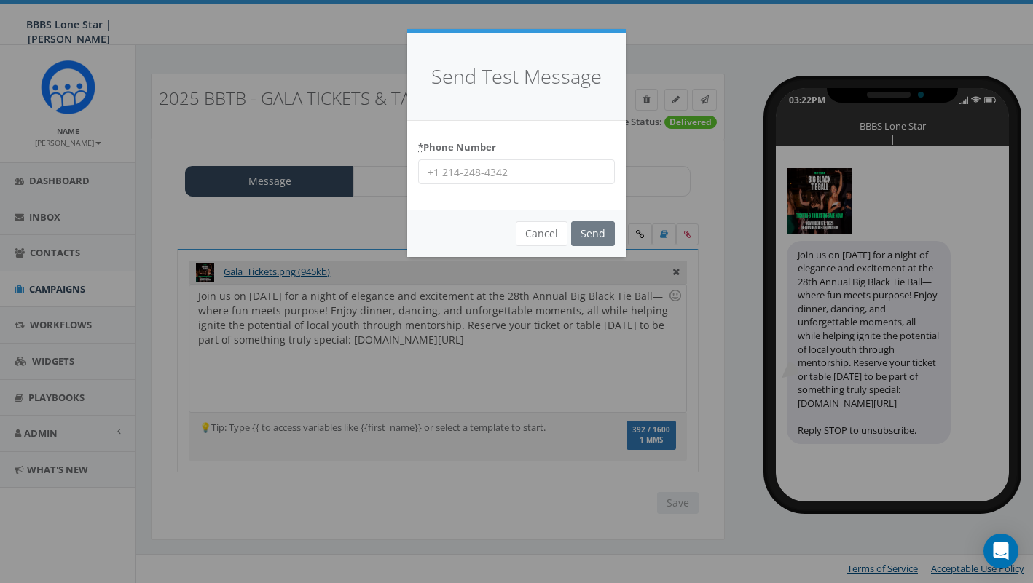
click at [496, 184] on div "* Phone Number" at bounding box center [516, 166] width 218 height 90
click at [498, 165] on input "* Phone Number" at bounding box center [516, 171] width 197 height 25
type input "9136345067"
click at [593, 232] on input "Send" at bounding box center [593, 233] width 44 height 25
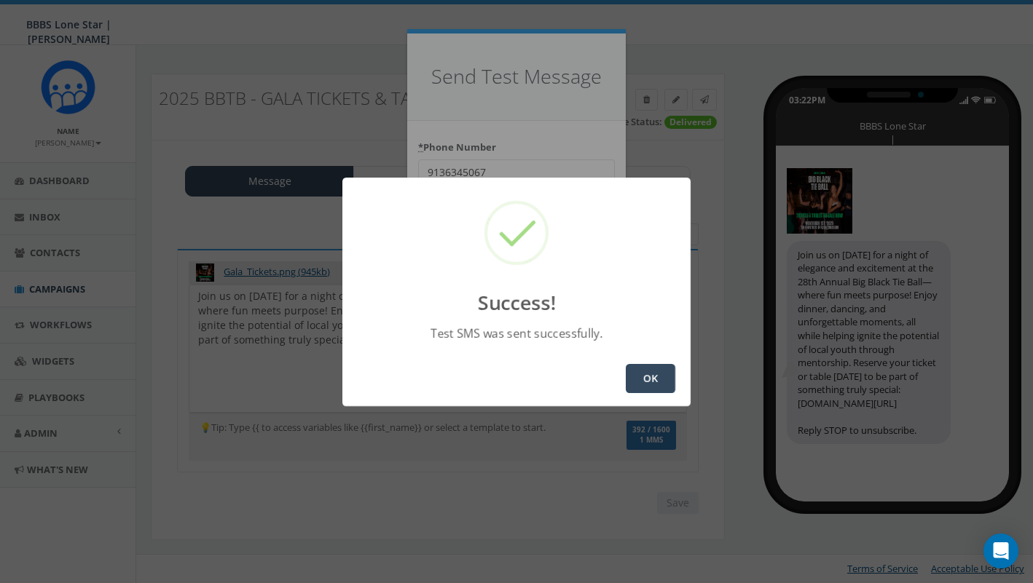
click at [653, 377] on button "OK" at bounding box center [651, 378] width 50 height 29
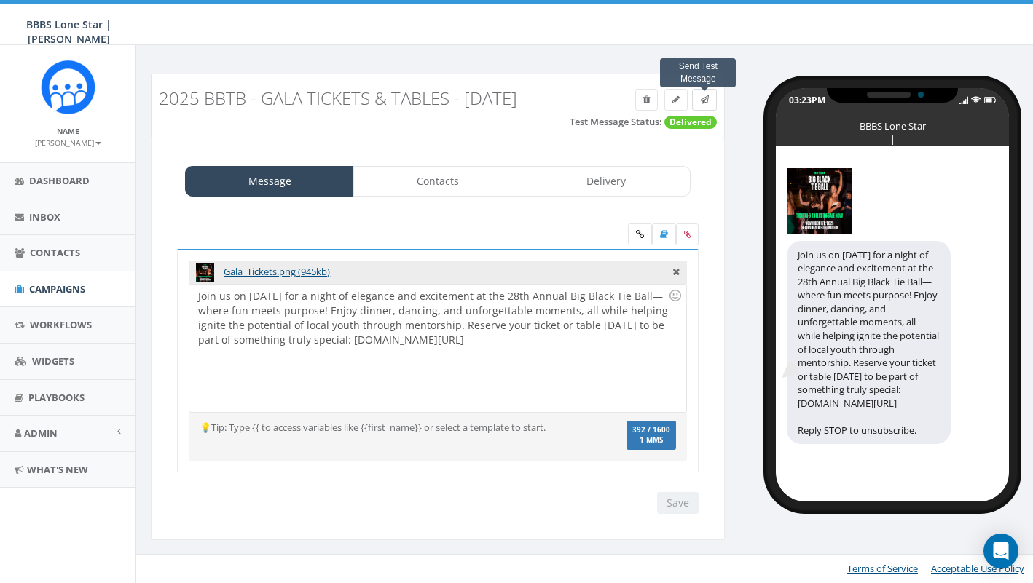
click at [701, 101] on icon at bounding box center [704, 99] width 9 height 9
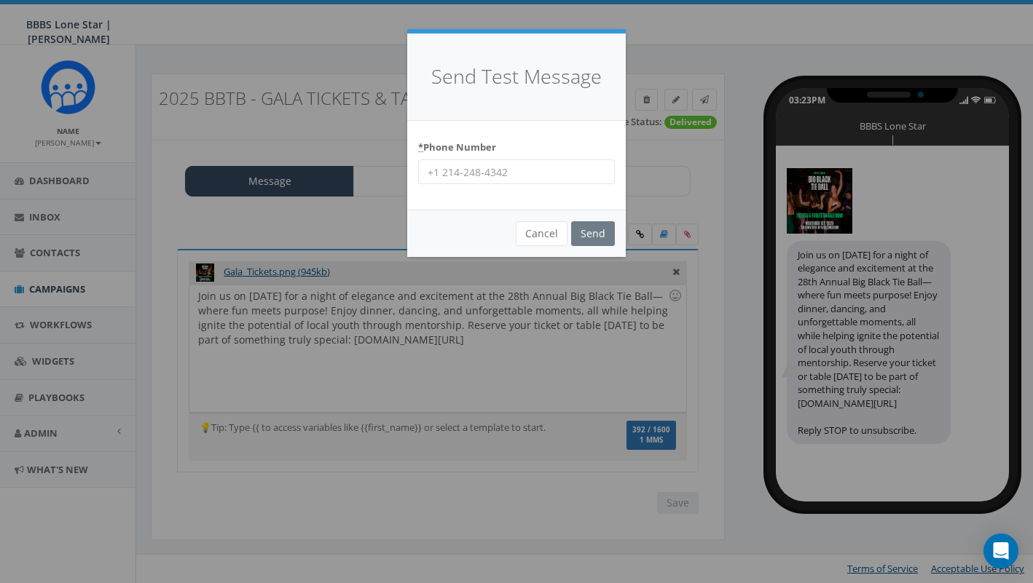
click at [477, 170] on input "* Phone Number" at bounding box center [516, 171] width 197 height 25
type input "8134696562"
click at [601, 231] on input "Send" at bounding box center [593, 233] width 44 height 25
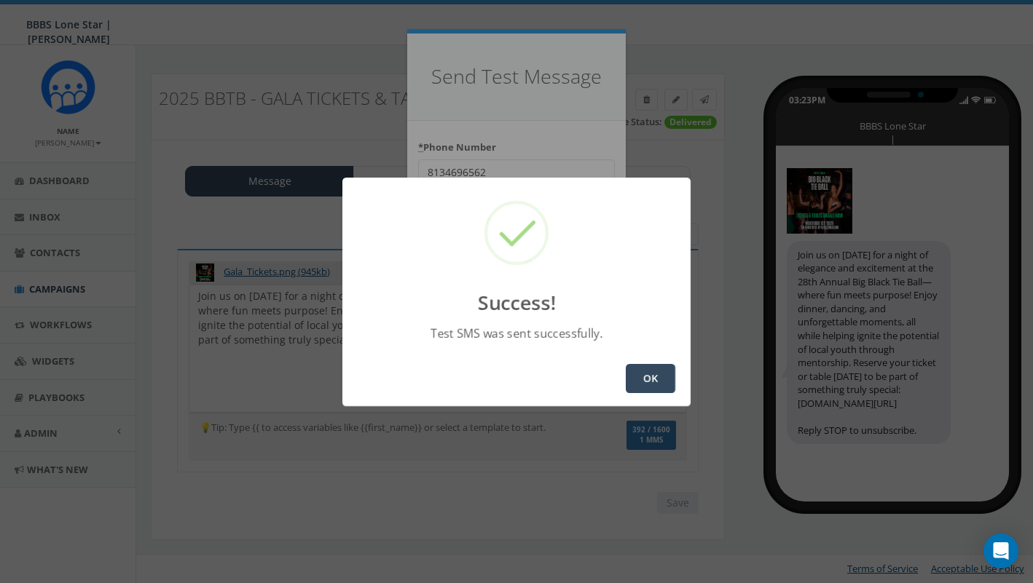
click at [650, 376] on button "OK" at bounding box center [651, 378] width 50 height 29
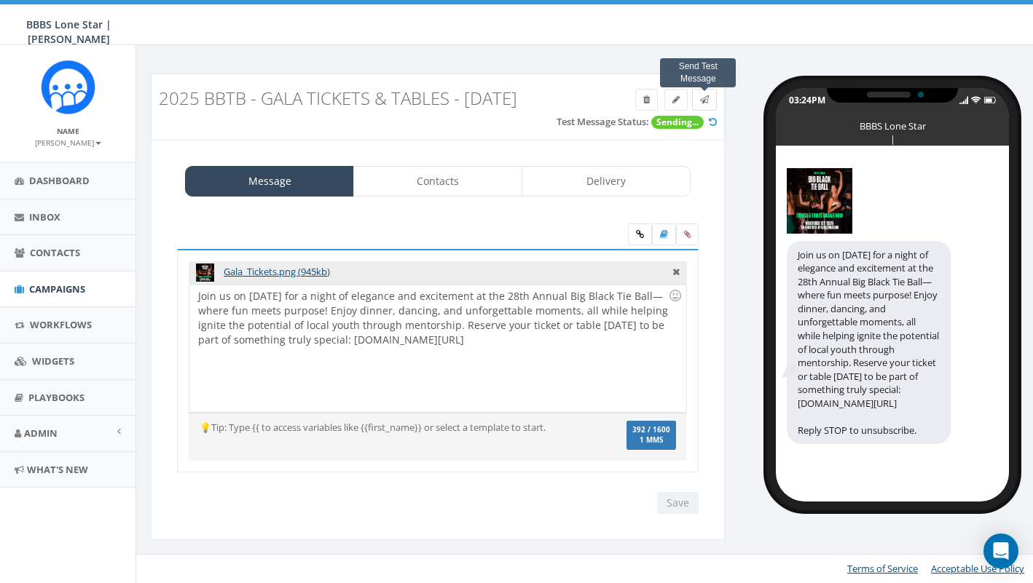
click at [700, 99] on icon at bounding box center [704, 99] width 9 height 9
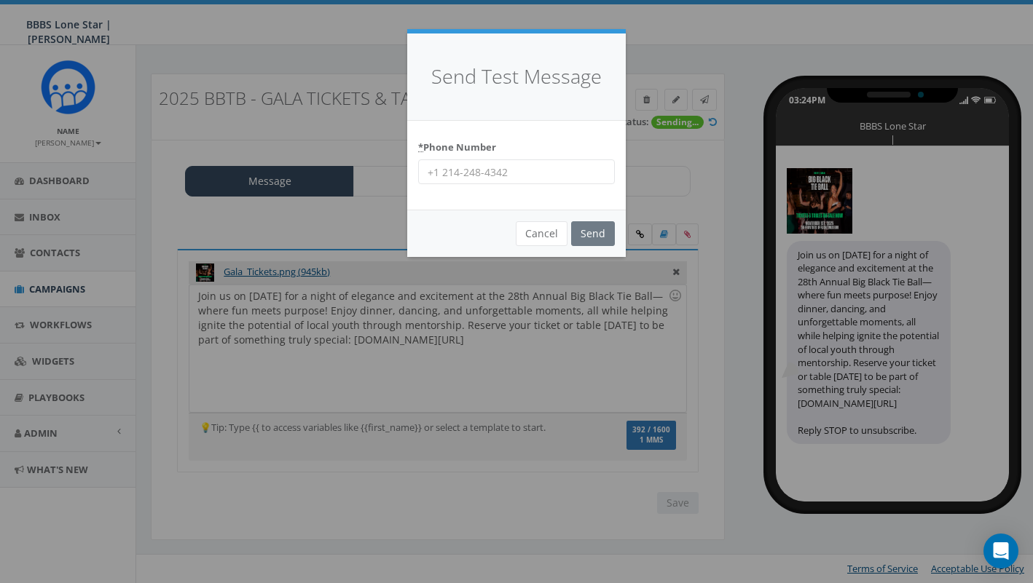
click at [510, 172] on input "* Phone Number" at bounding box center [516, 171] width 197 height 25
type input "8472070126"
click at [594, 233] on input "Send" at bounding box center [593, 233] width 44 height 25
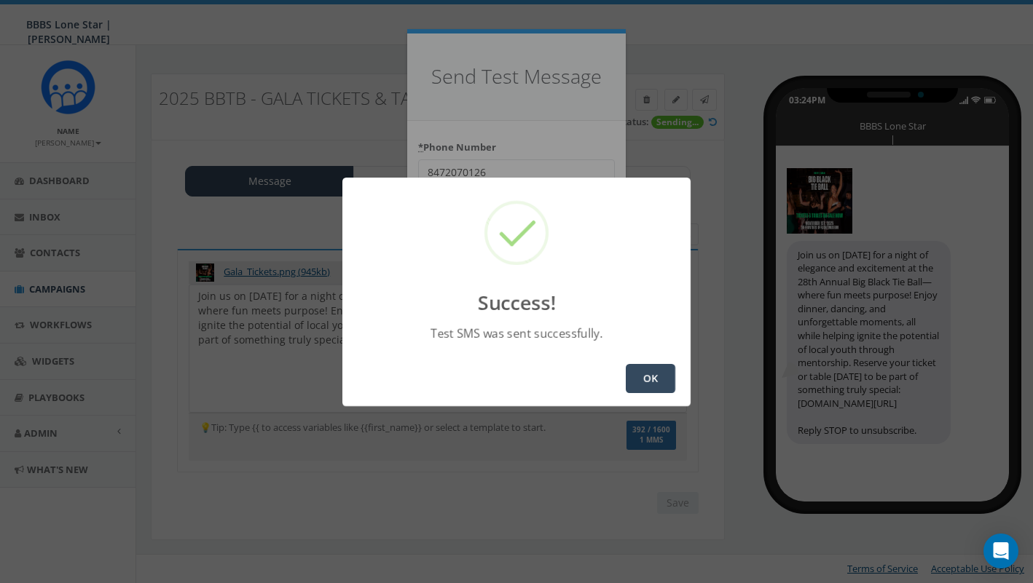
click at [649, 374] on button "OK" at bounding box center [651, 378] width 50 height 29
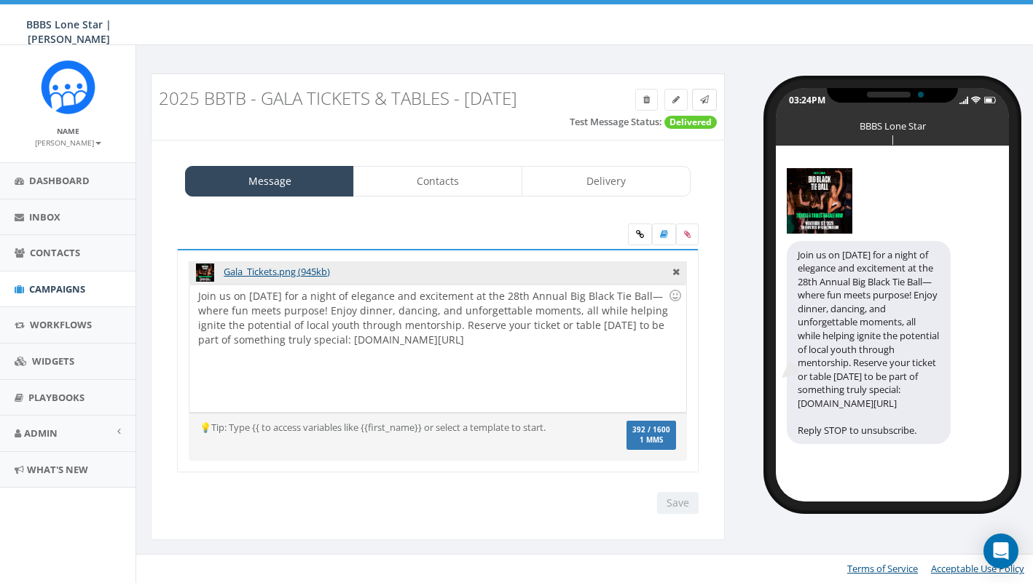
click at [707, 105] on link at bounding box center [704, 100] width 25 height 22
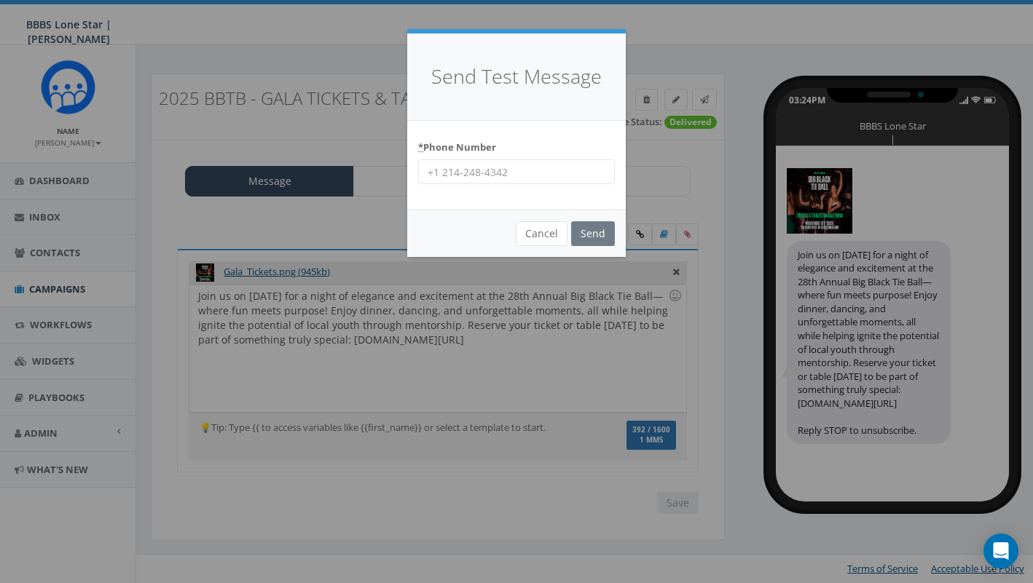
click at [531, 173] on input "* Phone Number" at bounding box center [516, 171] width 197 height 25
type input "2144158050"
click at [597, 233] on input "Send" at bounding box center [593, 233] width 44 height 25
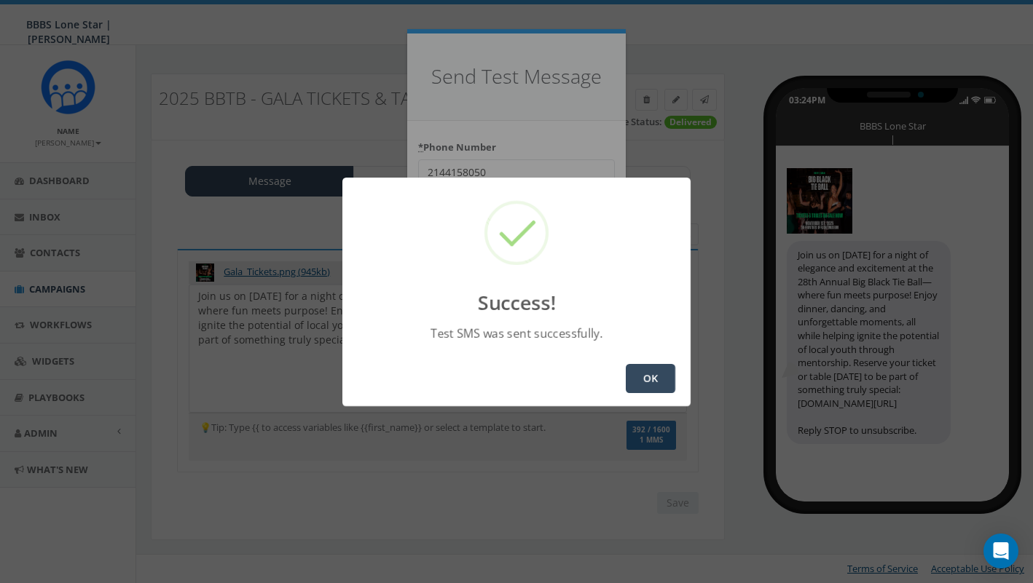
click at [645, 379] on button "OK" at bounding box center [651, 378] width 50 height 29
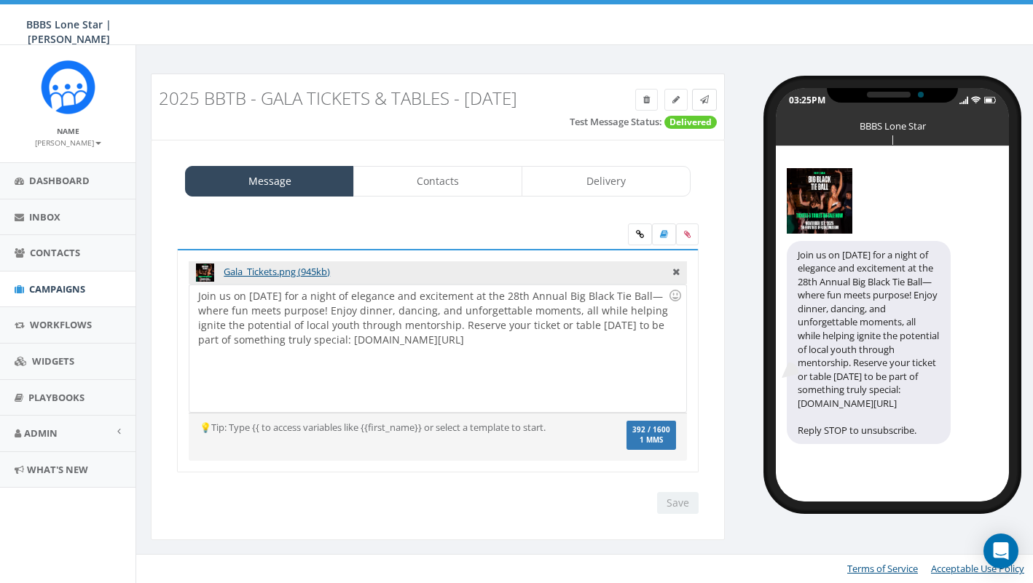
click at [702, 104] on span at bounding box center [704, 99] width 9 height 12
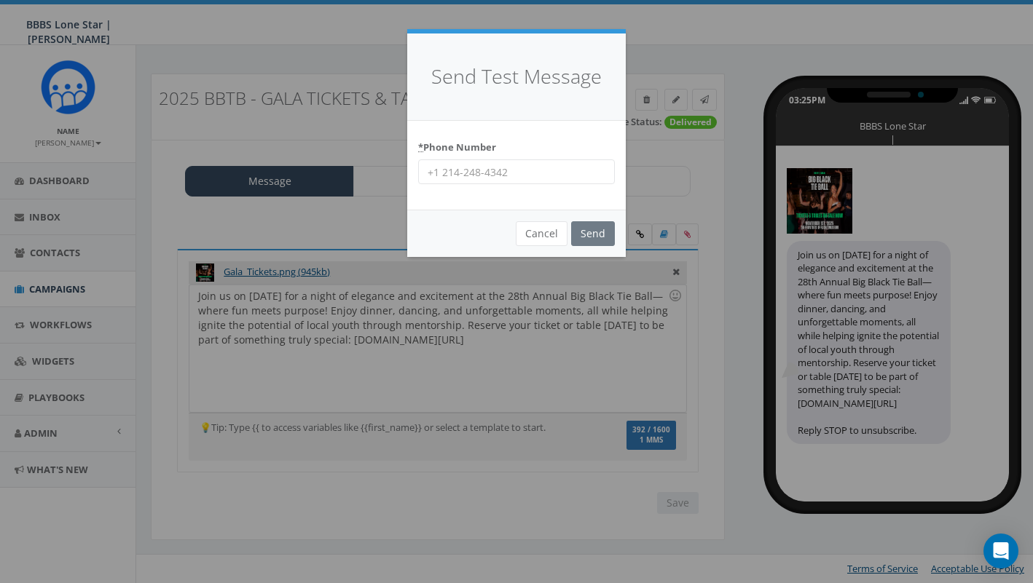
click at [516, 173] on input "* Phone Number" at bounding box center [516, 171] width 197 height 25
type input "8172051485"
click at [586, 230] on input "Send" at bounding box center [593, 233] width 44 height 25
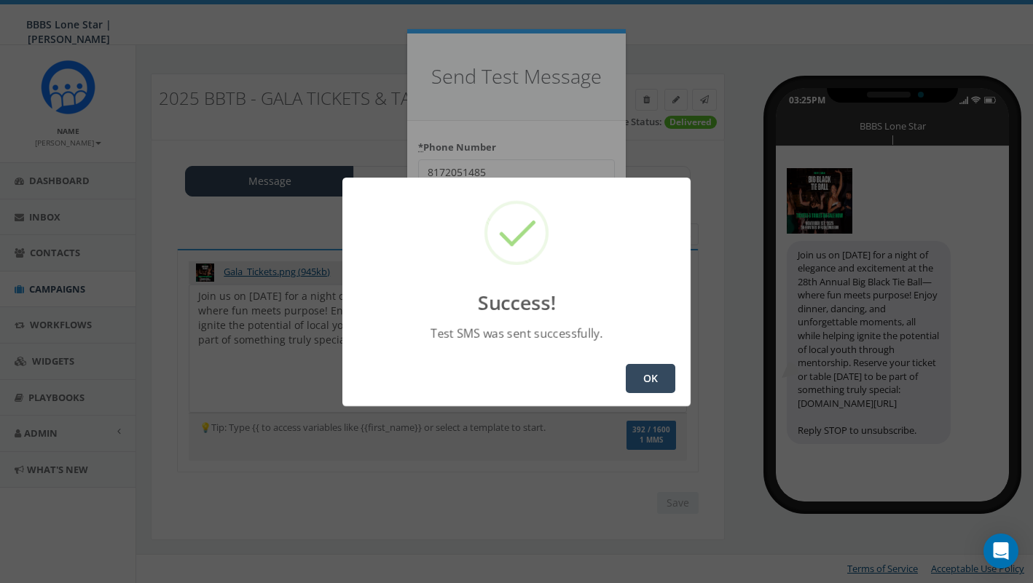
click at [648, 371] on button "OK" at bounding box center [651, 378] width 50 height 29
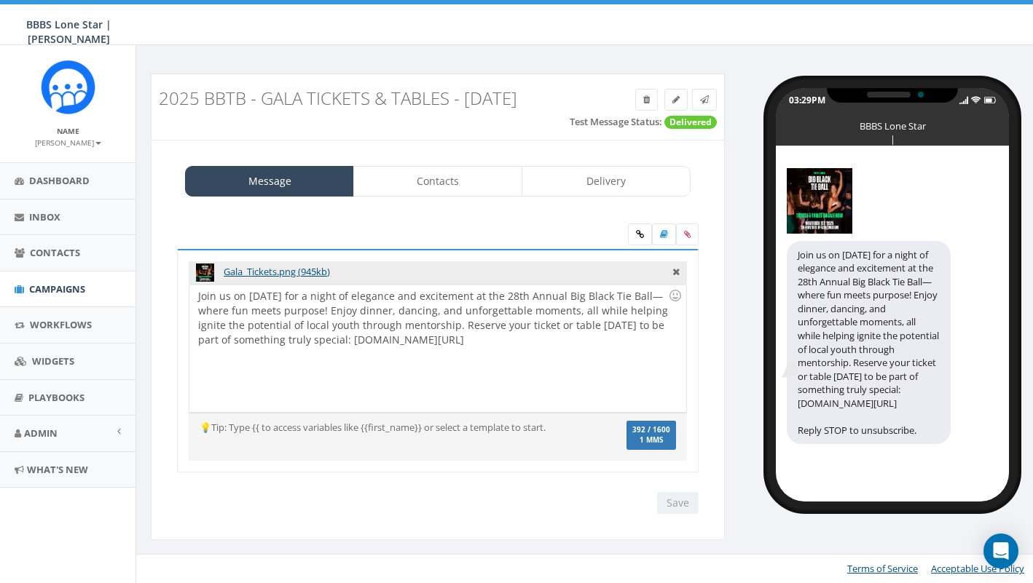
click at [452, 370] on div "Join us on [DATE] for a night of elegance and excitement at the 28th Annual Big…" at bounding box center [437, 348] width 496 height 127
click at [230, 295] on div "Join us on [DATE] for a night of elegance and excitement at the 28th Annual Big…" at bounding box center [437, 348] width 496 height 127
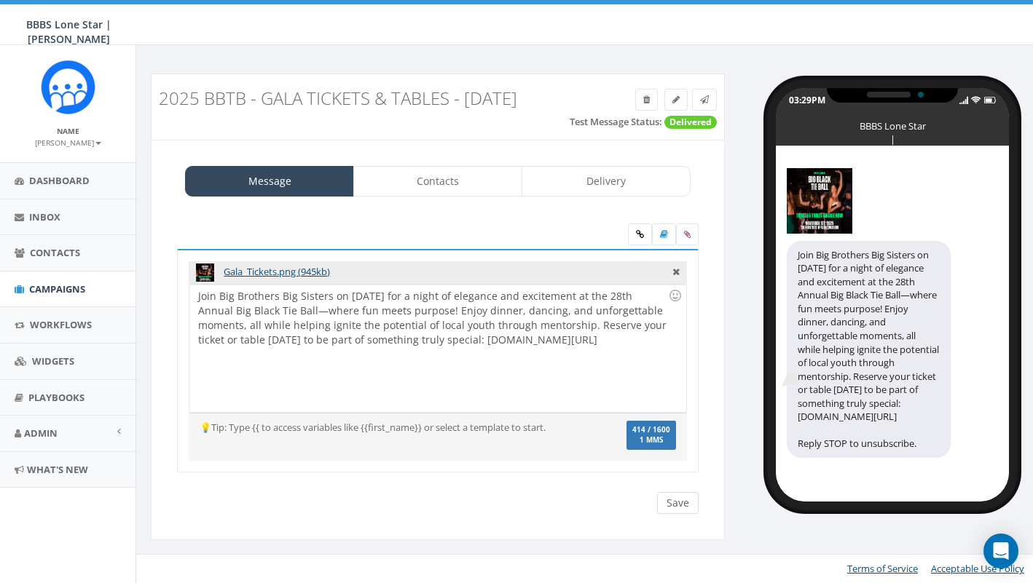
click at [672, 502] on input "Save" at bounding box center [678, 503] width 42 height 22
